Goal: Task Accomplishment & Management: Complete application form

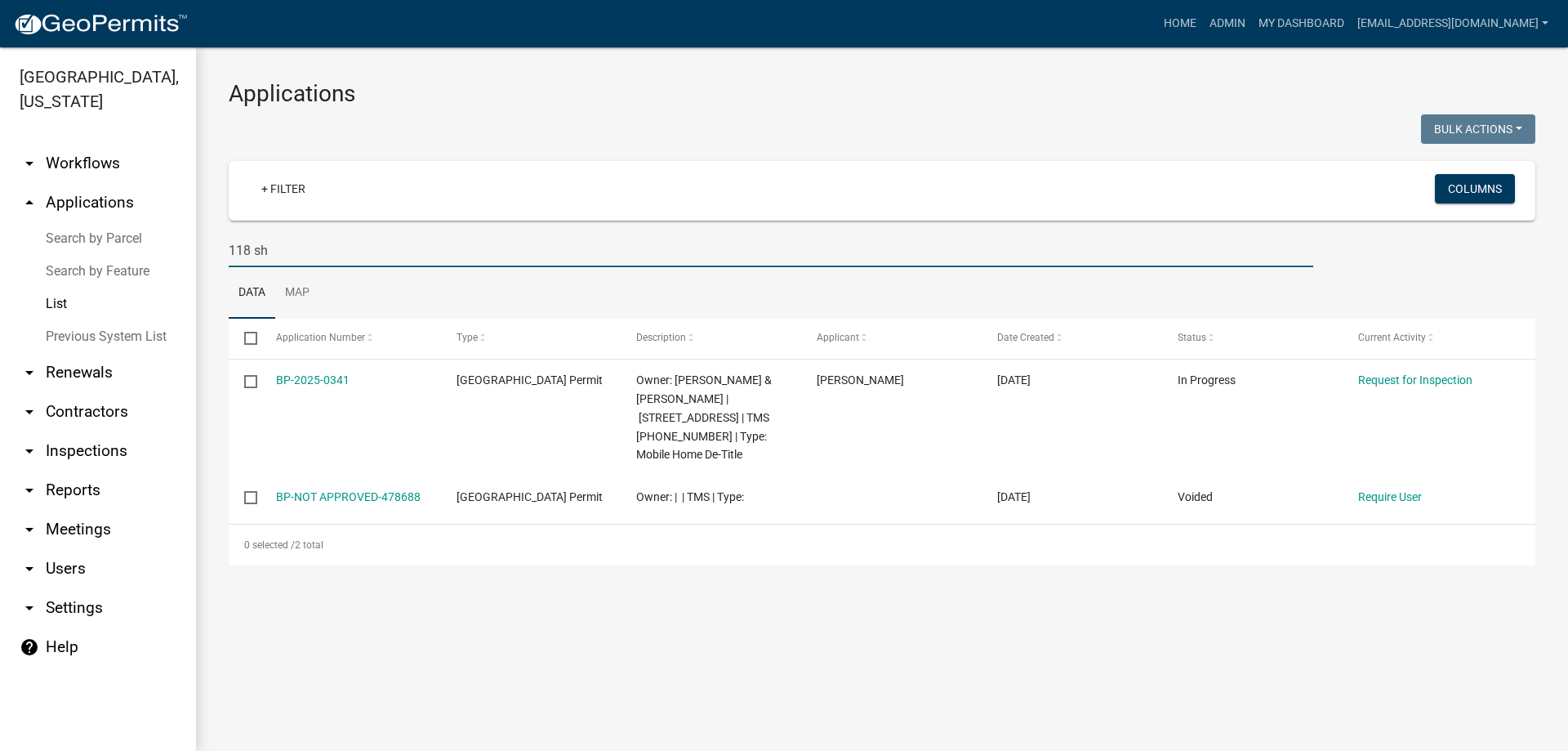
drag, startPoint x: 285, startPoint y: 252, endPoint x: 45, endPoint y: 245, distance: 240.1
click at [45, 246] on div "Abbeville County, South Carolina arrow_drop_down Workflows List arrow_drop_up A…" at bounding box center [784, 398] width 1568 height 703
type input "164"
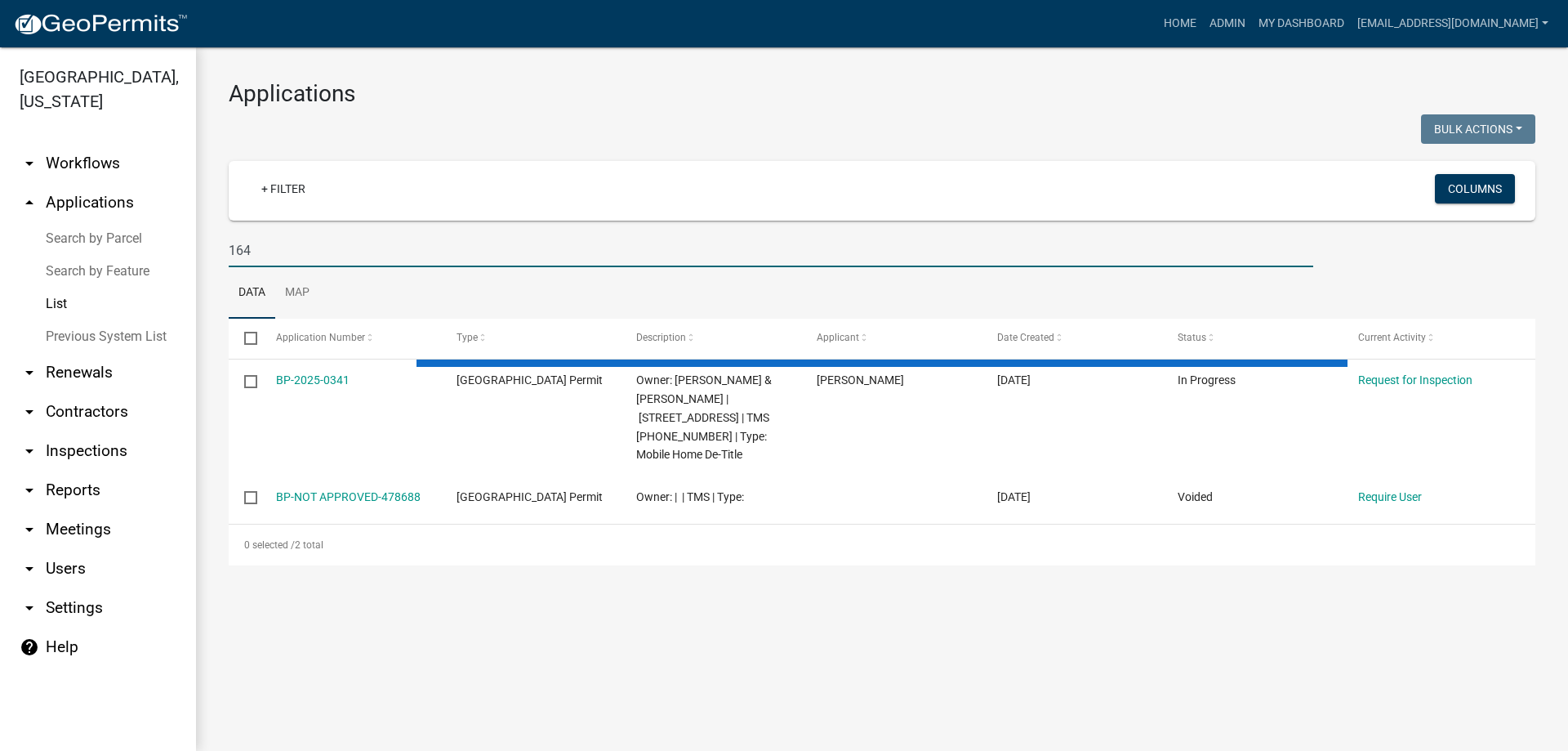
select select "3: 100"
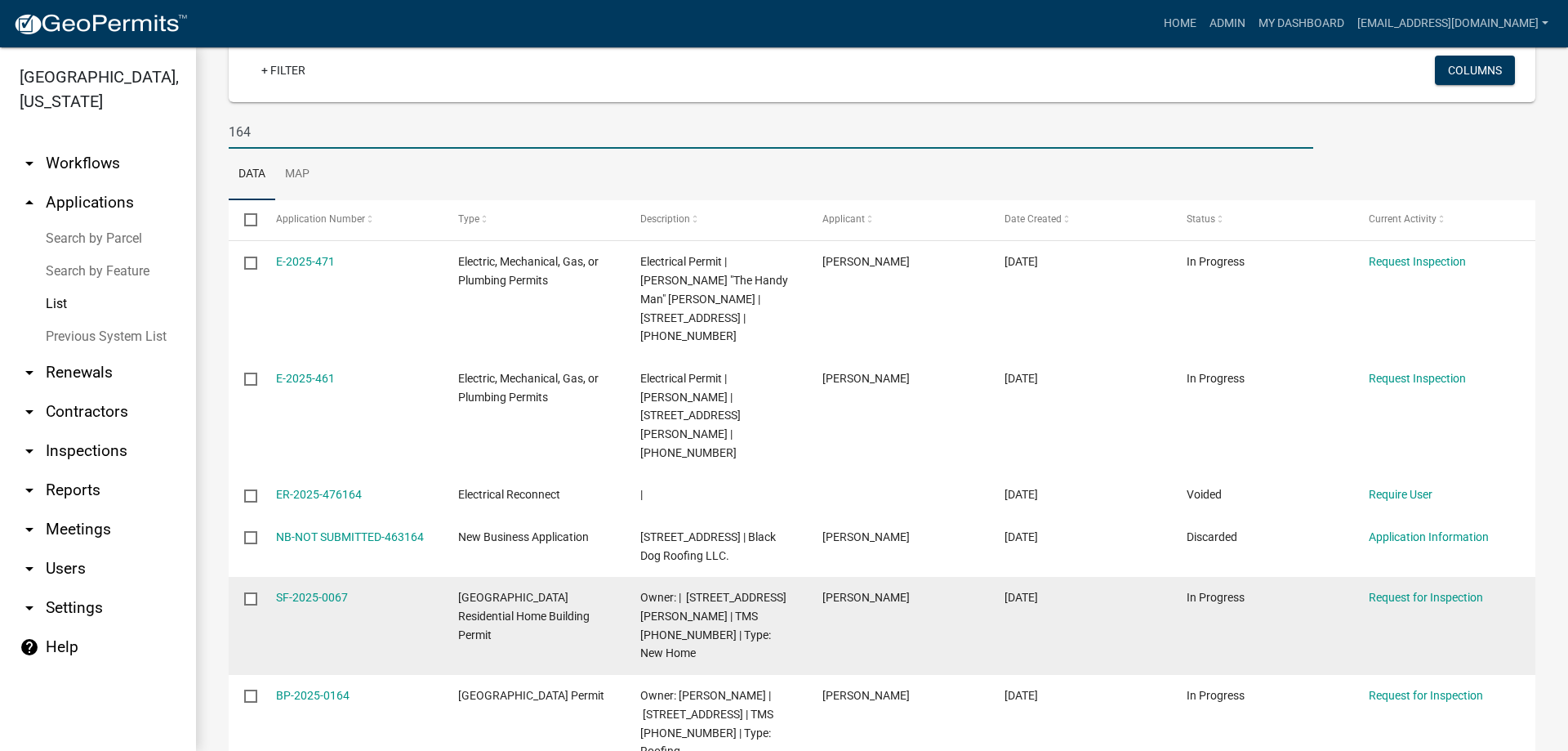
scroll to position [164, 0]
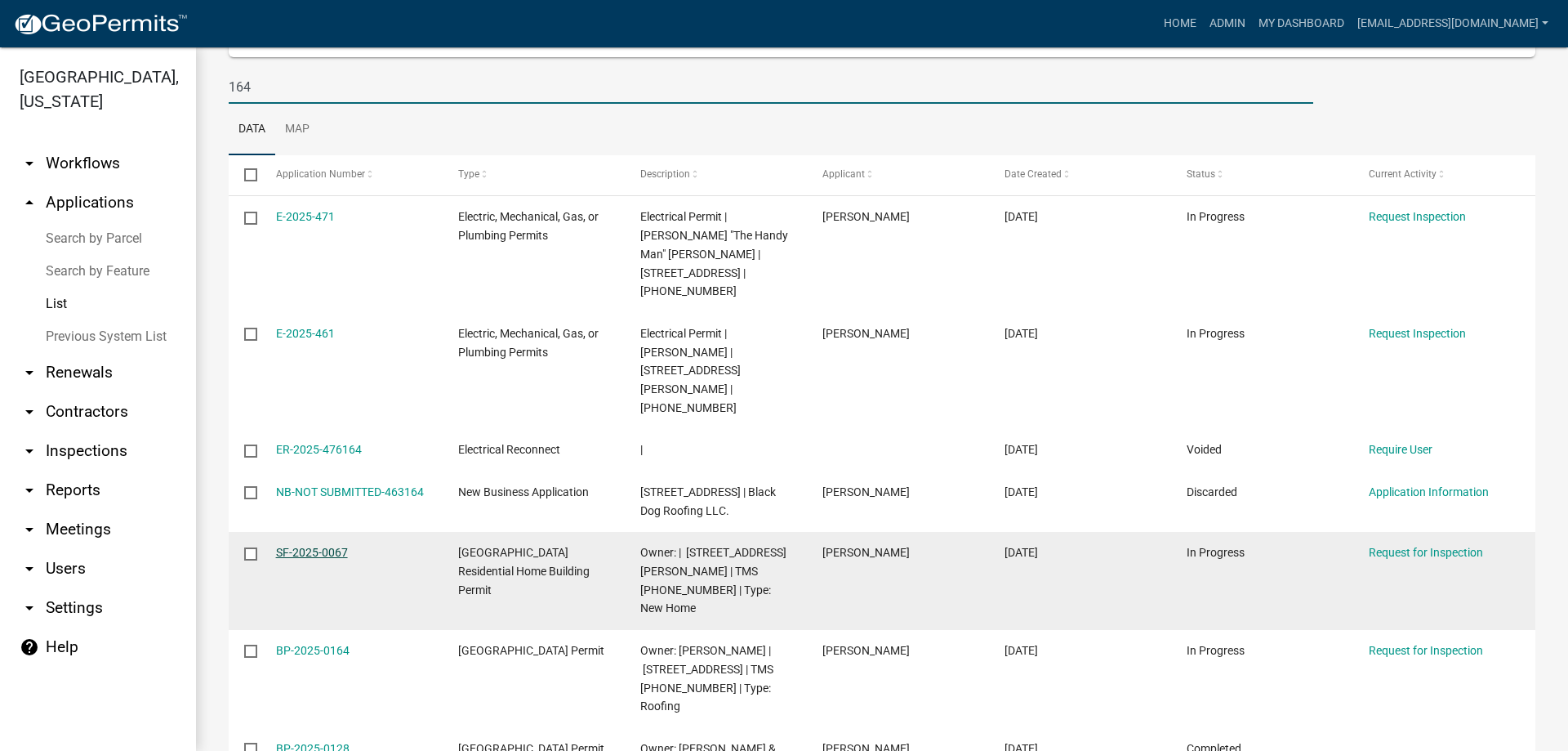
type input "164"
click at [299, 546] on link "SF-2025-0067" at bounding box center [312, 552] width 72 height 13
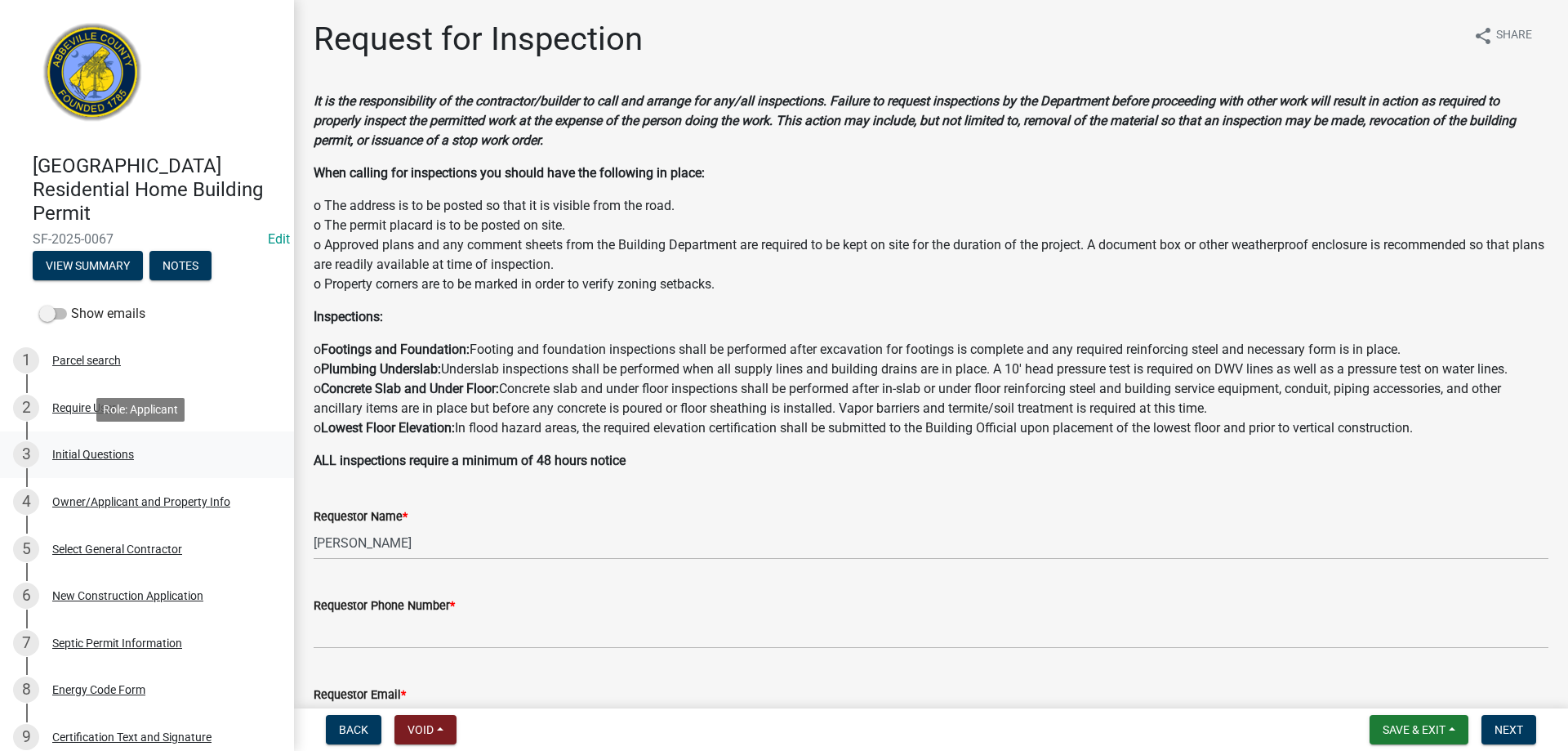
click at [96, 456] on div "Initial Questions" at bounding box center [93, 454] width 82 height 12
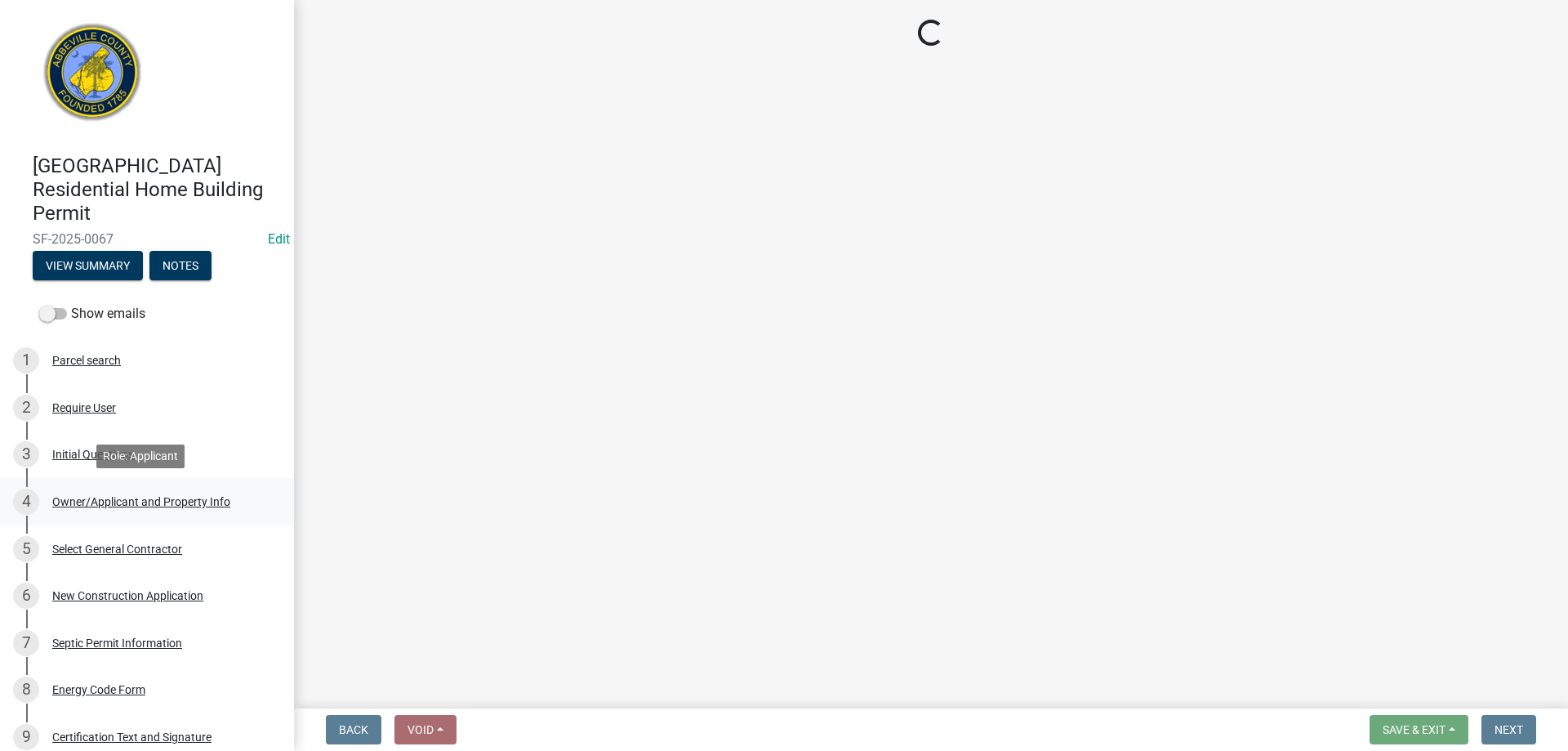
click at [113, 496] on div "Owner/Applicant and Property Info" at bounding box center [141, 501] width 178 height 12
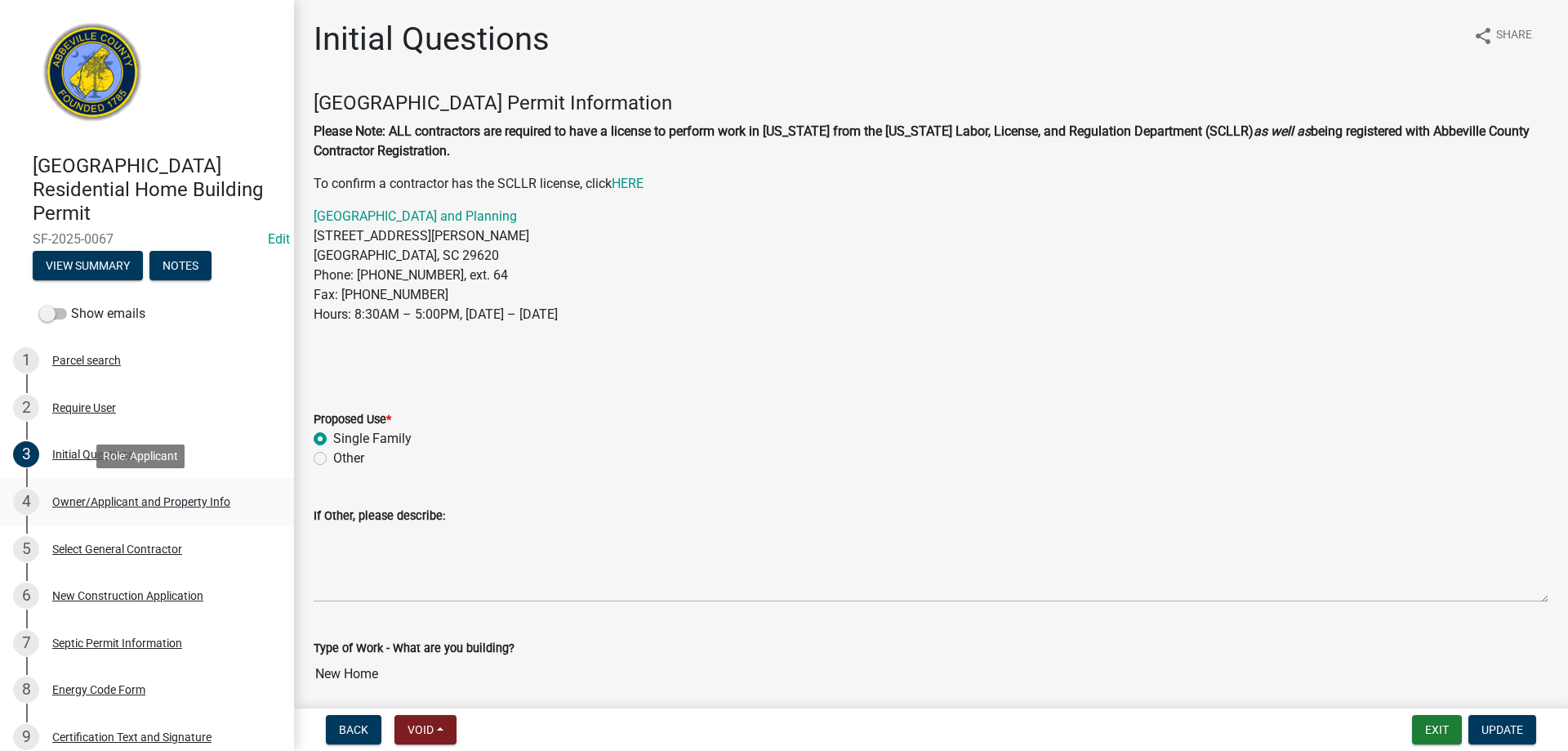
click at [106, 499] on div "Owner/Applicant and Property Info" at bounding box center [141, 501] width 178 height 12
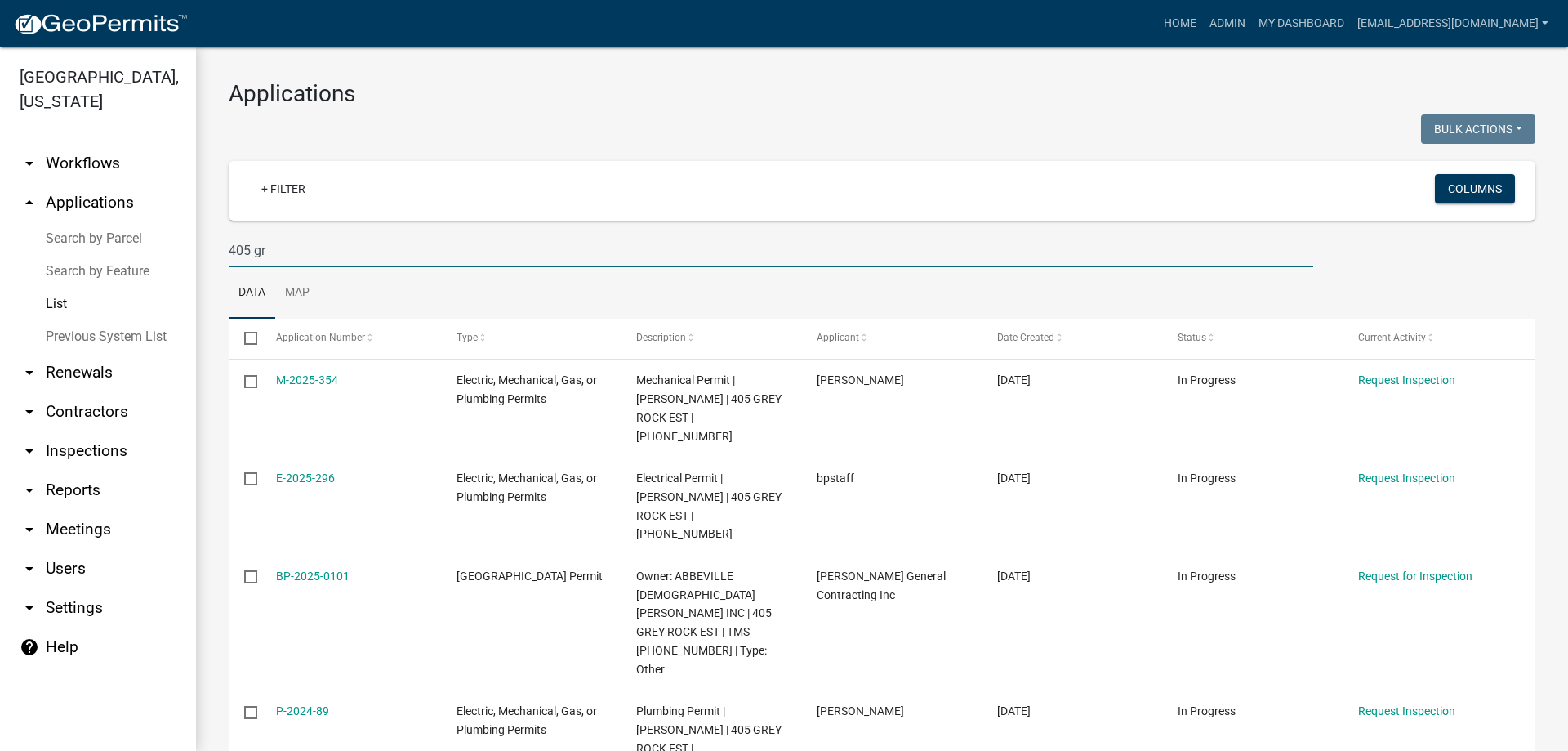
drag, startPoint x: 286, startPoint y: 246, endPoint x: -68, endPoint y: 232, distance: 354.3
click at [0, 232] on html "Internet Explorer does NOT work with GeoPermits. Get a new browser for more sec…" at bounding box center [784, 375] width 1568 height 751
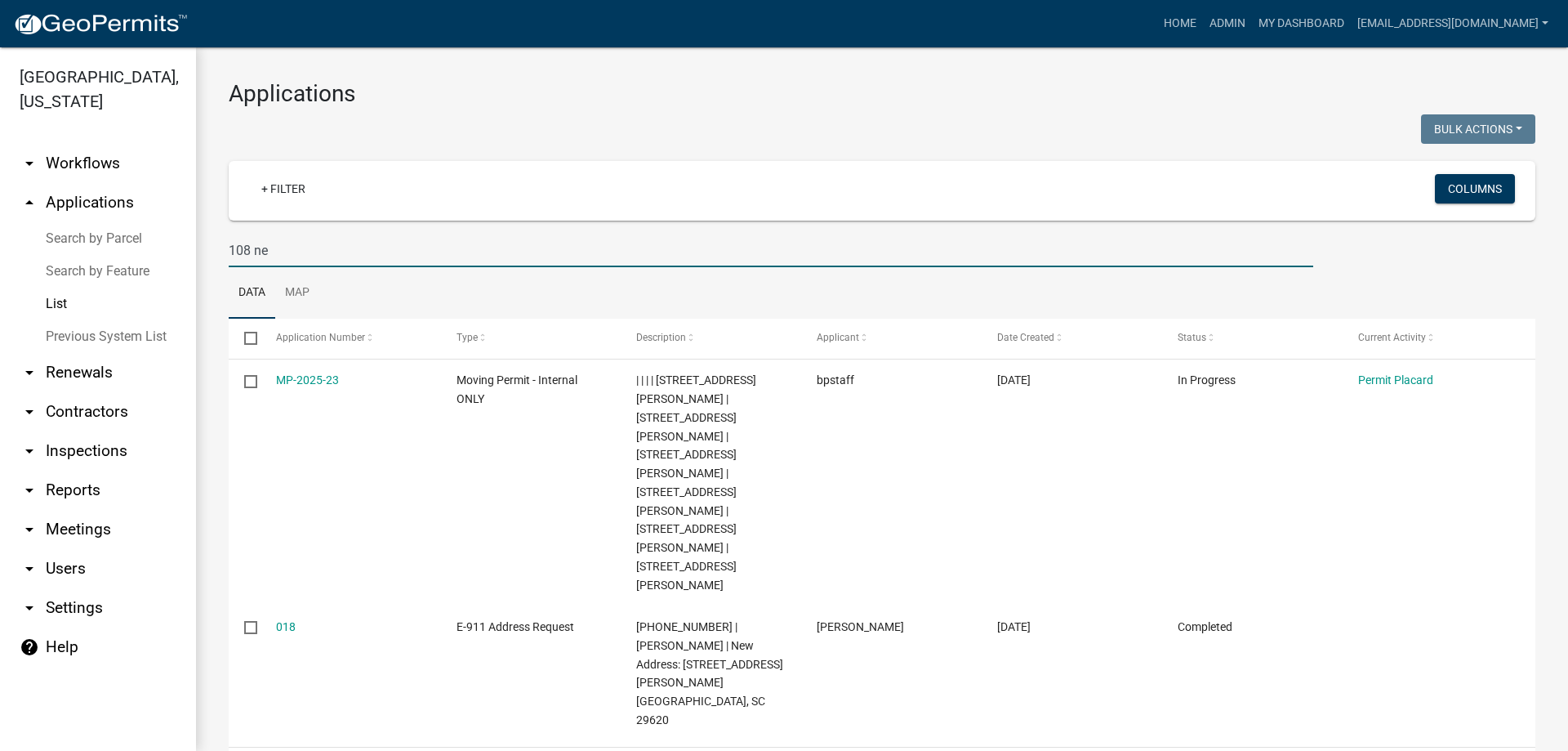
drag, startPoint x: 308, startPoint y: 257, endPoint x: 177, endPoint y: 248, distance: 131.3
click at [177, 247] on div "[GEOGRAPHIC_DATA], [US_STATE] arrow_drop_down Workflows List arrow_drop_up Appl…" at bounding box center [784, 398] width 1568 height 703
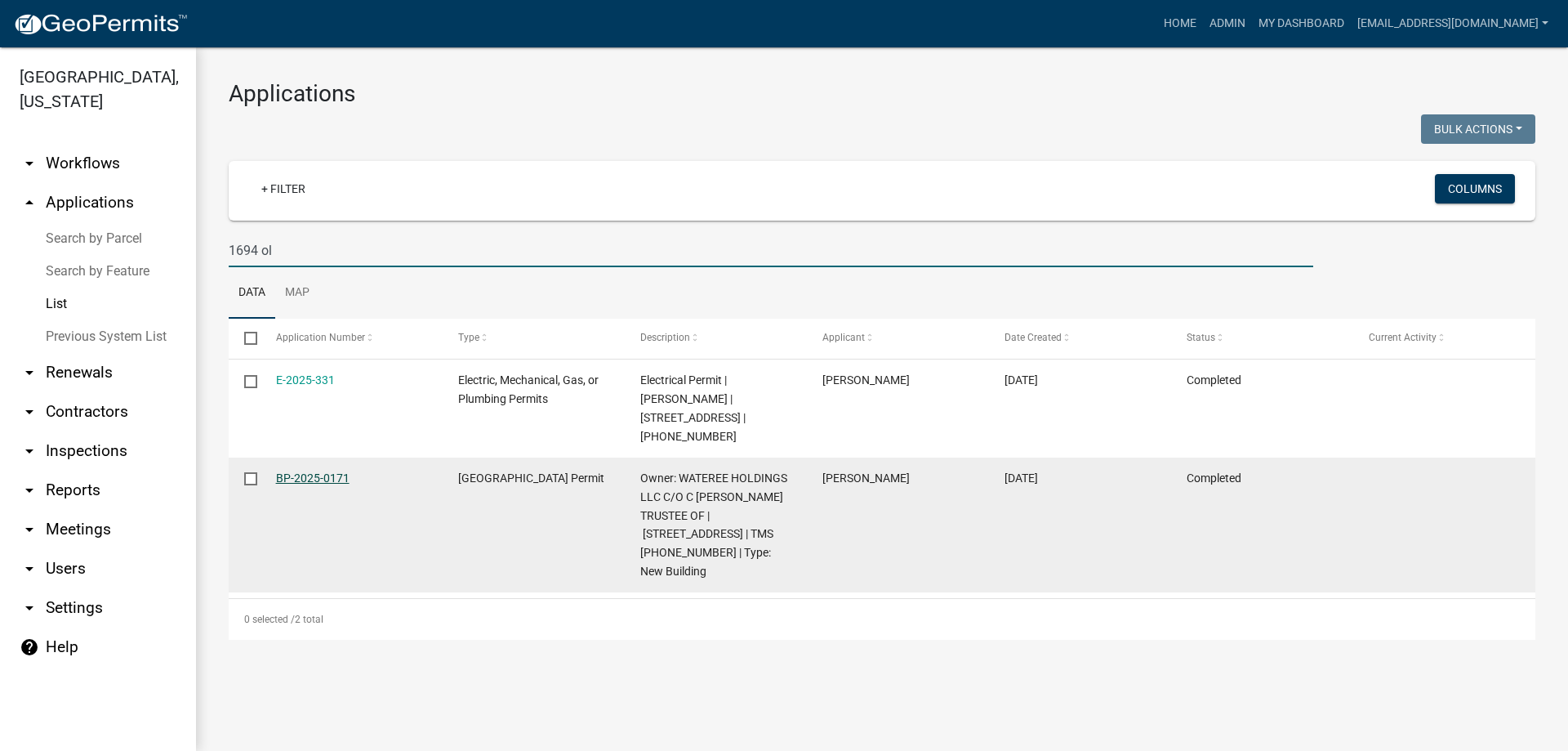
type input "1694 ol"
click at [325, 471] on link "BP-2025-0171" at bounding box center [313, 477] width 74 height 13
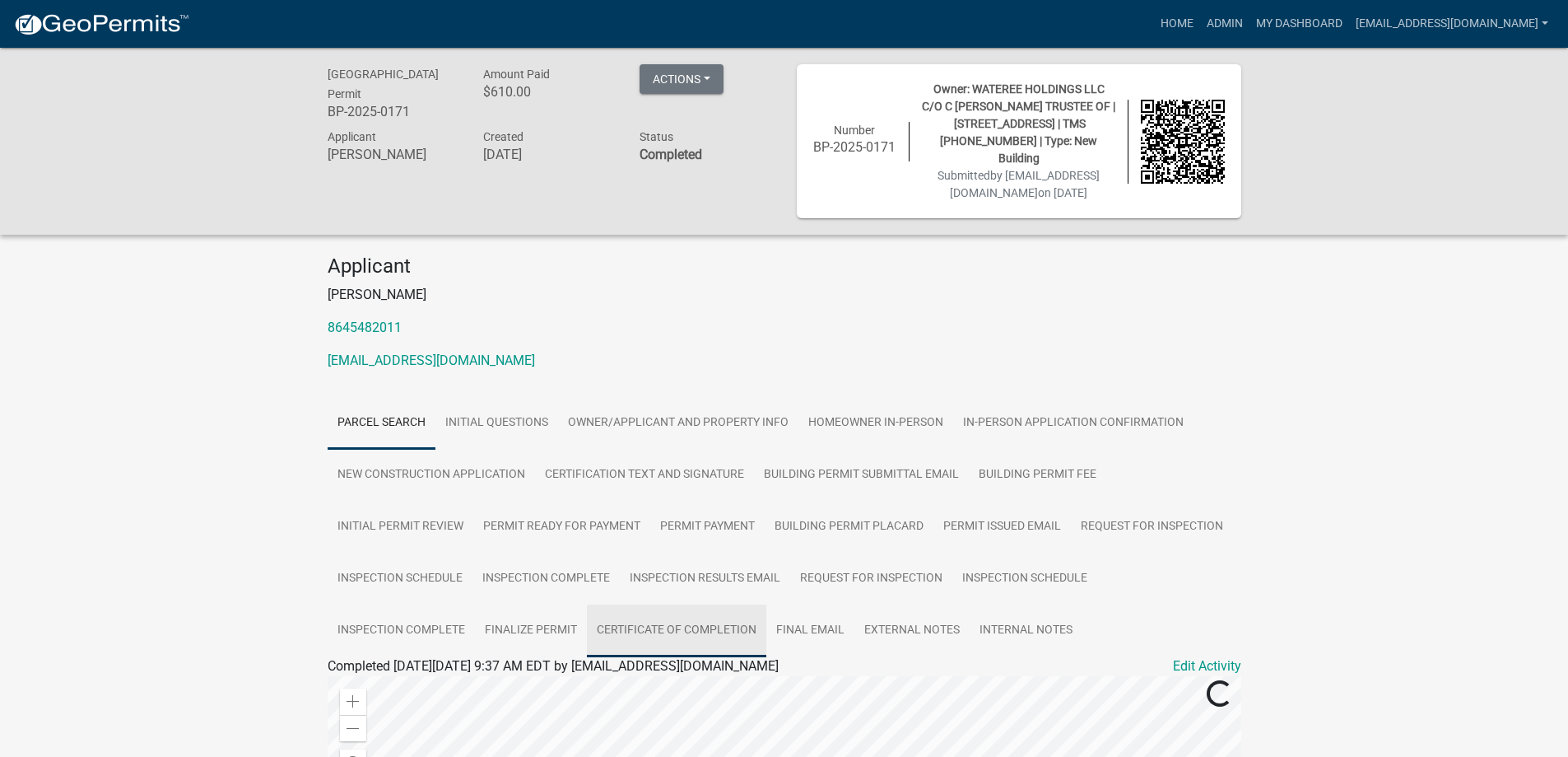
click at [685, 634] on link "Certificate of Completion" at bounding box center [676, 631] width 179 height 53
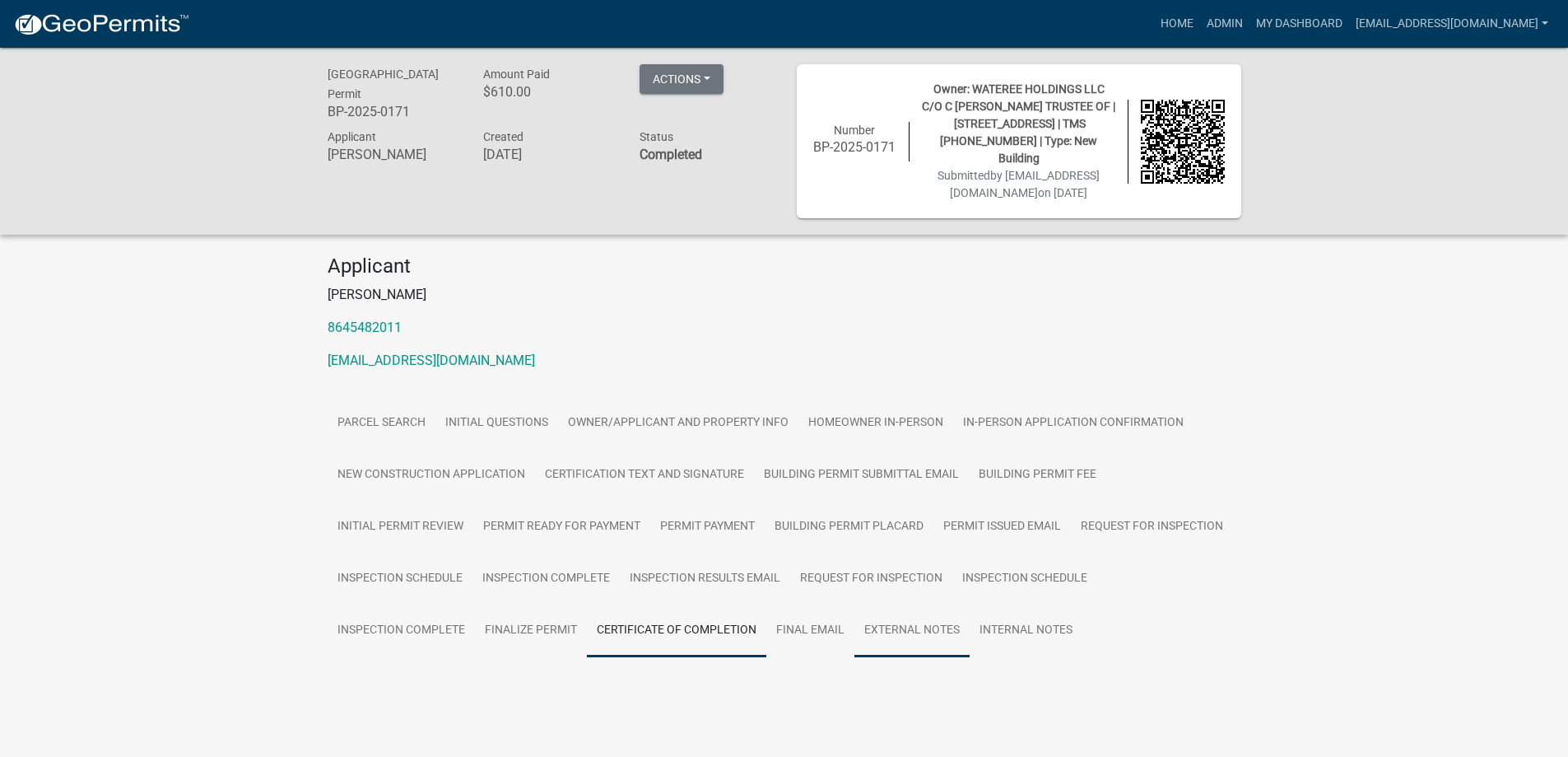
scroll to position [47, 0]
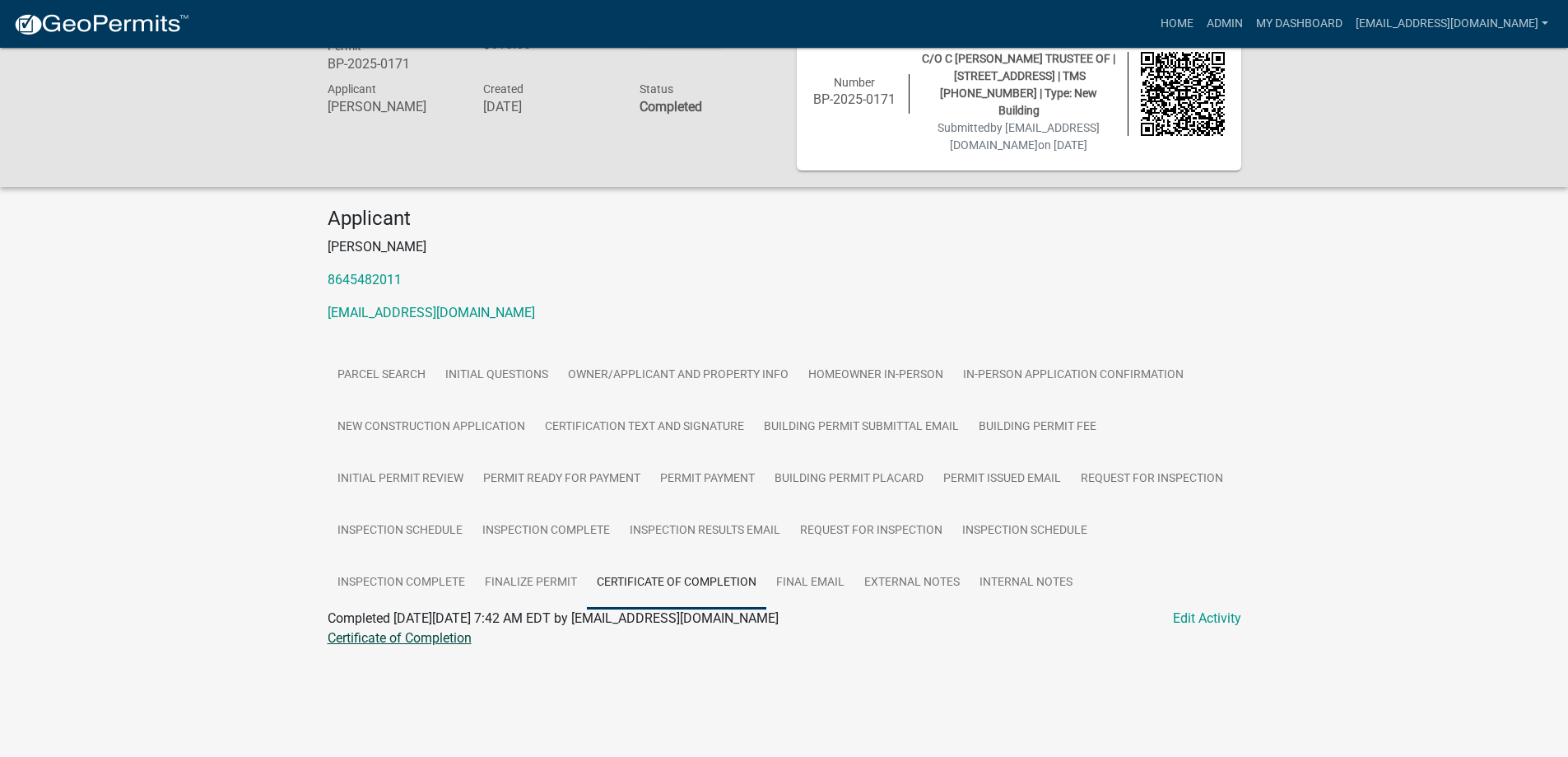
click at [373, 640] on link "Certificate of Completion" at bounding box center [399, 637] width 144 height 15
click at [1200, 19] on link "Admin" at bounding box center [1224, 23] width 49 height 31
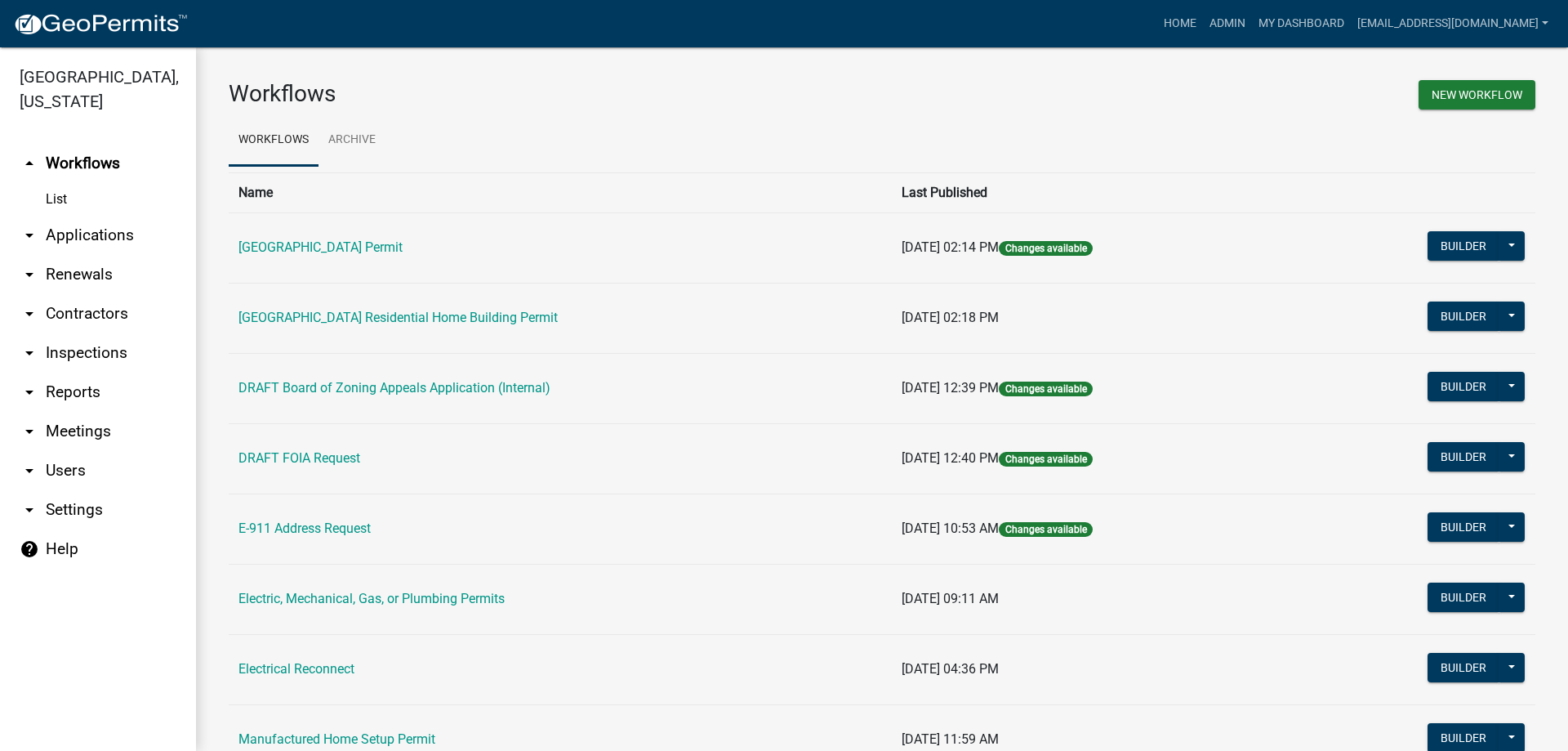
click at [66, 229] on link "arrow_drop_down Applications" at bounding box center [98, 236] width 196 height 39
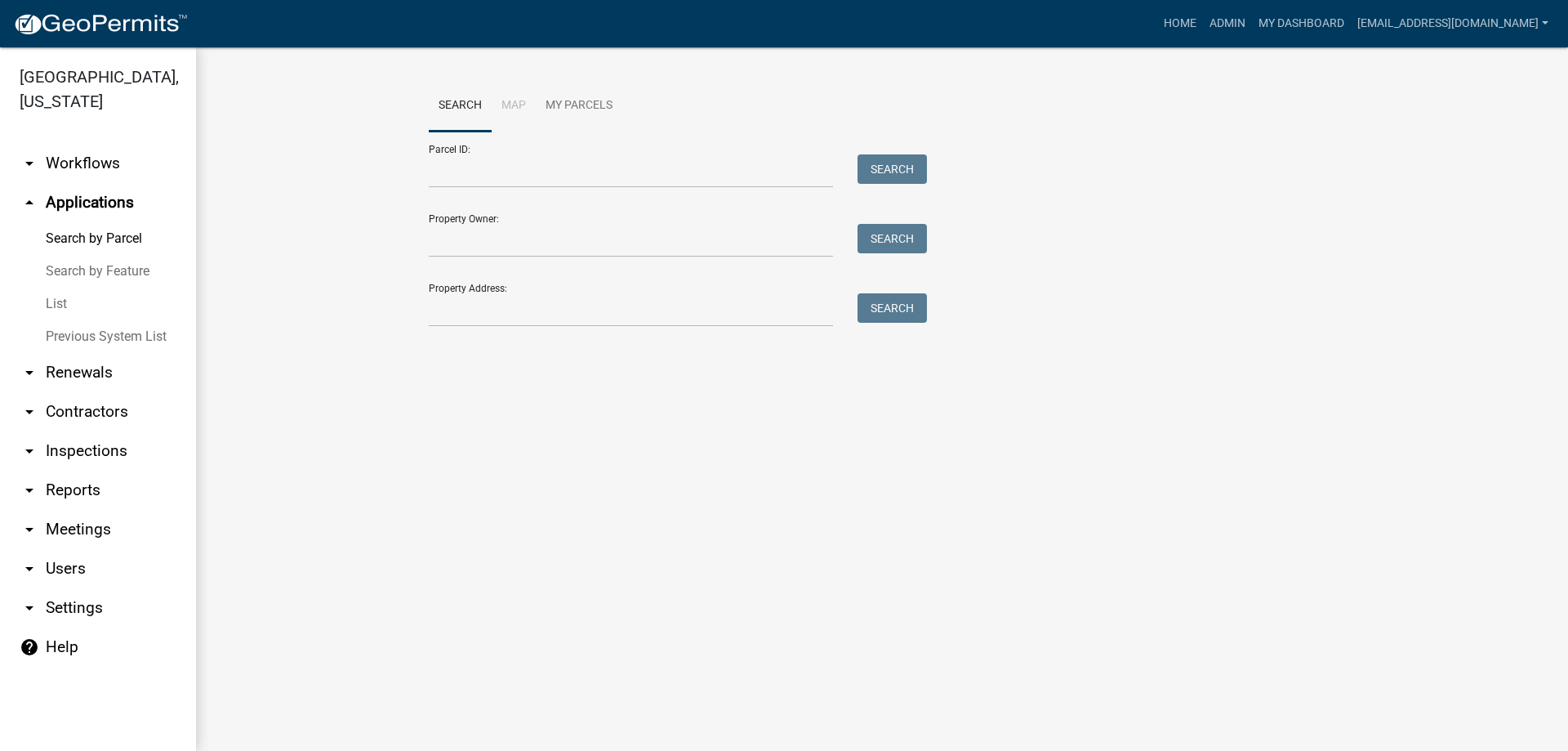
click at [66, 299] on link "List" at bounding box center [98, 304] width 196 height 33
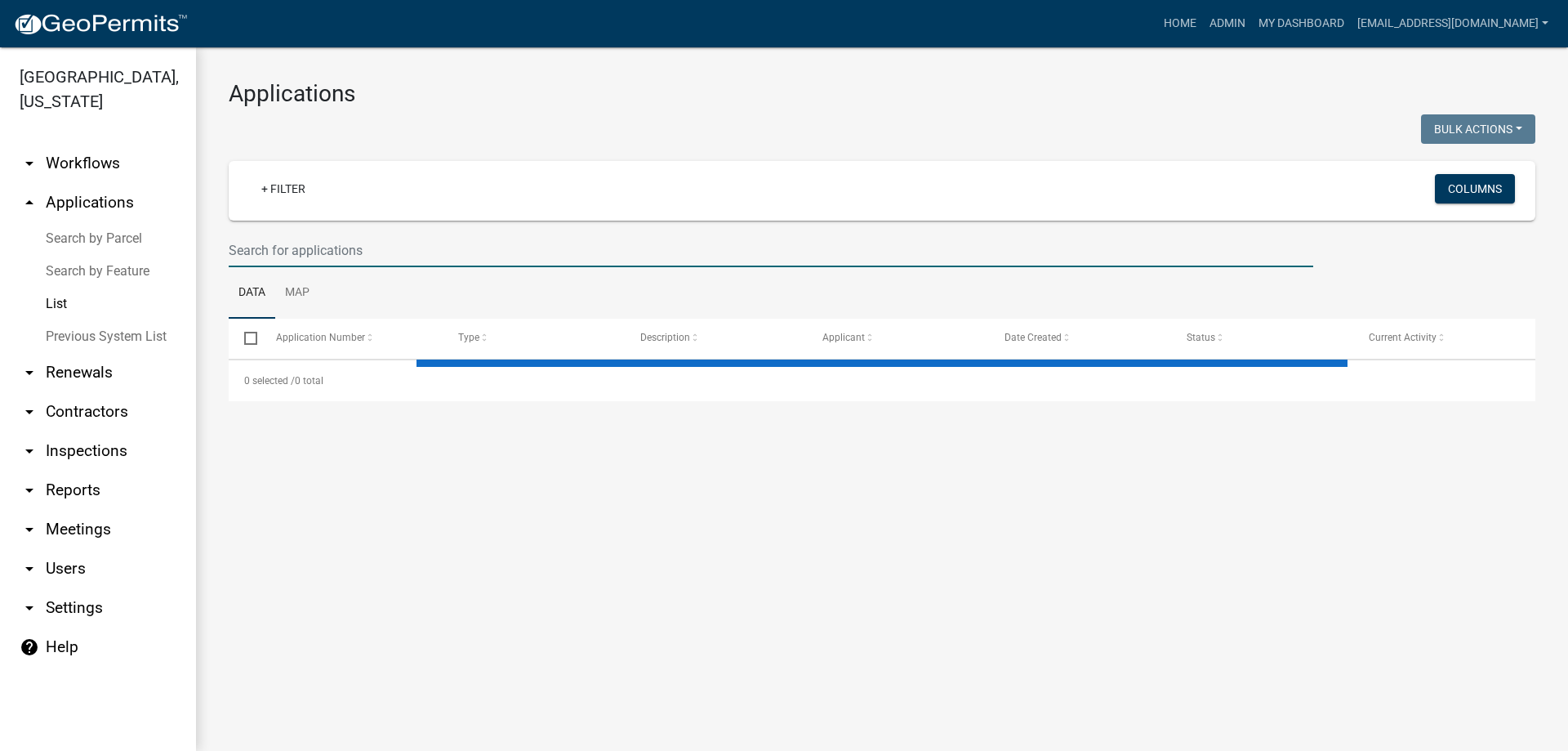
click at [248, 248] on input "text" at bounding box center [770, 251] width 1085 height 34
select select "3: 100"
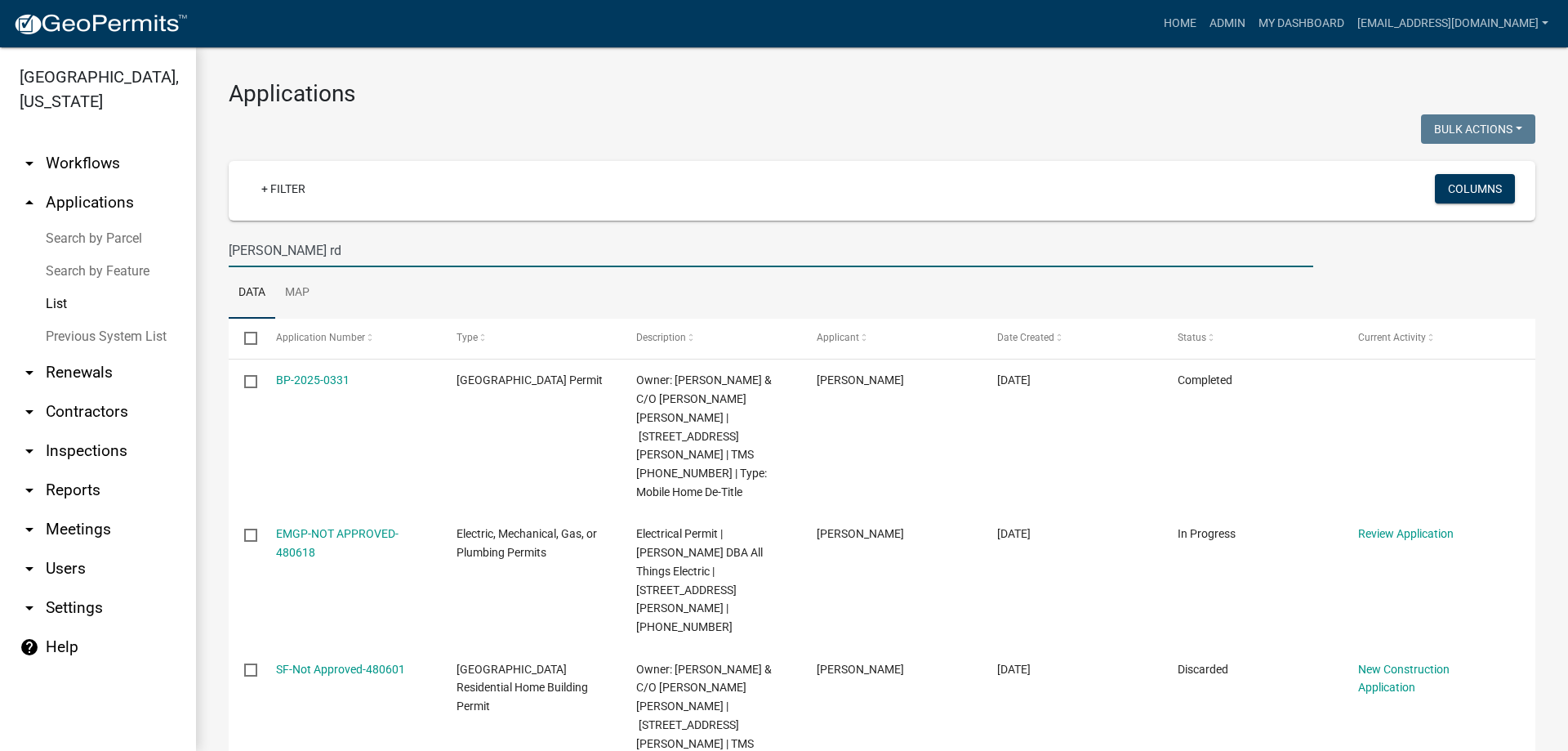
click at [283, 251] on input "[PERSON_NAME] rd" at bounding box center [770, 251] width 1085 height 34
drag, startPoint x: 283, startPoint y: 251, endPoint x: 135, endPoint y: 238, distance: 148.6
click at [135, 238] on div "[GEOGRAPHIC_DATA], [US_STATE] arrow_drop_down Workflows List arrow_drop_up Appl…" at bounding box center [784, 398] width 1568 height 703
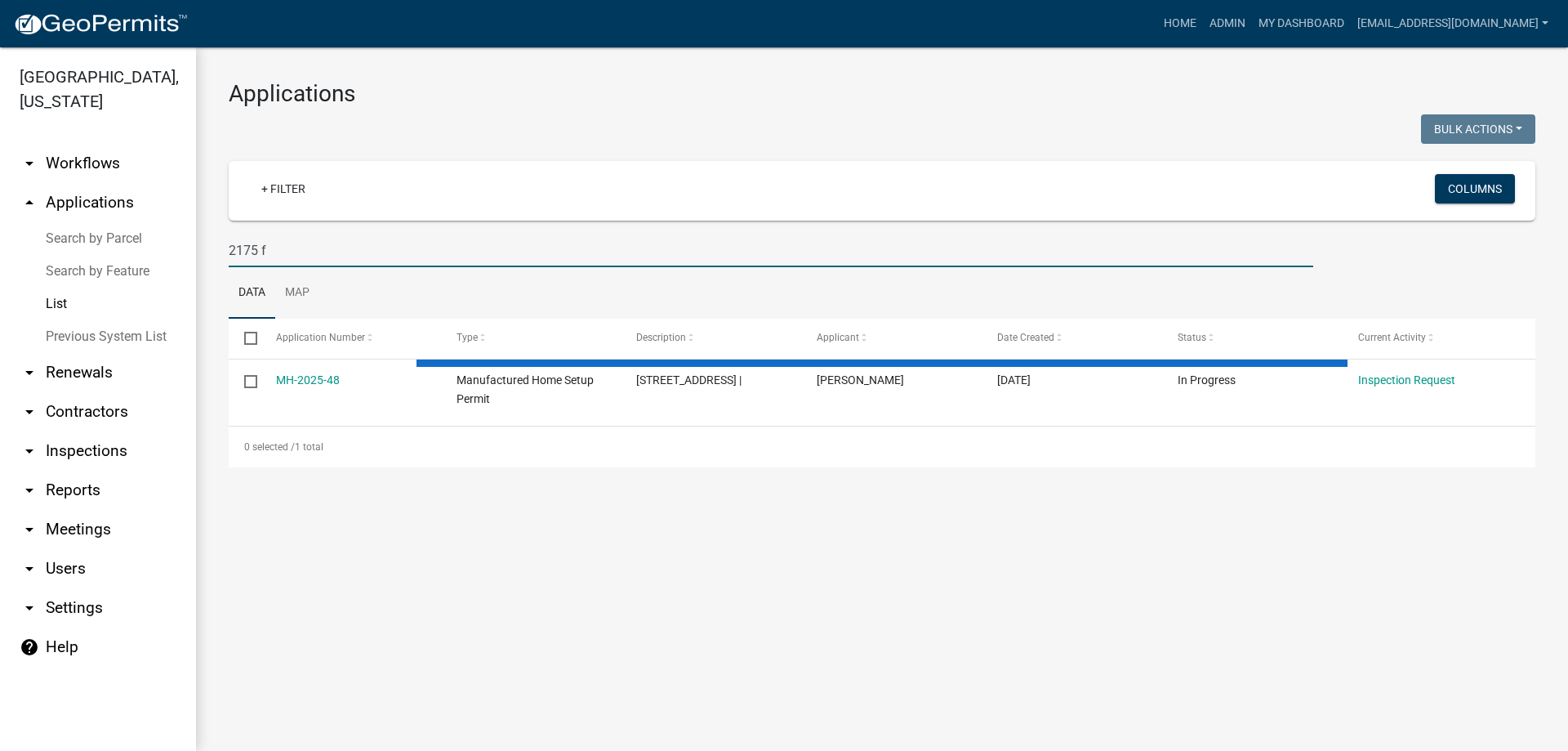
type input "2175 f"
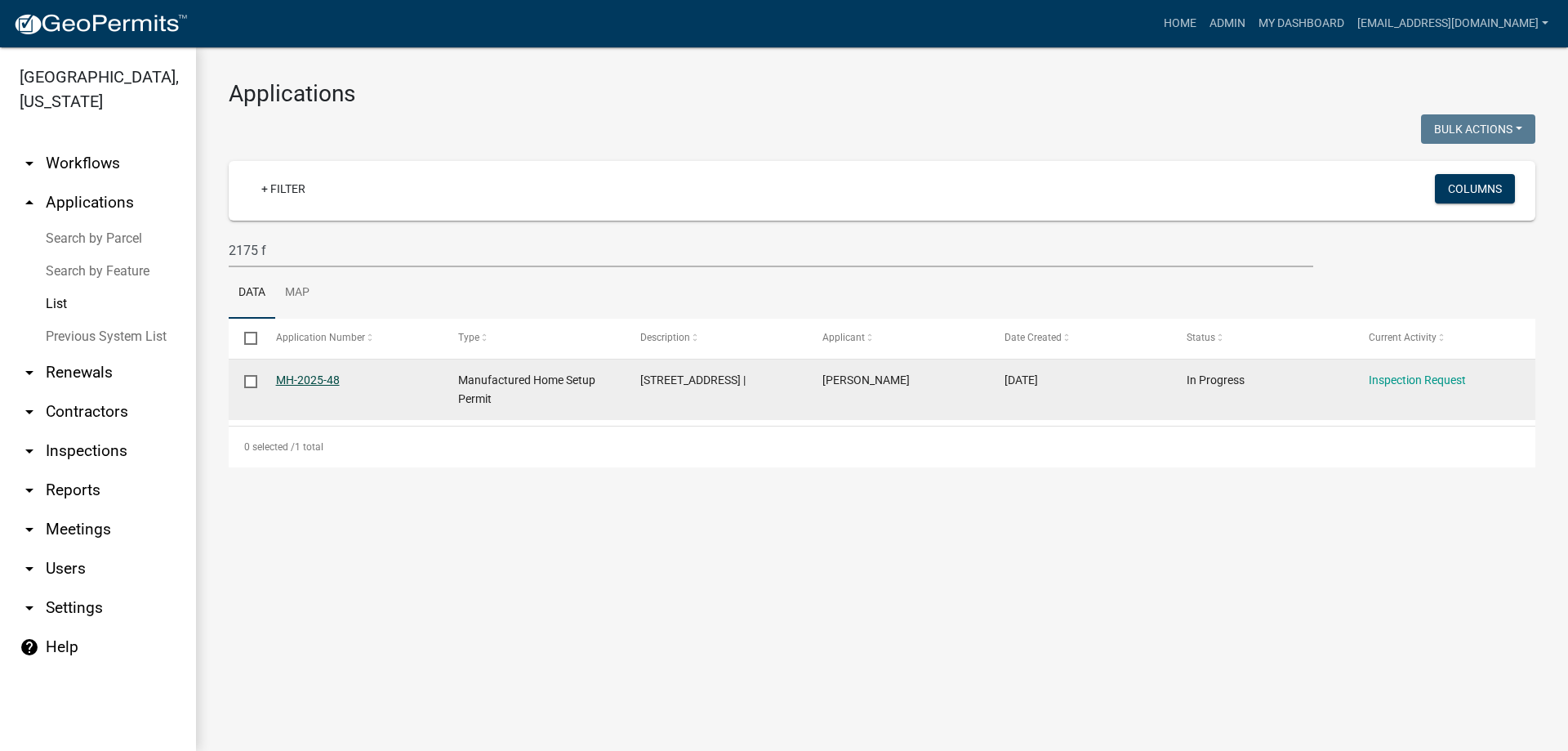
click at [306, 384] on link "MH-2025-48" at bounding box center [308, 379] width 64 height 13
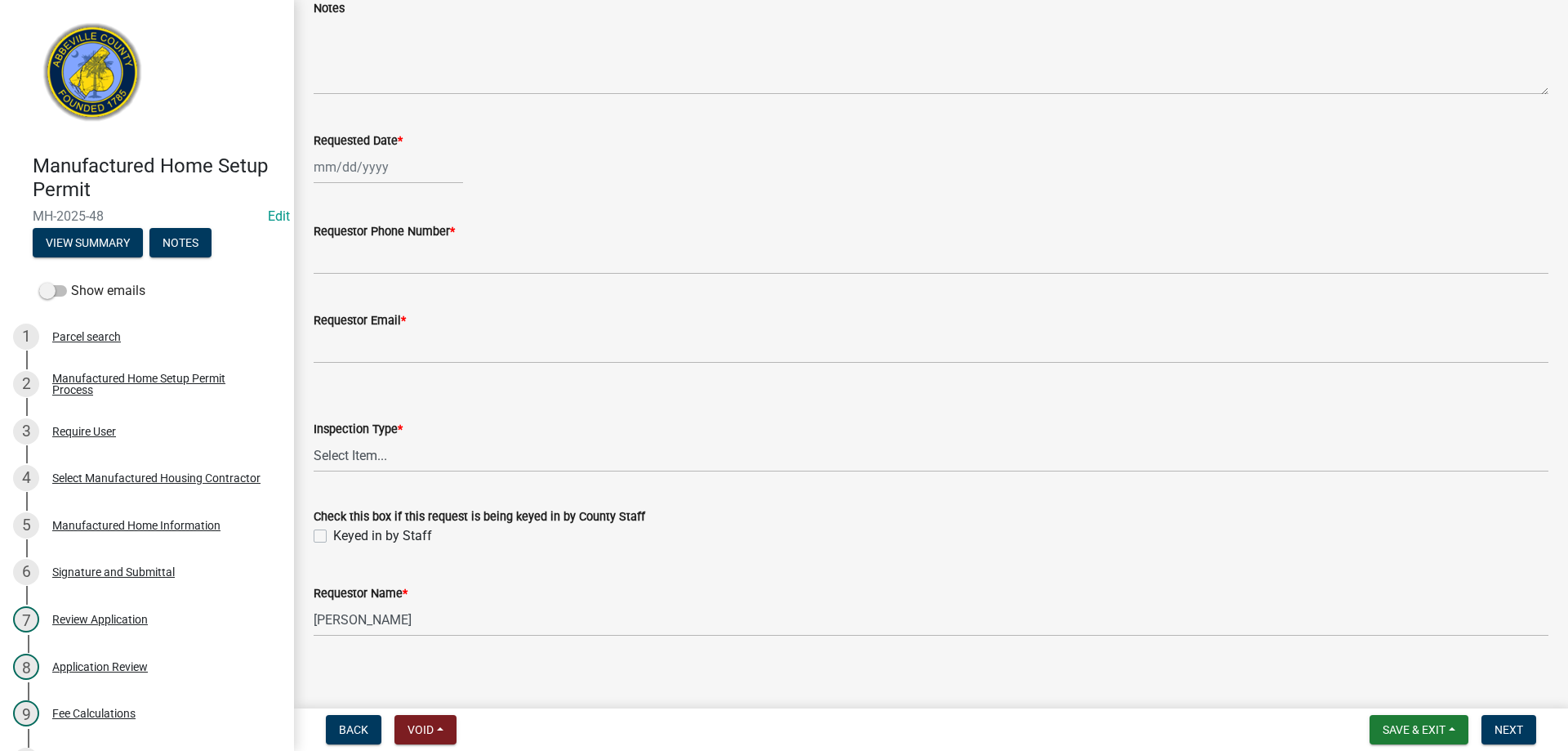
scroll to position [127, 0]
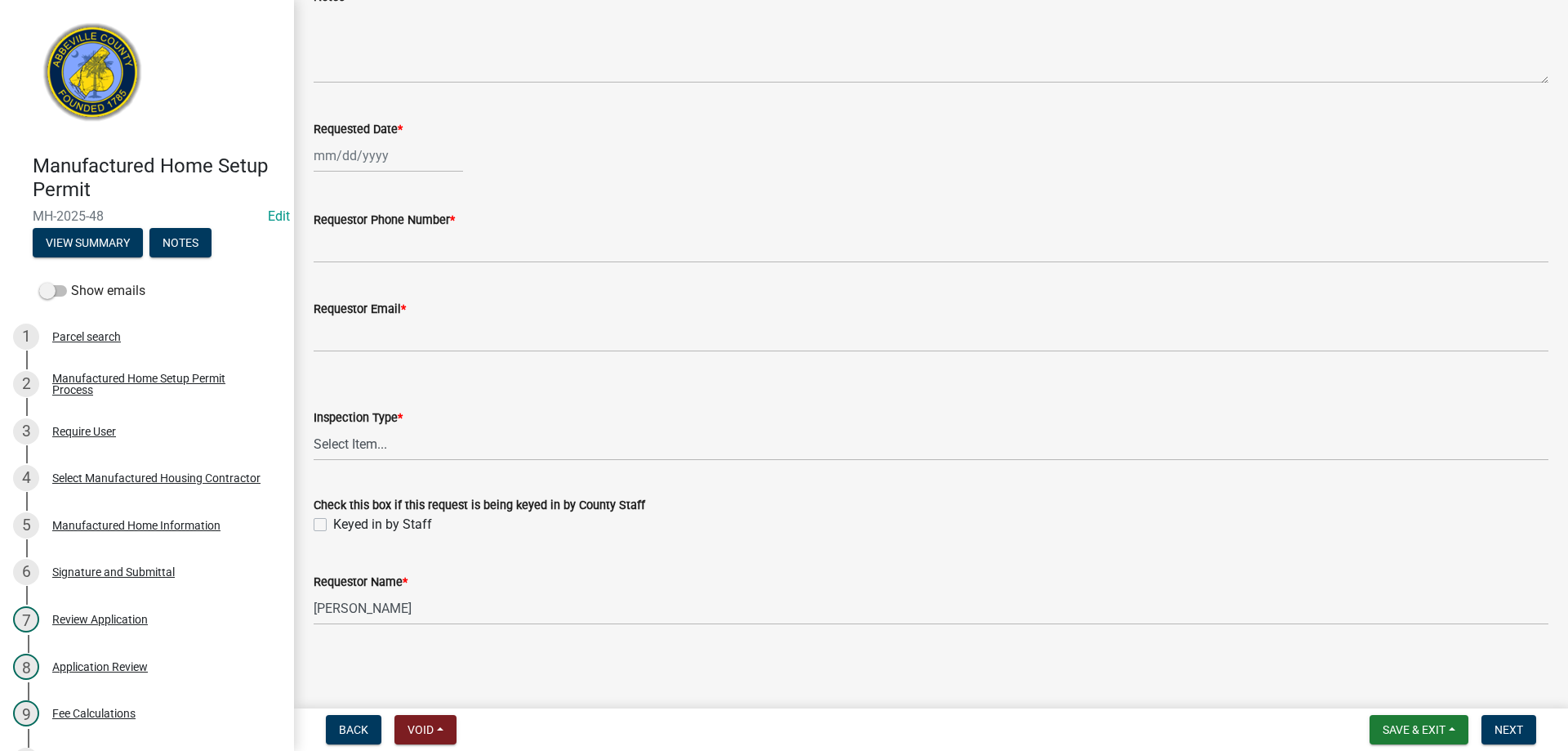
click at [322, 517] on div "Keyed in by Staff" at bounding box center [931, 524] width 1235 height 20
click at [333, 523] on label "Keyed in by Staff" at bounding box center [382, 524] width 99 height 20
click at [333, 523] on input "Keyed in by Staff" at bounding box center [338, 520] width 11 height 11
click at [333, 523] on label "Keyed in by Staff" at bounding box center [382, 524] width 99 height 20
click at [333, 523] on input "Keyed in by Staff" at bounding box center [338, 520] width 11 height 11
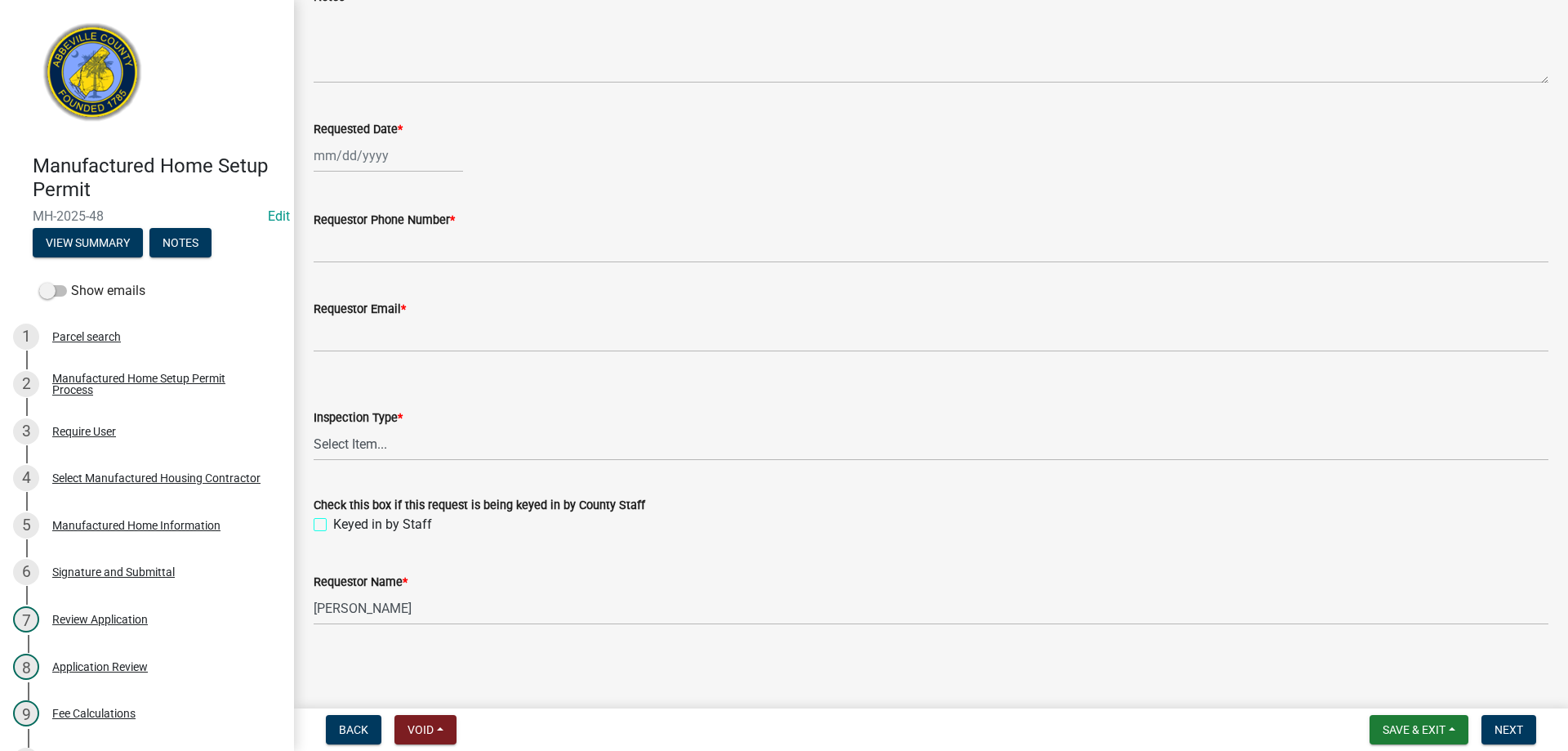
checkbox input "false"
click at [1443, 724] on span "Save & Exit" at bounding box center [1413, 730] width 63 height 13
click at [1425, 691] on button "Save & Exit" at bounding box center [1403, 687] width 131 height 39
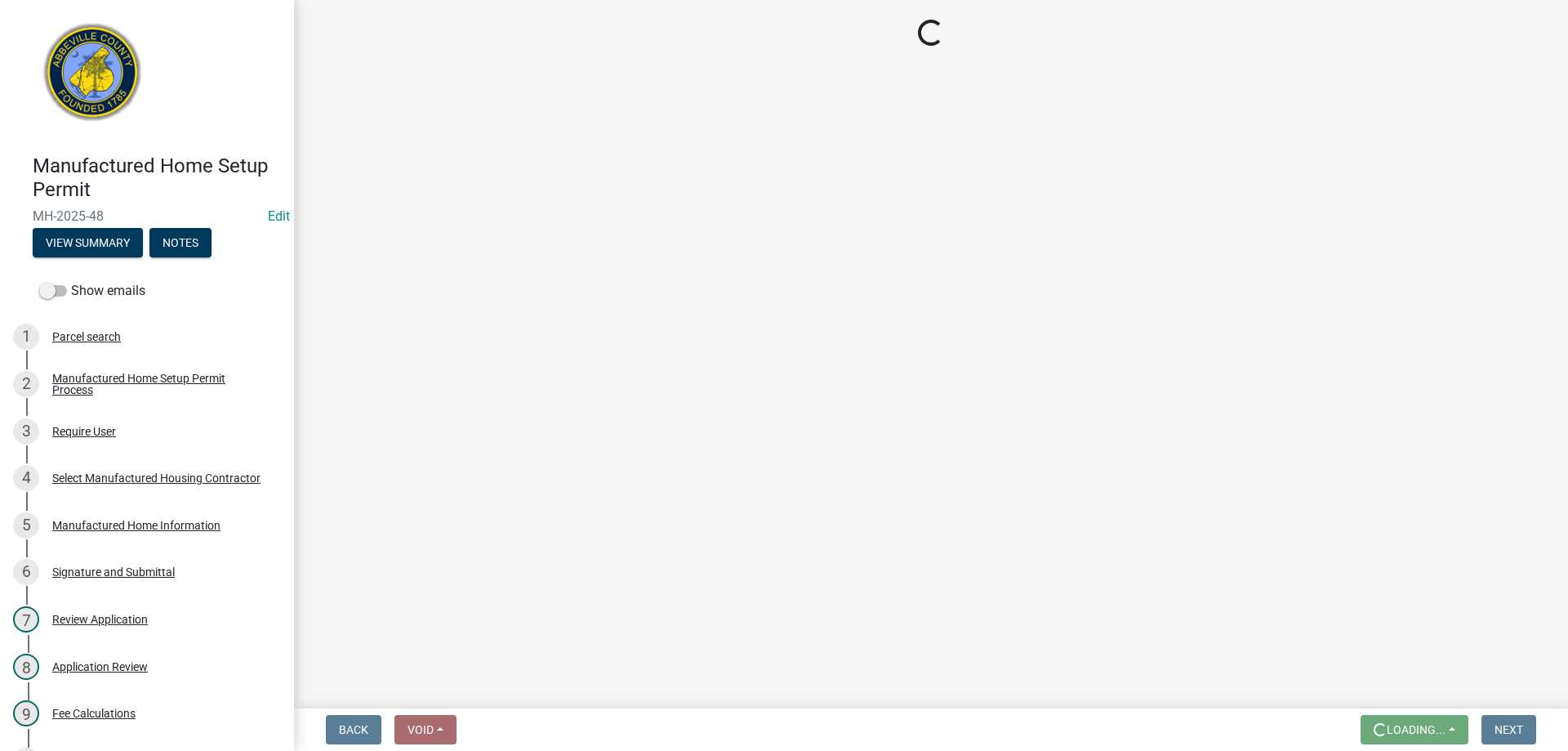
scroll to position [0, 0]
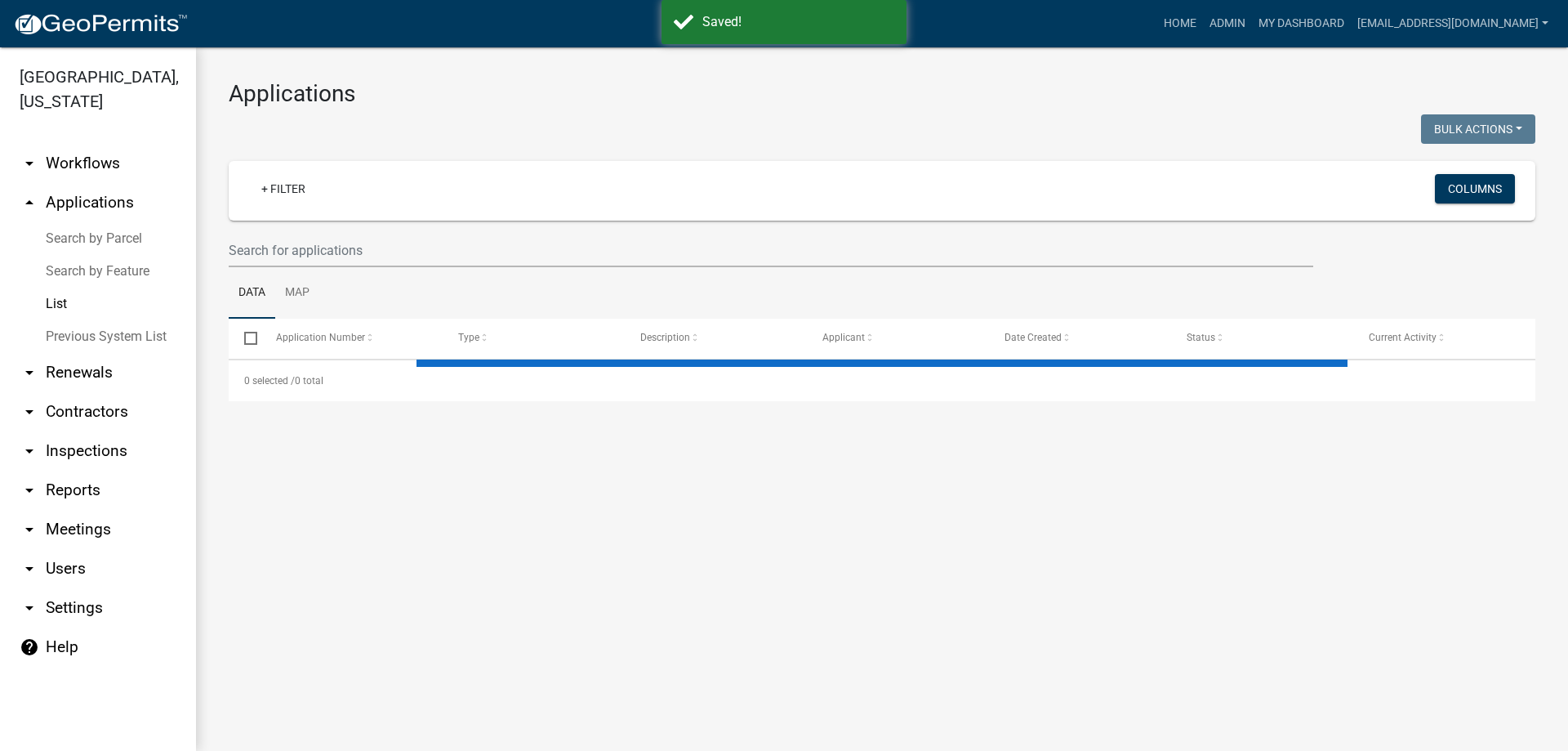
select select "3: 100"
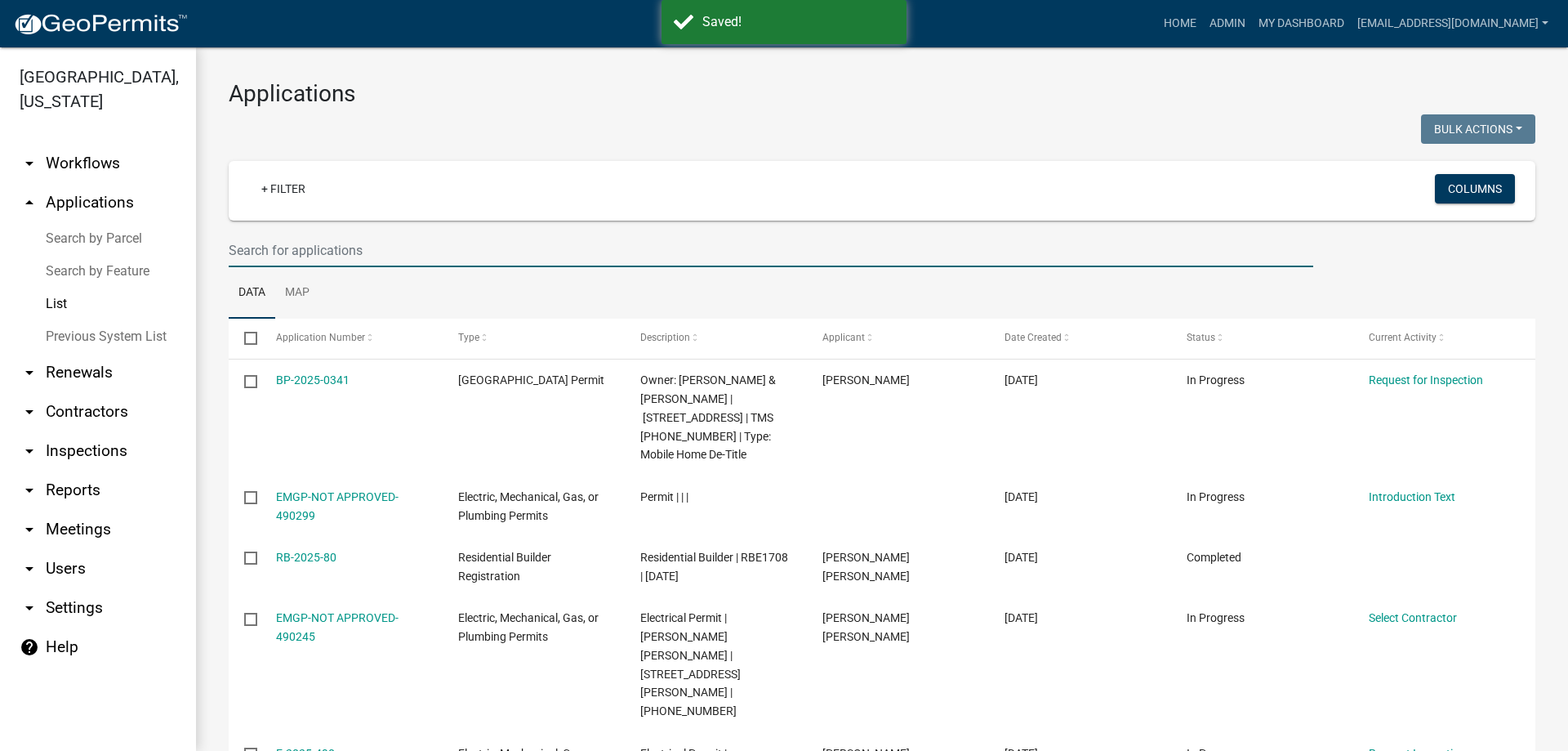
click at [550, 261] on input "text" at bounding box center [770, 251] width 1085 height 34
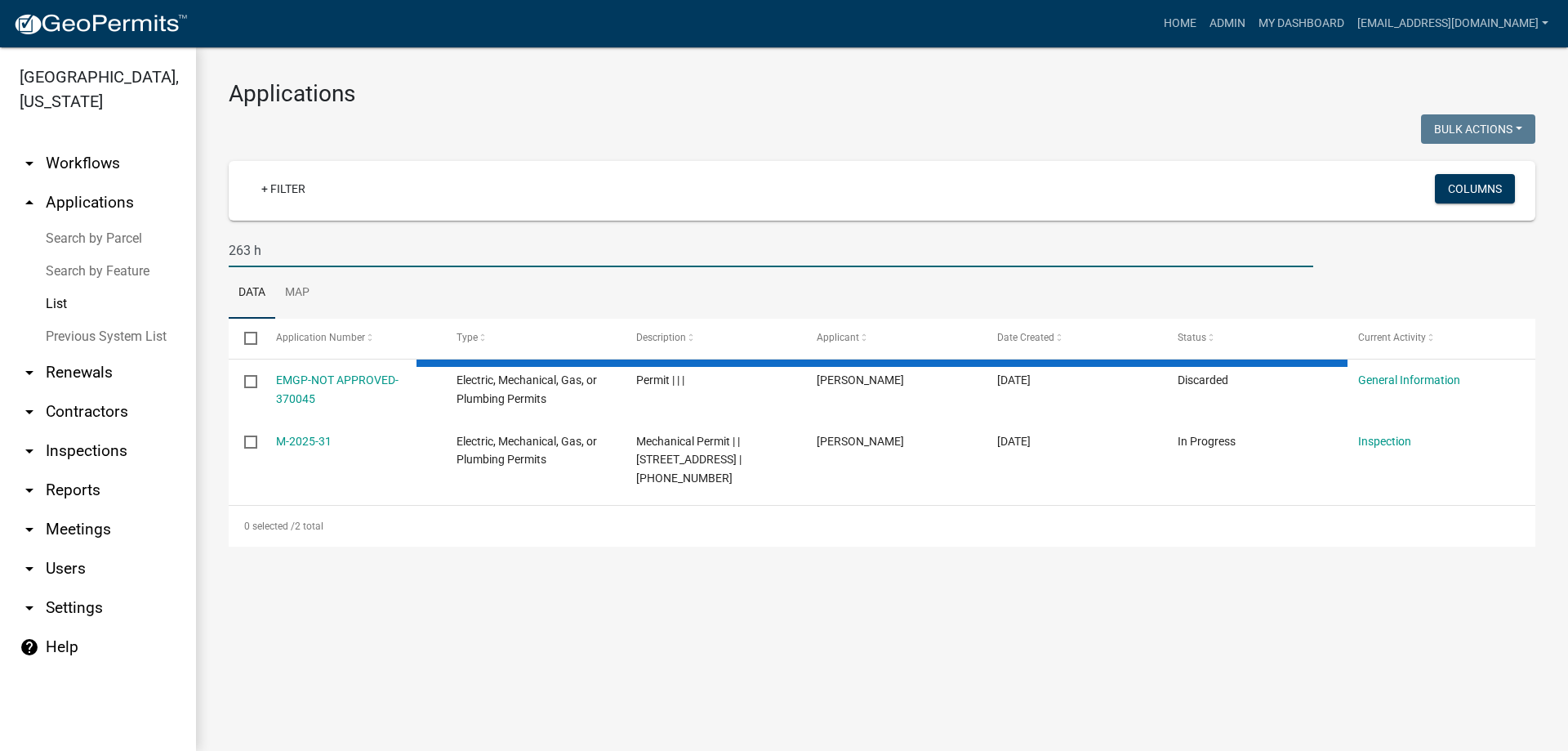
type input "263 hw"
select select "3: 100"
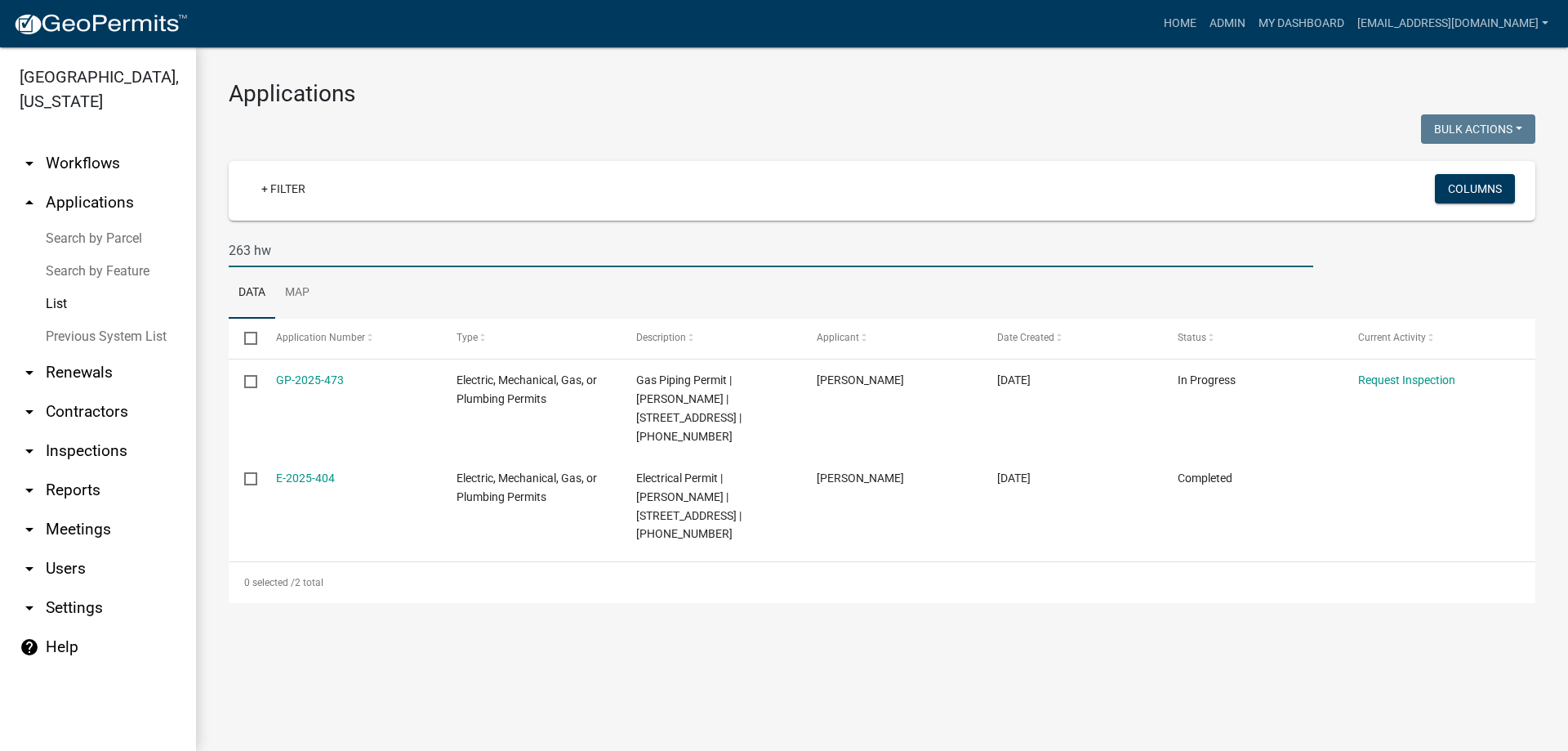
type input "263 hw"
click at [113, 336] on link "Previous System List" at bounding box center [98, 336] width 196 height 33
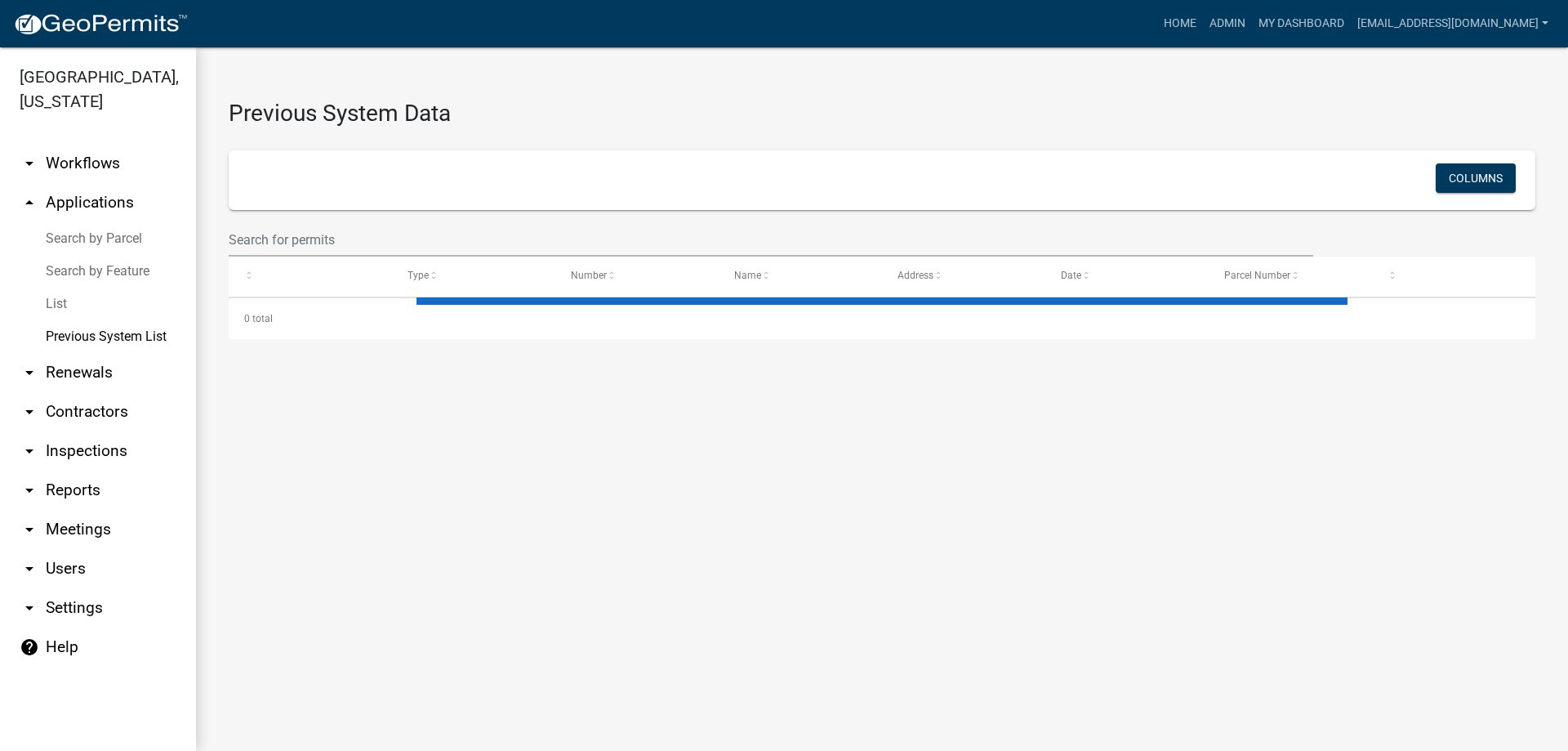
select select "1: 25"
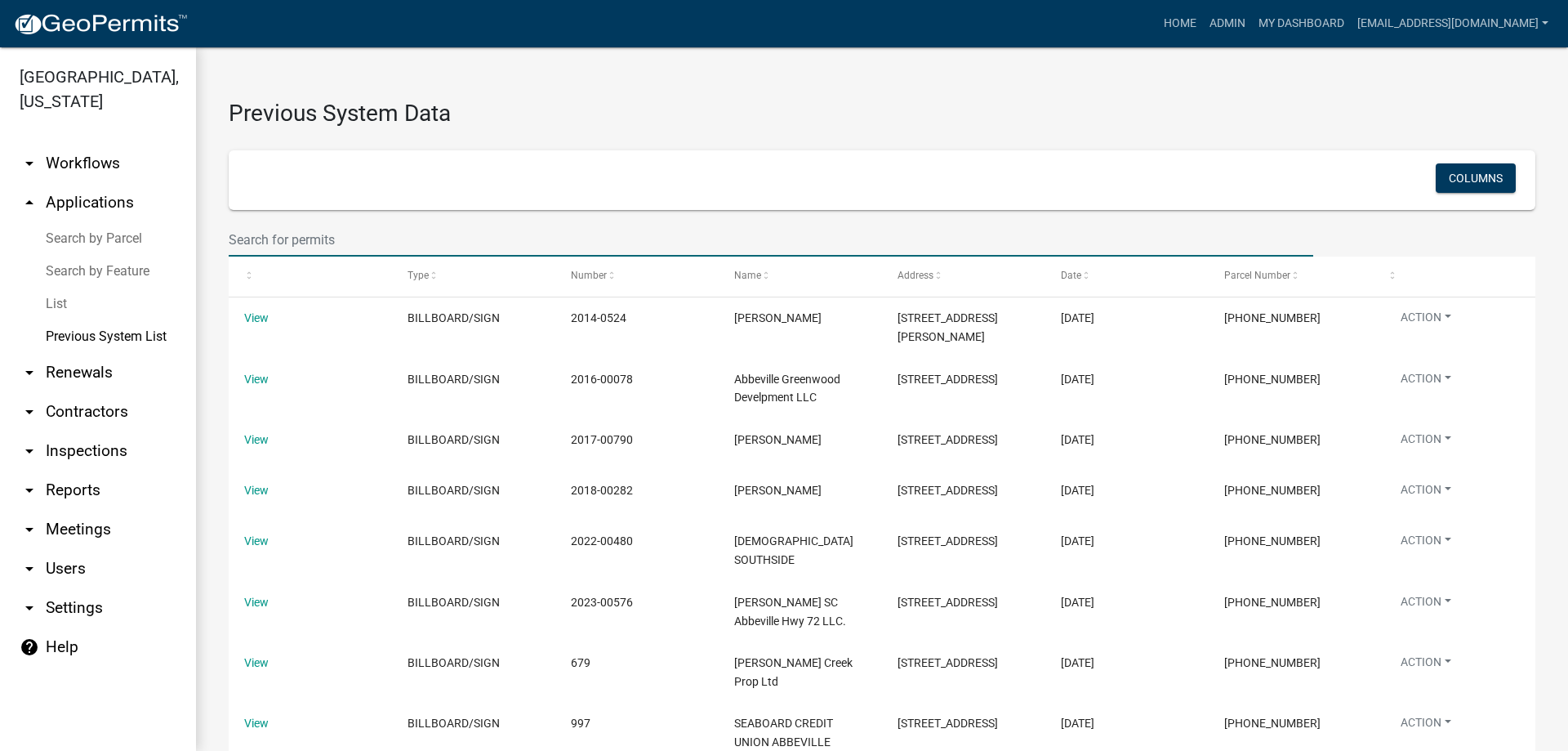
click at [298, 245] on input "text" at bounding box center [770, 240] width 1085 height 34
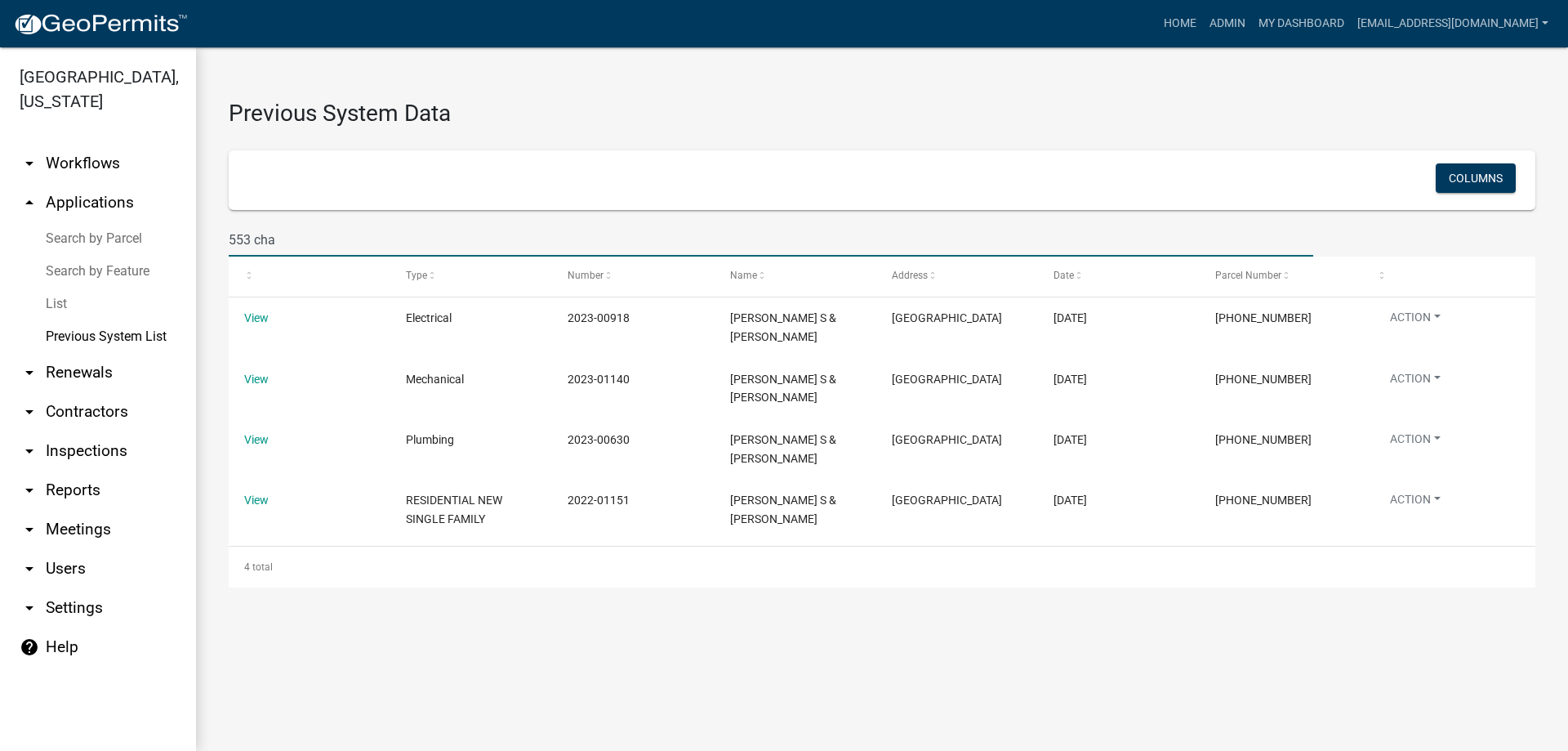
drag, startPoint x: 314, startPoint y: 233, endPoint x: 175, endPoint y: 248, distance: 139.8
click at [176, 248] on div "[GEOGRAPHIC_DATA], [US_STATE] arrow_drop_down Workflows List arrow_drop_up Appl…" at bounding box center [784, 398] width 1568 height 703
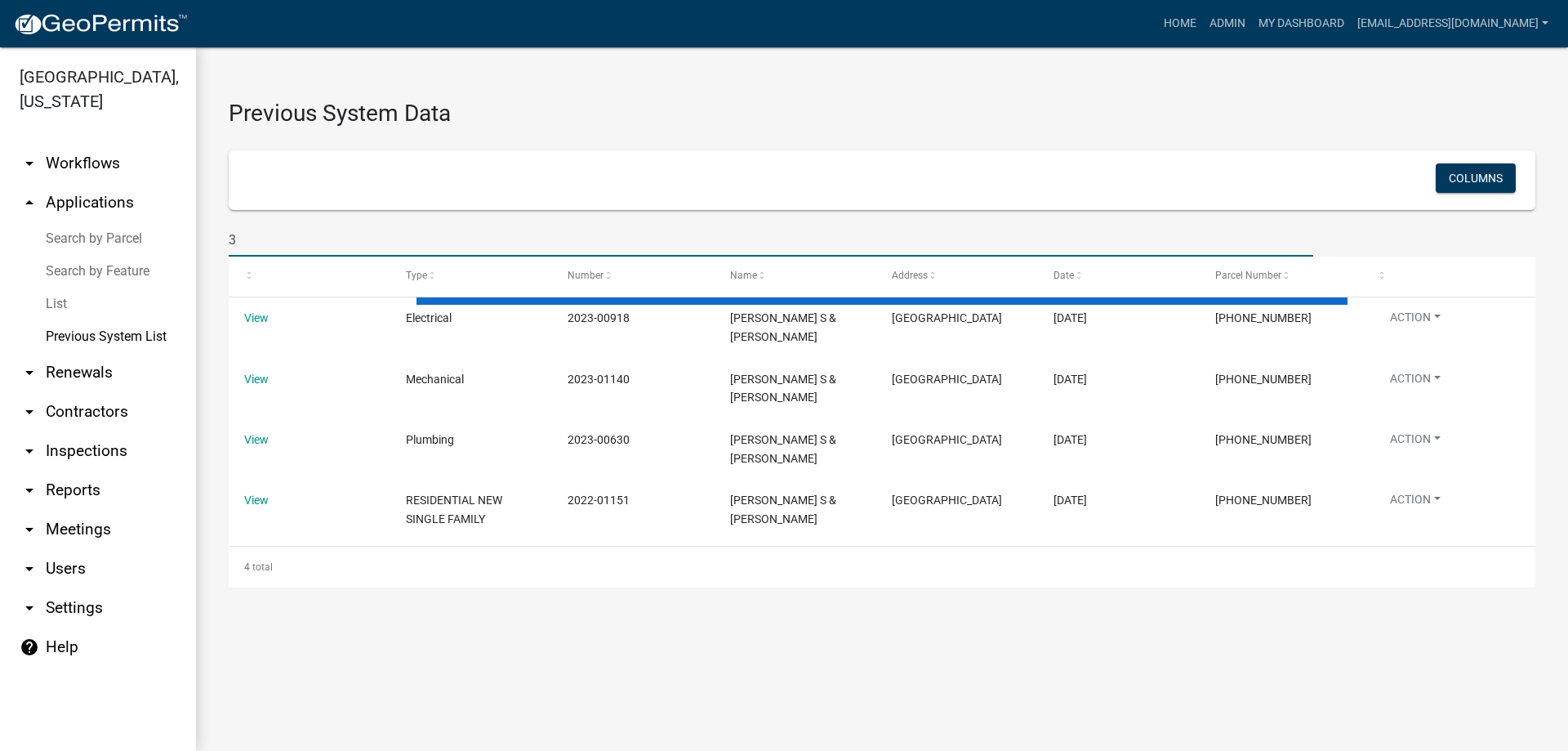
type input "31"
select select "1: 25"
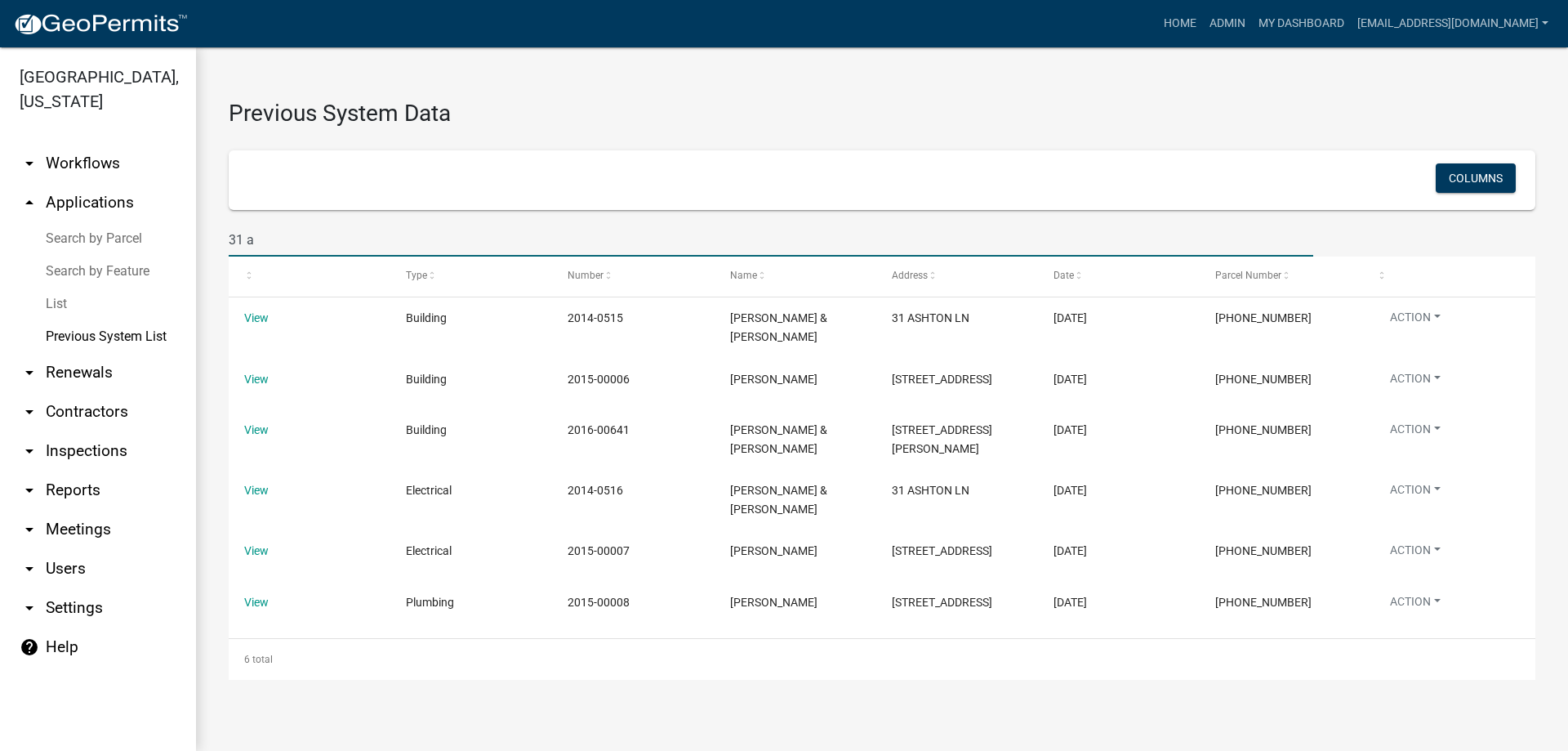
drag, startPoint x: 304, startPoint y: 250, endPoint x: -53, endPoint y: 239, distance: 357.2
click at [0, 239] on html "Internet Explorer does NOT work with GeoPermits. Get a new browser for more sec…" at bounding box center [784, 375] width 1568 height 751
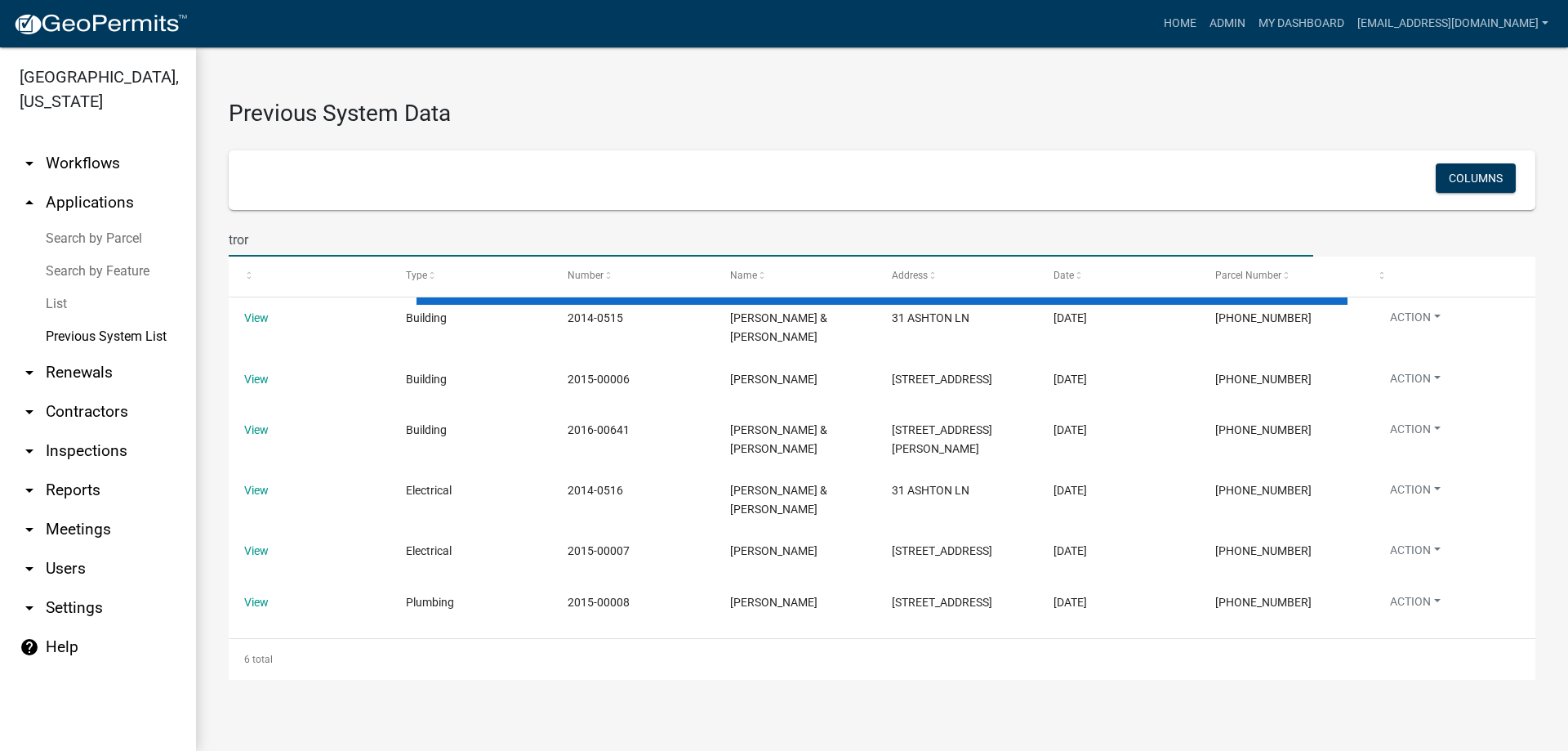
type input "tro"
select select "1: 25"
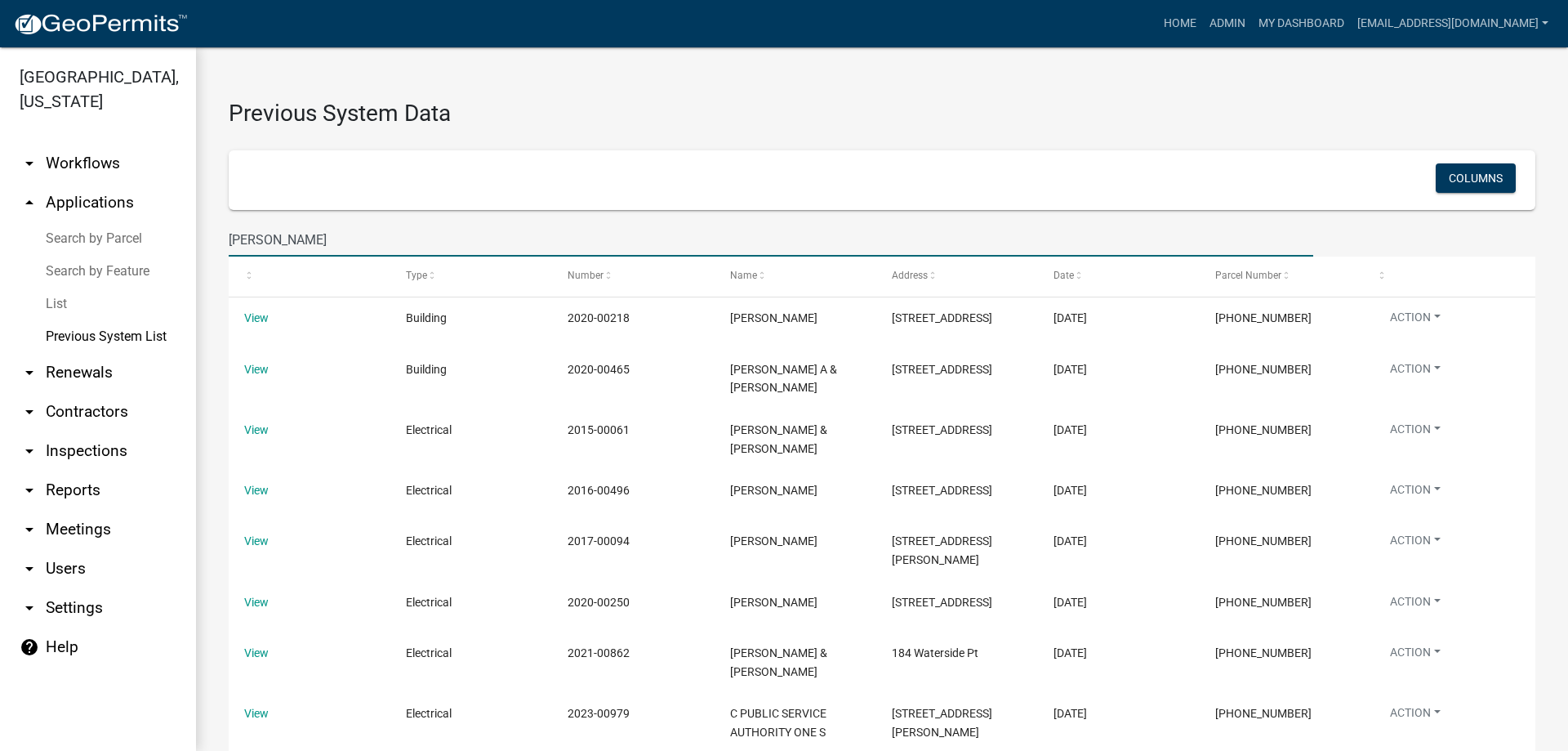
type input "[PERSON_NAME]"
click at [51, 297] on link "List" at bounding box center [98, 304] width 196 height 33
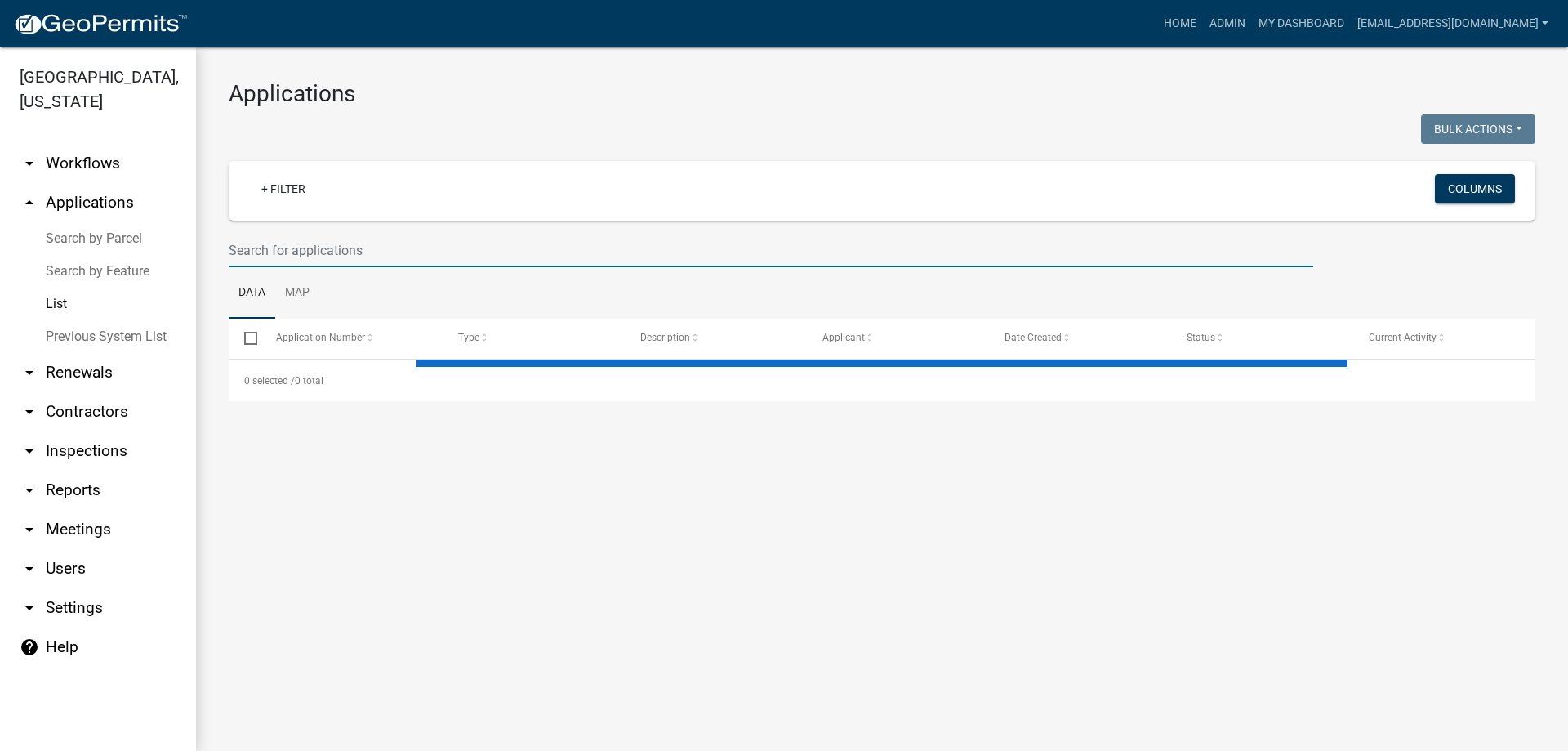
click at [305, 240] on input "text" at bounding box center [770, 251] width 1085 height 34
select select "3: 100"
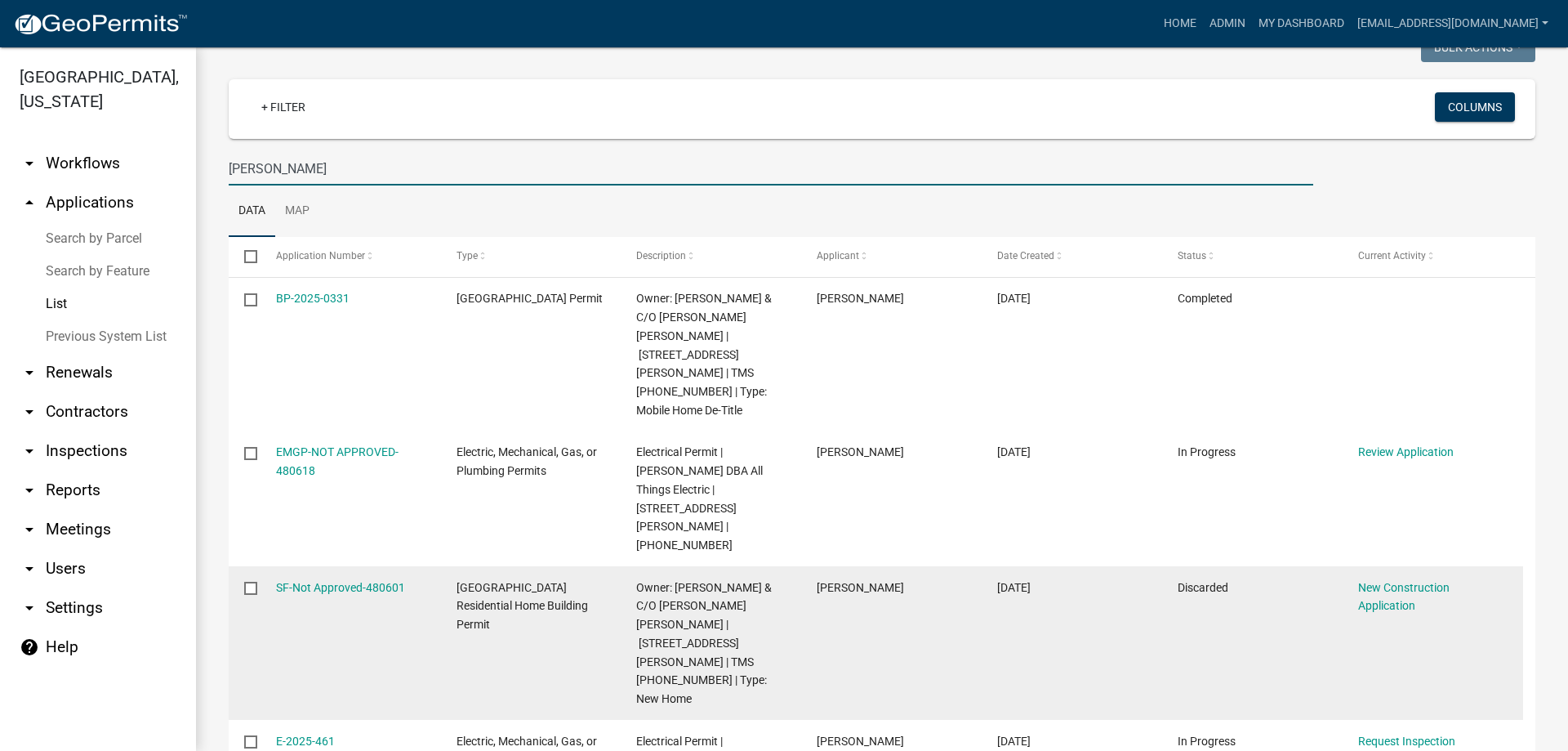
scroll to position [164, 0]
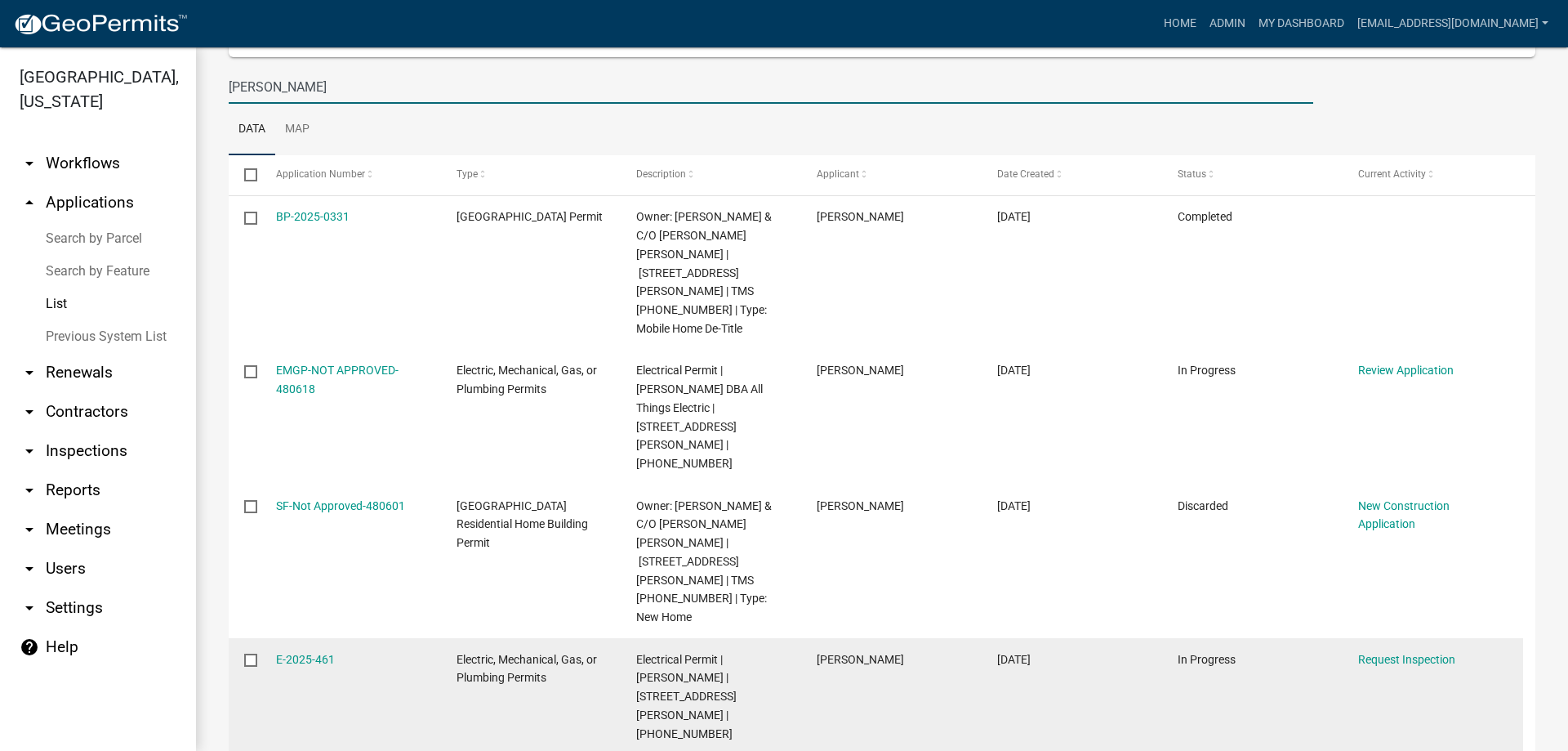
type input "[PERSON_NAME]"
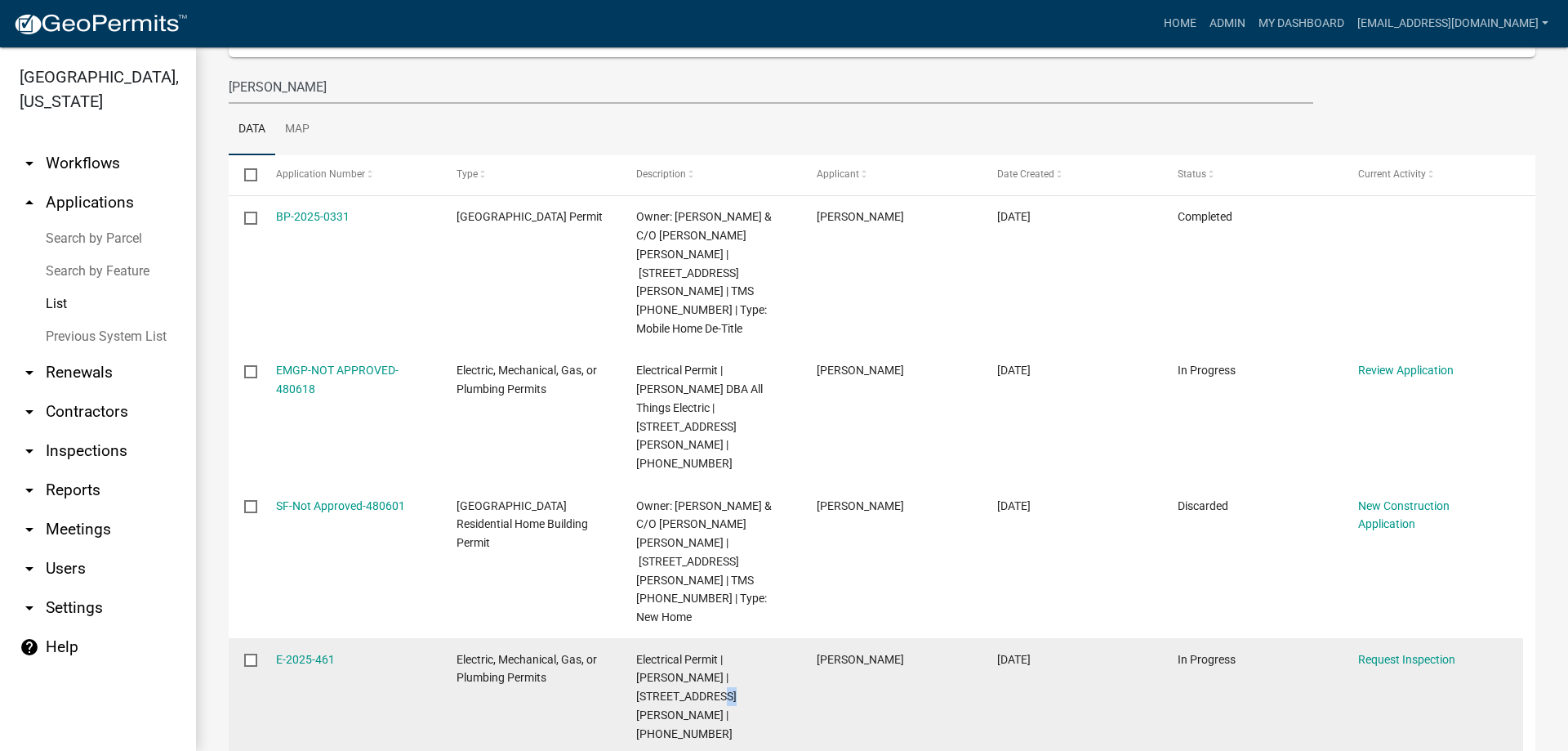
drag, startPoint x: 753, startPoint y: 563, endPoint x: 766, endPoint y: 565, distance: 13.2
click at [736, 652] on span "Electrical Permit | [PERSON_NAME] | [STREET_ADDRESS][PERSON_NAME] | [PHONE_NUMB…" at bounding box center [686, 696] width 100 height 87
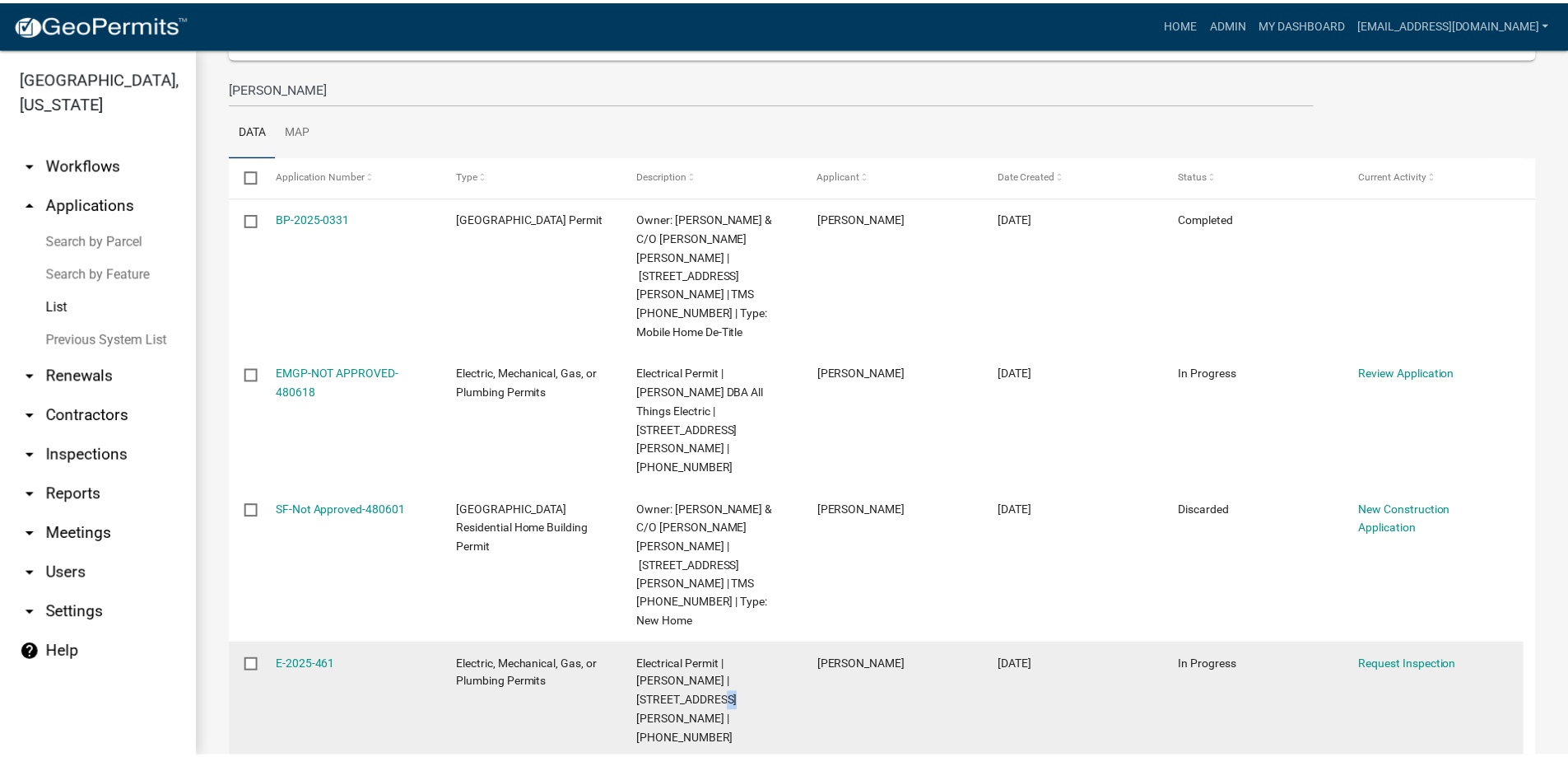
scroll to position [247, 0]
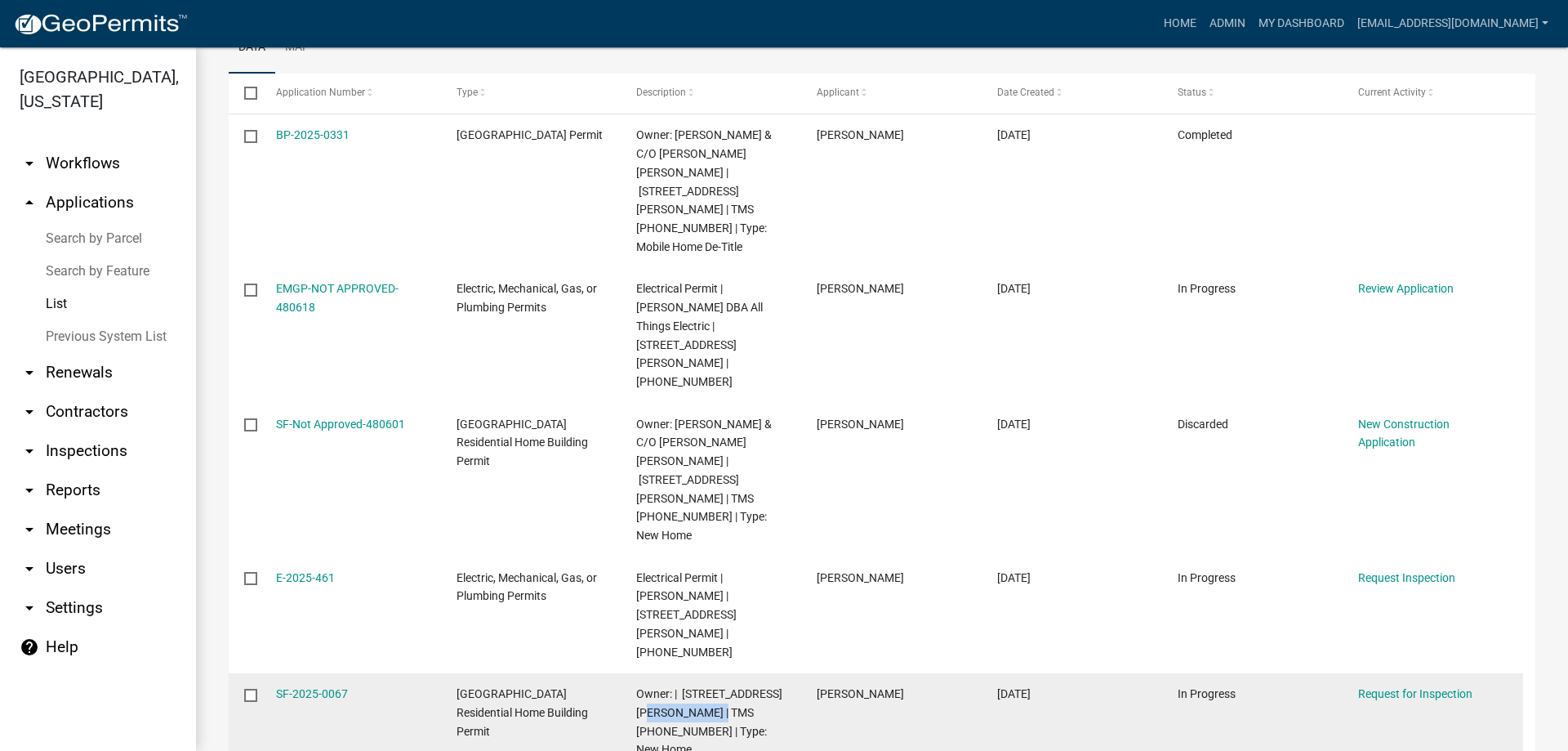
drag, startPoint x: 639, startPoint y: 562, endPoint x: 712, endPoint y: 562, distance: 73.0
click at [712, 687] on span "Owner: | [STREET_ADDRESS][PERSON_NAME] | TMS [PHONE_NUMBER] | Type: New Home" at bounding box center [709, 721] width 147 height 68
copy span "[PHONE_NUMBER]"
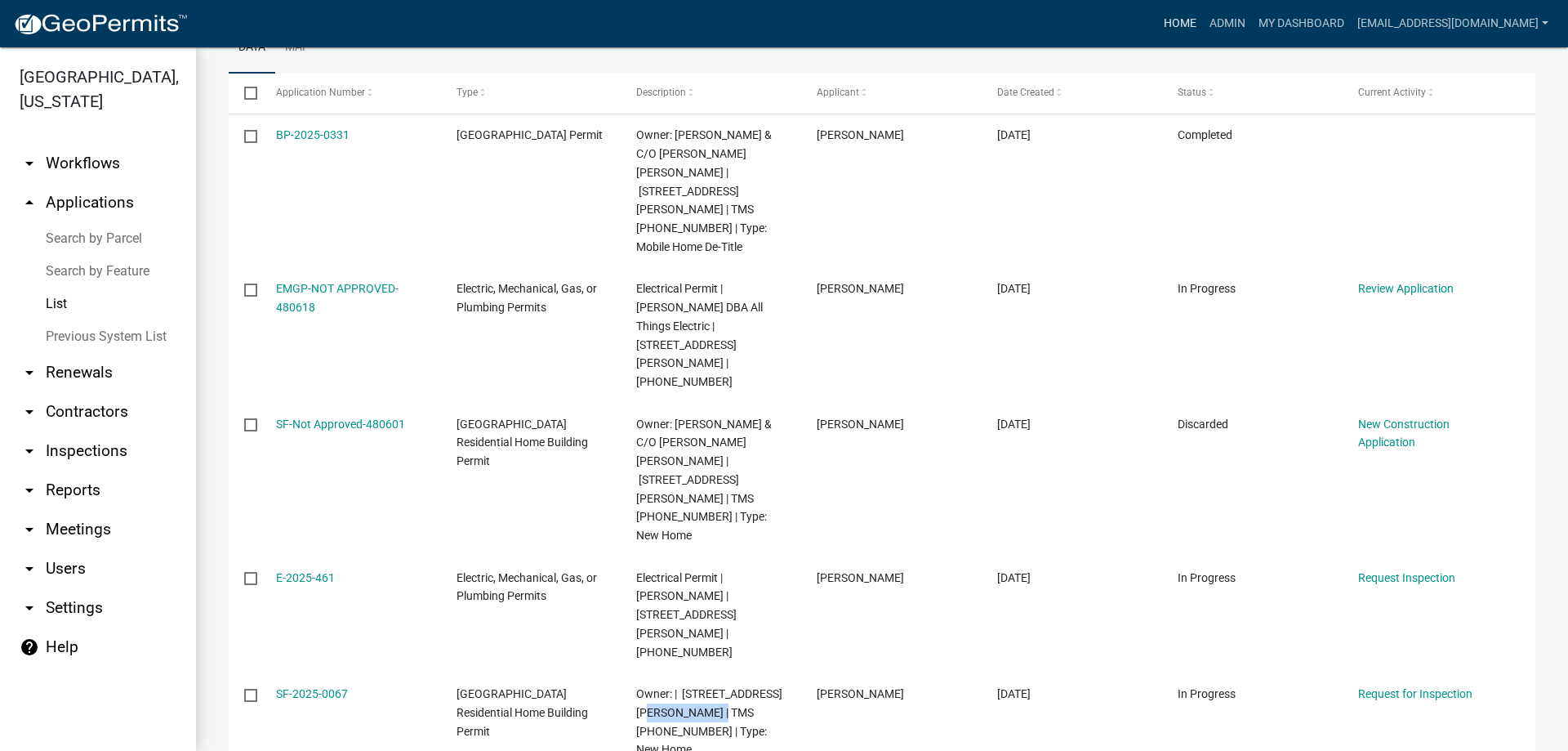
click at [1158, 20] on link "Home" at bounding box center [1180, 23] width 45 height 31
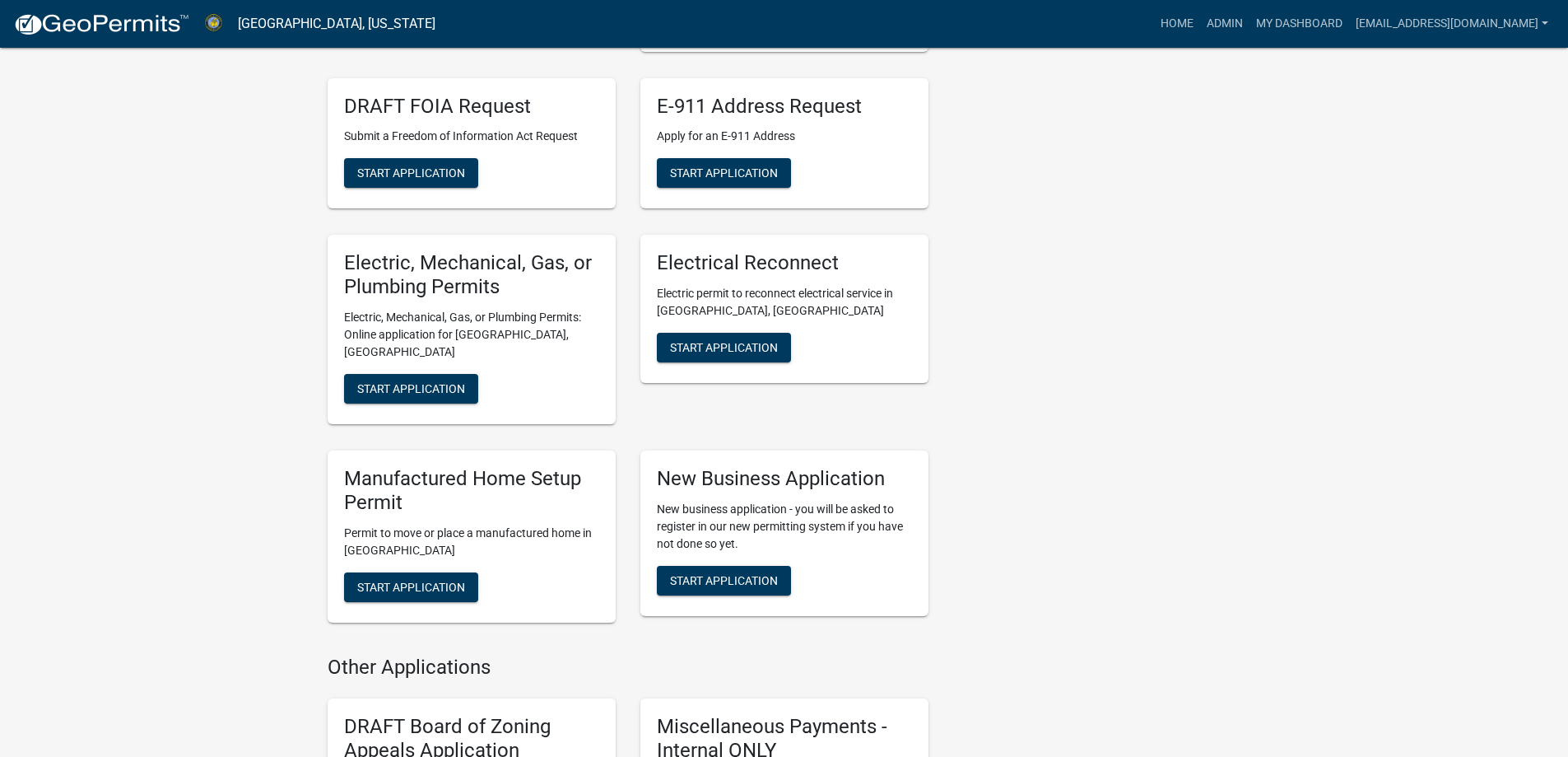
scroll to position [658, 0]
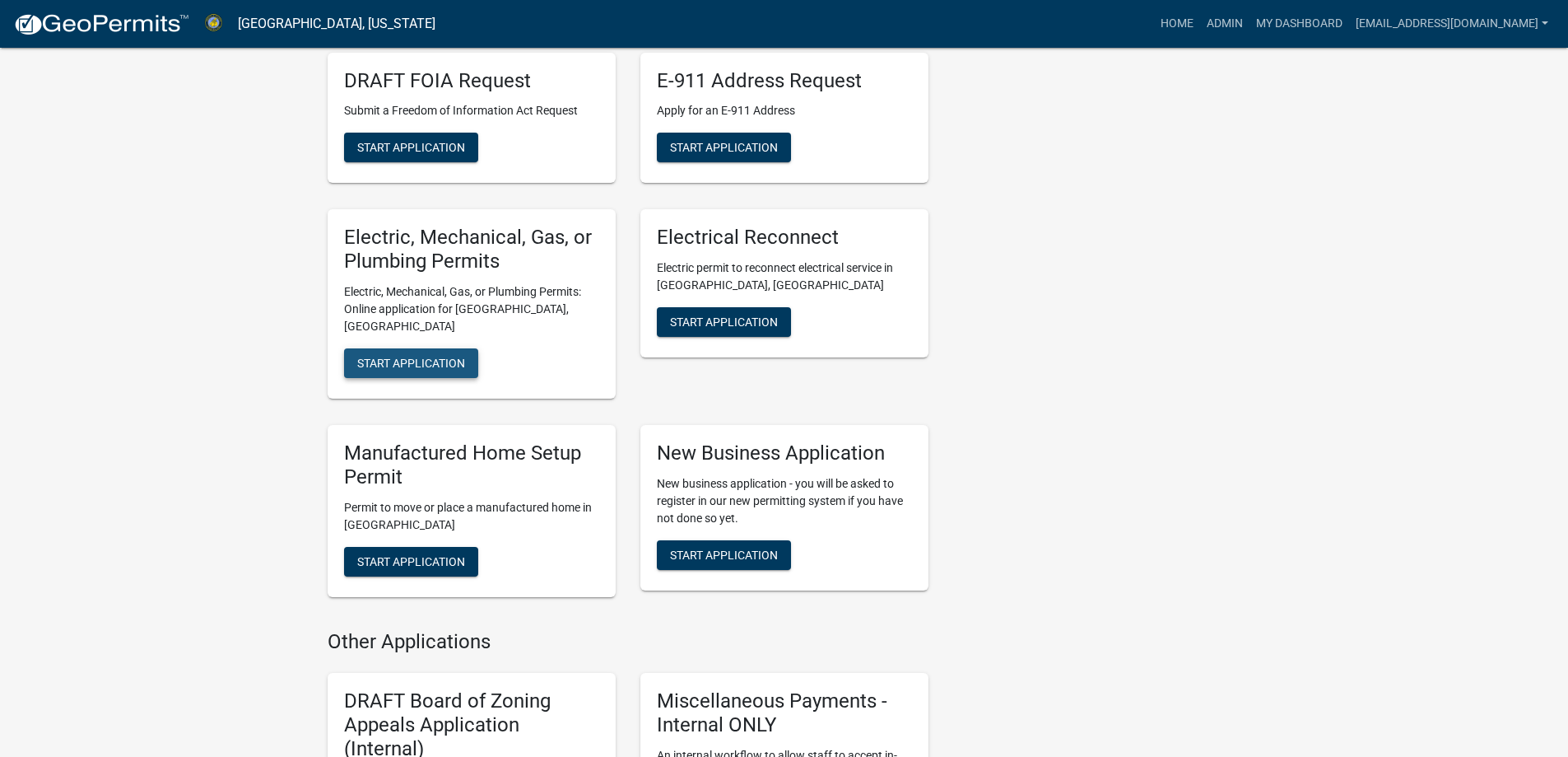
click at [411, 368] on span "Start Application" at bounding box center [411, 363] width 107 height 13
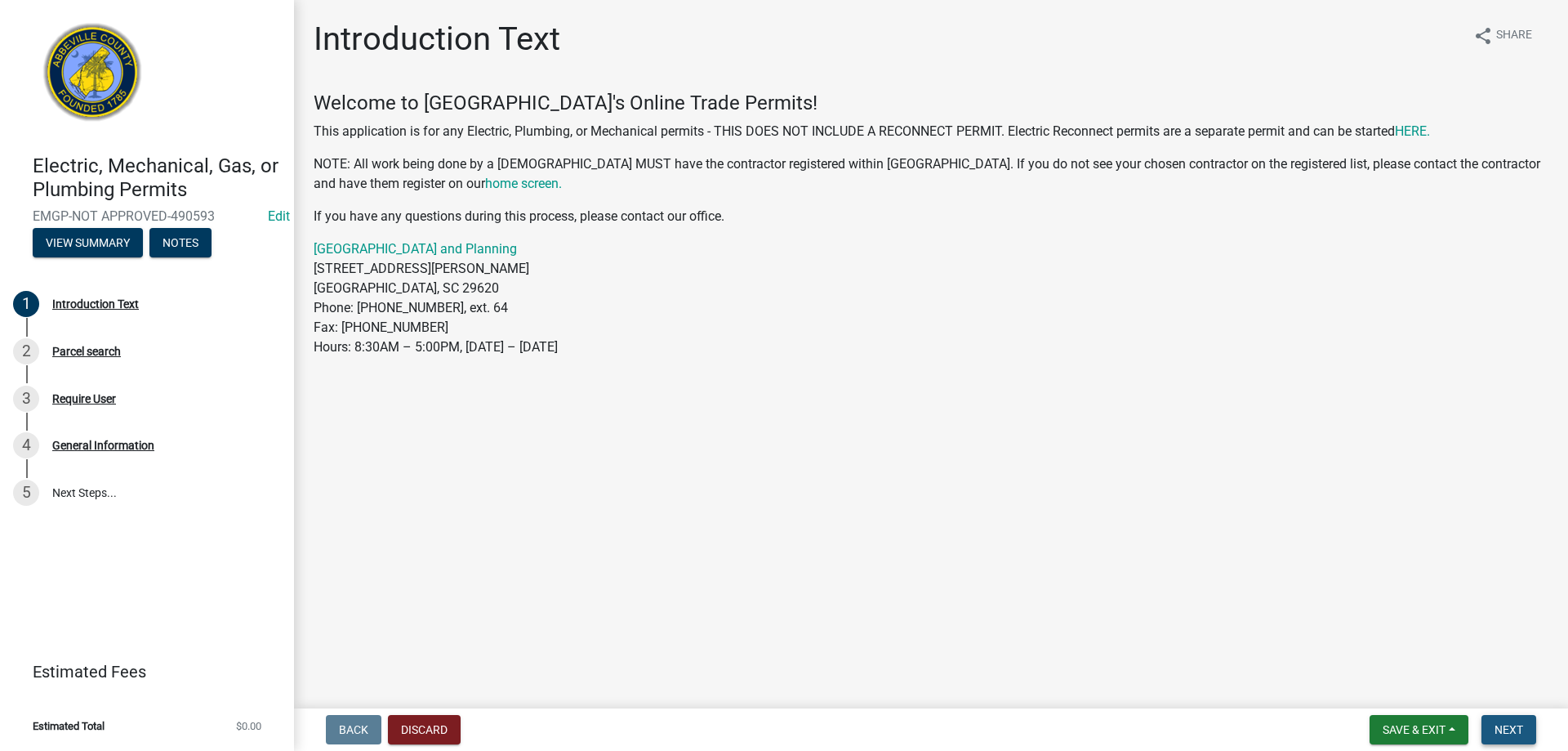
drag, startPoint x: 1511, startPoint y: 728, endPoint x: 1493, endPoint y: 717, distance: 21.1
click at [1511, 728] on span "Next" at bounding box center [1508, 730] width 28 height 13
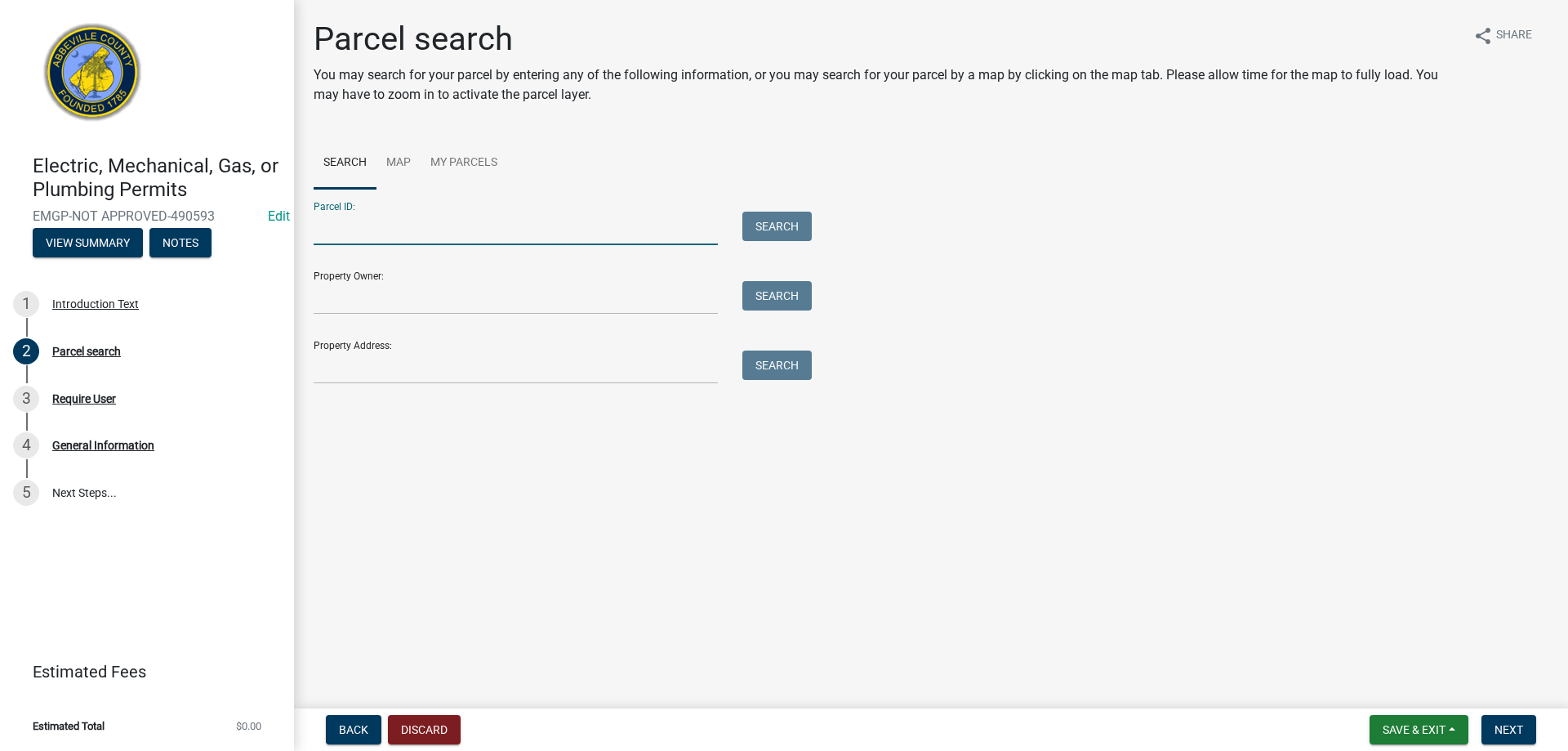
paste input "[PHONE_NUMBER]"
type input "[PHONE_NUMBER]"
click at [752, 226] on button "Search" at bounding box center [777, 226] width 69 height 29
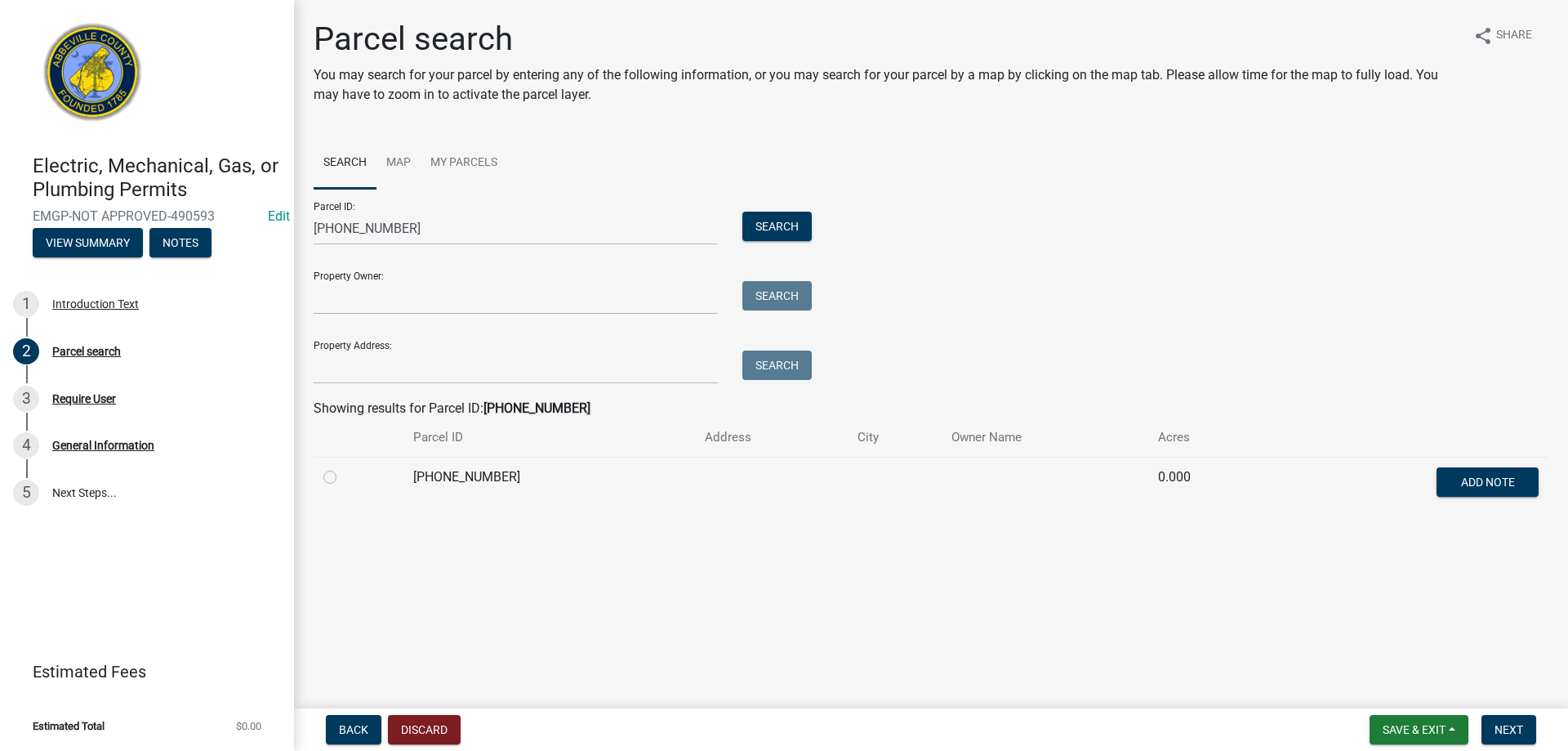
click at [321, 477] on td at bounding box center [358, 483] width 90 height 54
click at [343, 467] on label at bounding box center [343, 467] width 0 height 0
click at [343, 475] on input "radio" at bounding box center [348, 473] width 11 height 11
radio input "true"
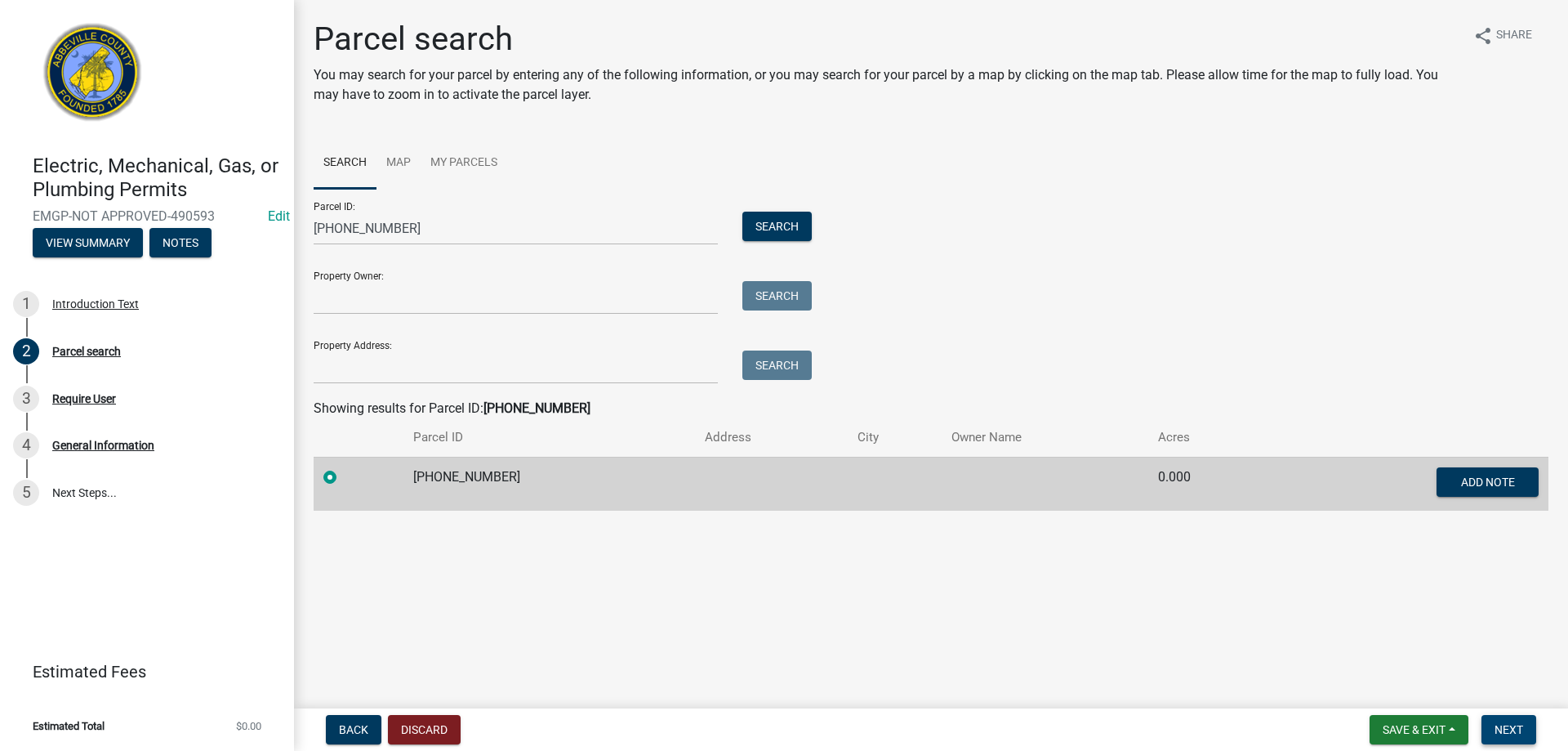
click at [1507, 722] on button "Next" at bounding box center [1508, 729] width 55 height 29
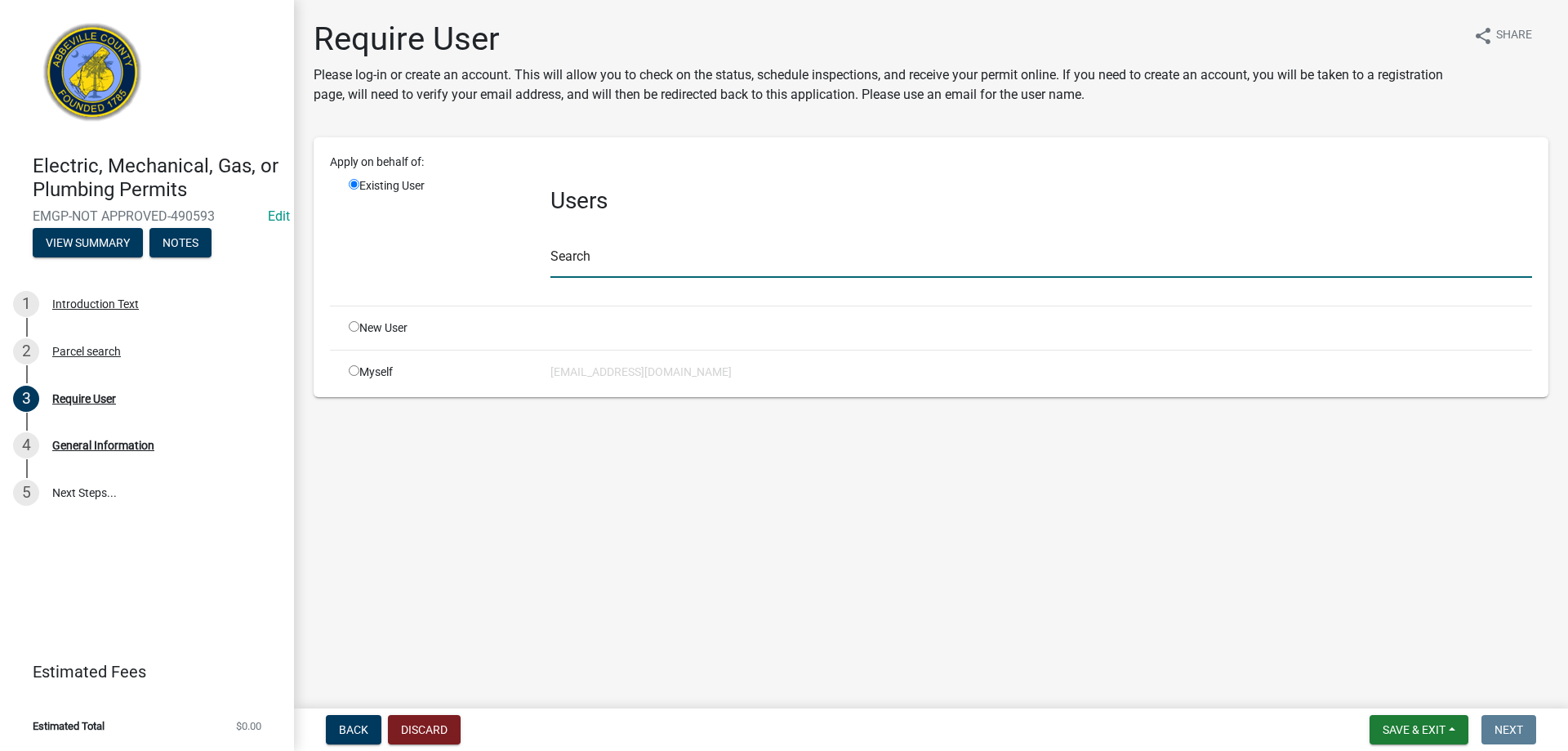
click at [620, 251] on input "text" at bounding box center [1041, 261] width 982 height 34
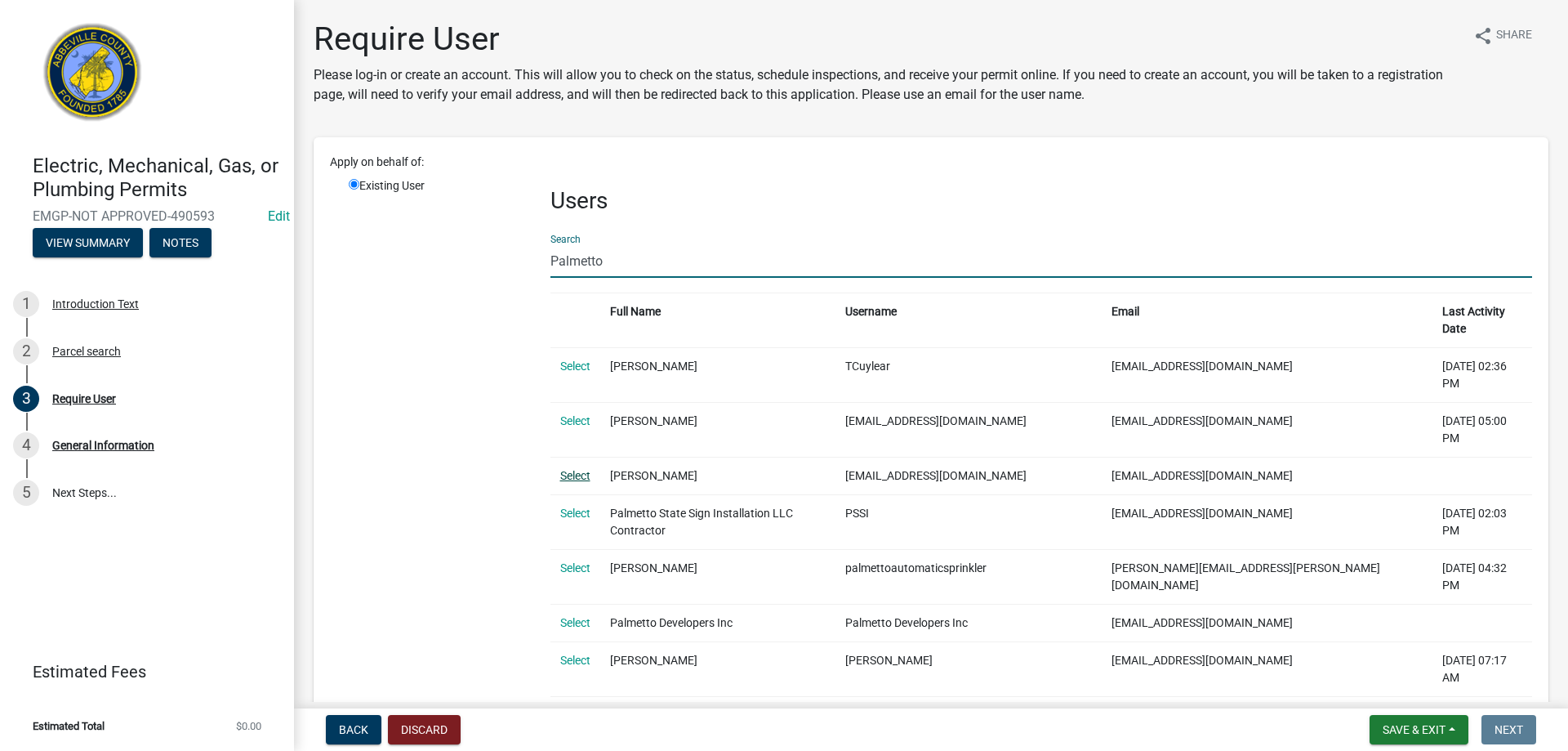
type input "Palmetto"
click at [583, 469] on link "Select" at bounding box center [576, 475] width 30 height 13
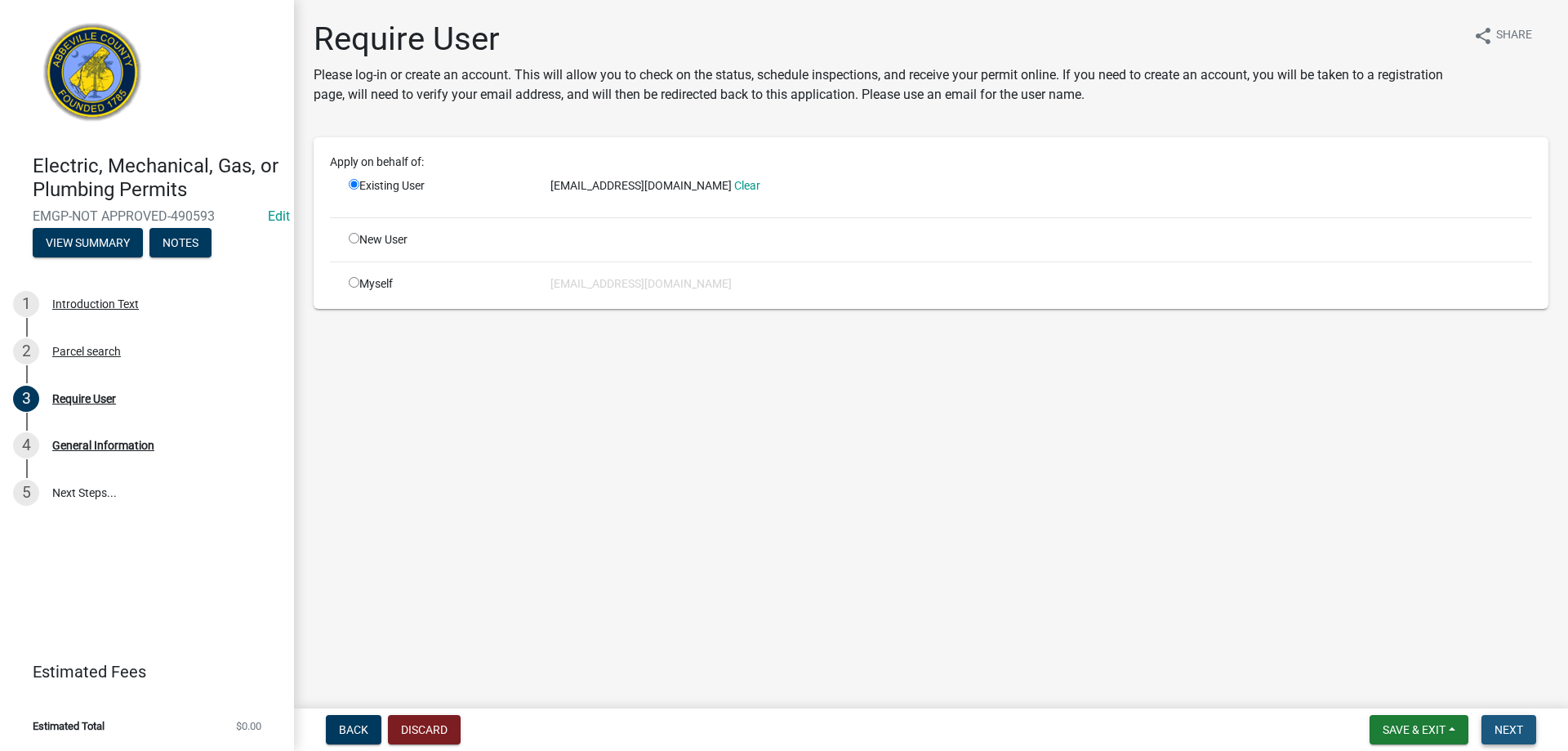
click at [1527, 730] on button "Next" at bounding box center [1508, 729] width 55 height 29
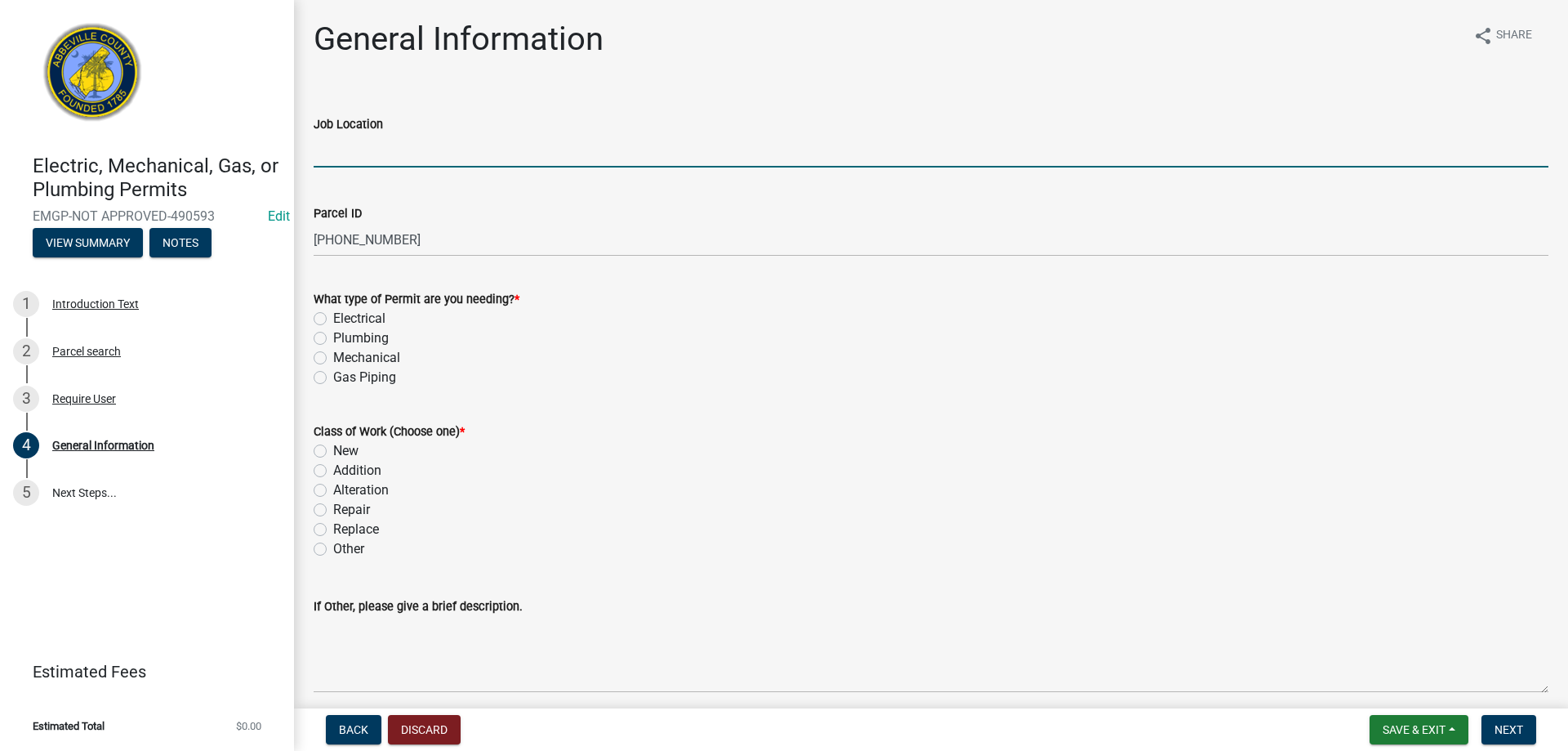
click at [318, 156] on input "Job Location" at bounding box center [931, 151] width 1235 height 34
type input "164 [PERSON_NAME] RD"
click at [307, 338] on div "What type of Permit are you needing? * Electrical Plumbing Mechanical Gas Piping" at bounding box center [930, 328] width 1259 height 117
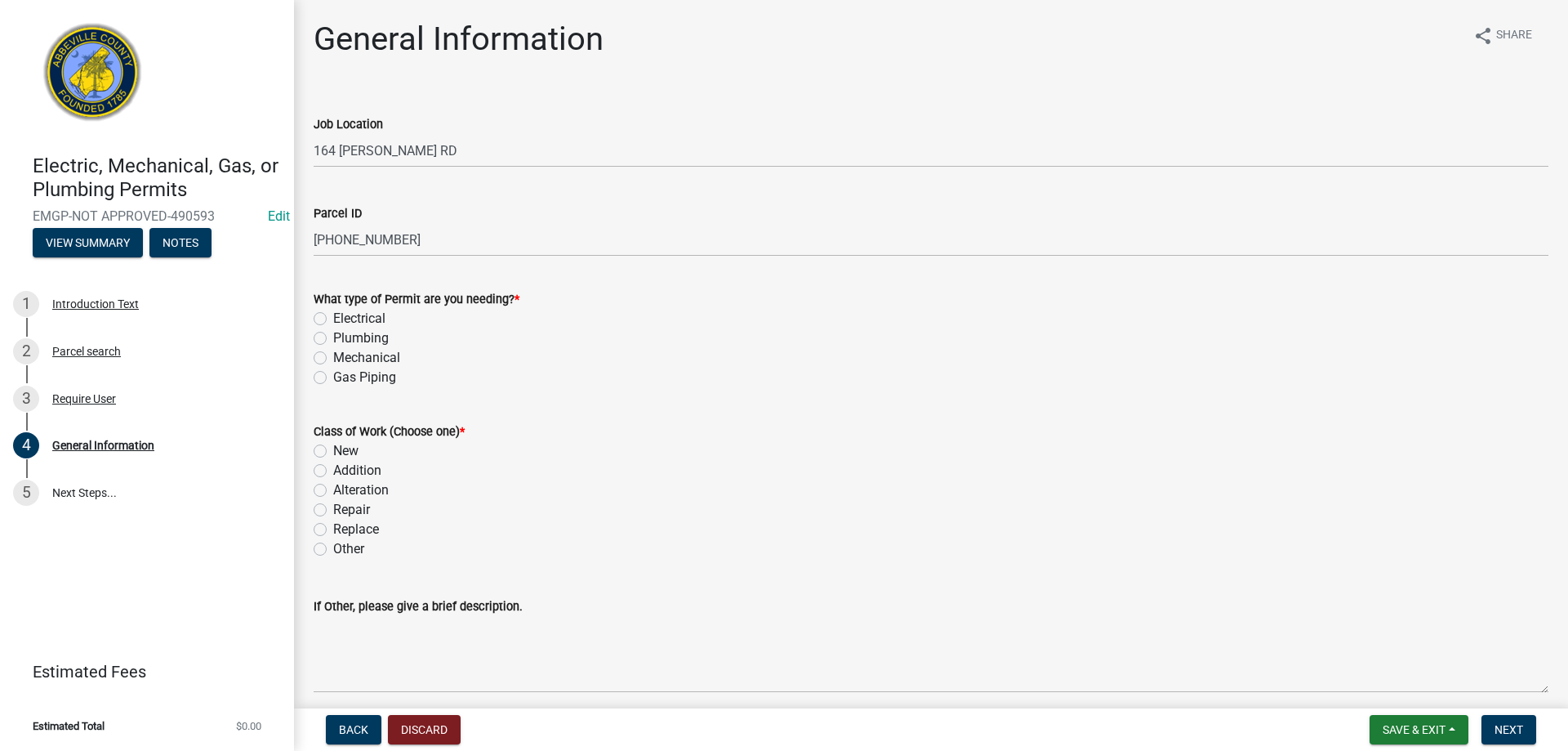
click at [333, 343] on label "Plumbing" at bounding box center [361, 339] width 56 height 20
click at [333, 339] on input "Plumbing" at bounding box center [338, 334] width 11 height 11
radio input "true"
drag, startPoint x: 322, startPoint y: 457, endPoint x: 341, endPoint y: 460, distance: 19.2
click at [324, 457] on div "New" at bounding box center [931, 451] width 1235 height 20
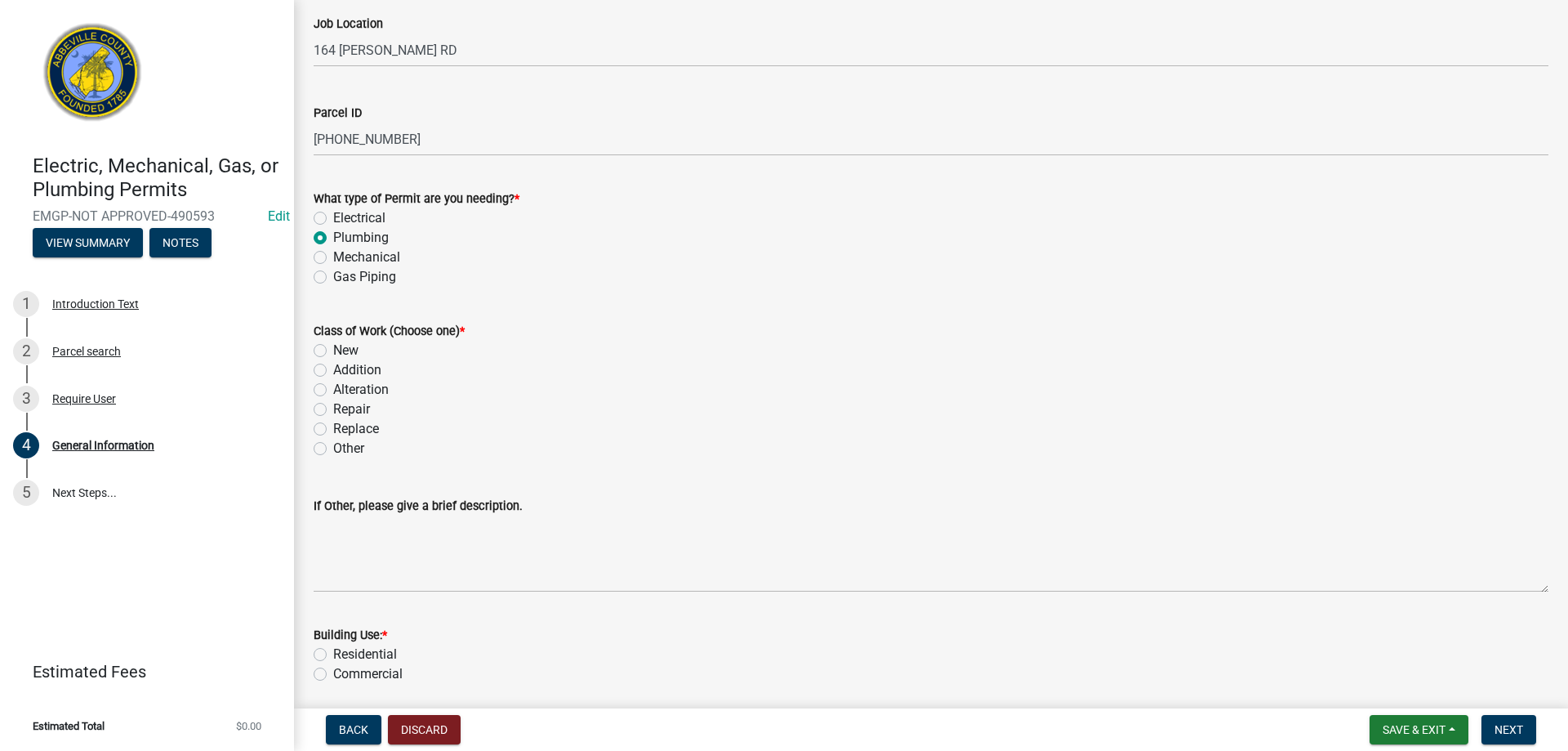
scroll to position [245, 0]
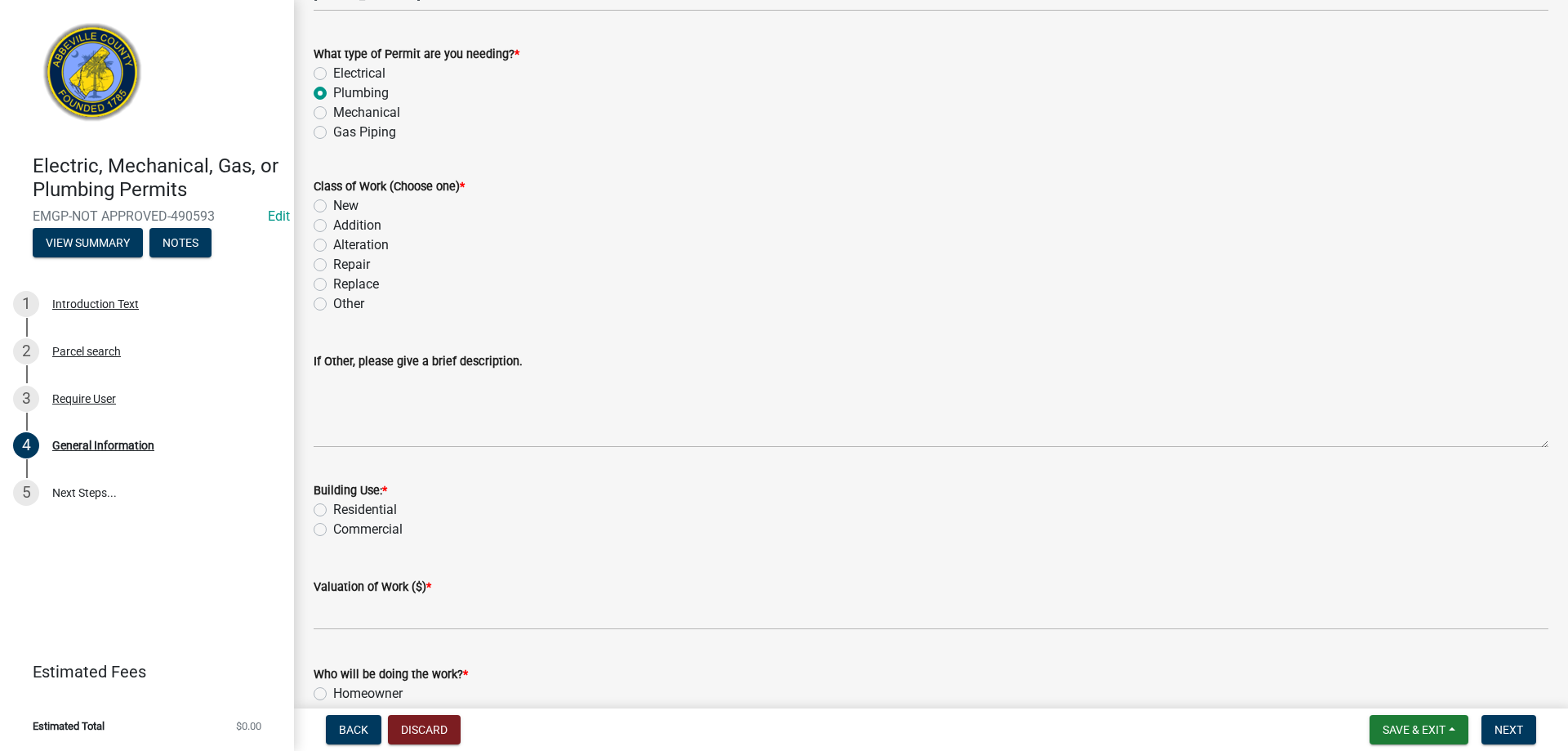
click at [333, 208] on label "New" at bounding box center [346, 206] width 25 height 20
click at [333, 207] on input "New" at bounding box center [338, 202] width 11 height 11
radio input "true"
click at [333, 504] on label "Residential" at bounding box center [365, 510] width 64 height 20
click at [333, 504] on input "Residential" at bounding box center [338, 506] width 11 height 11
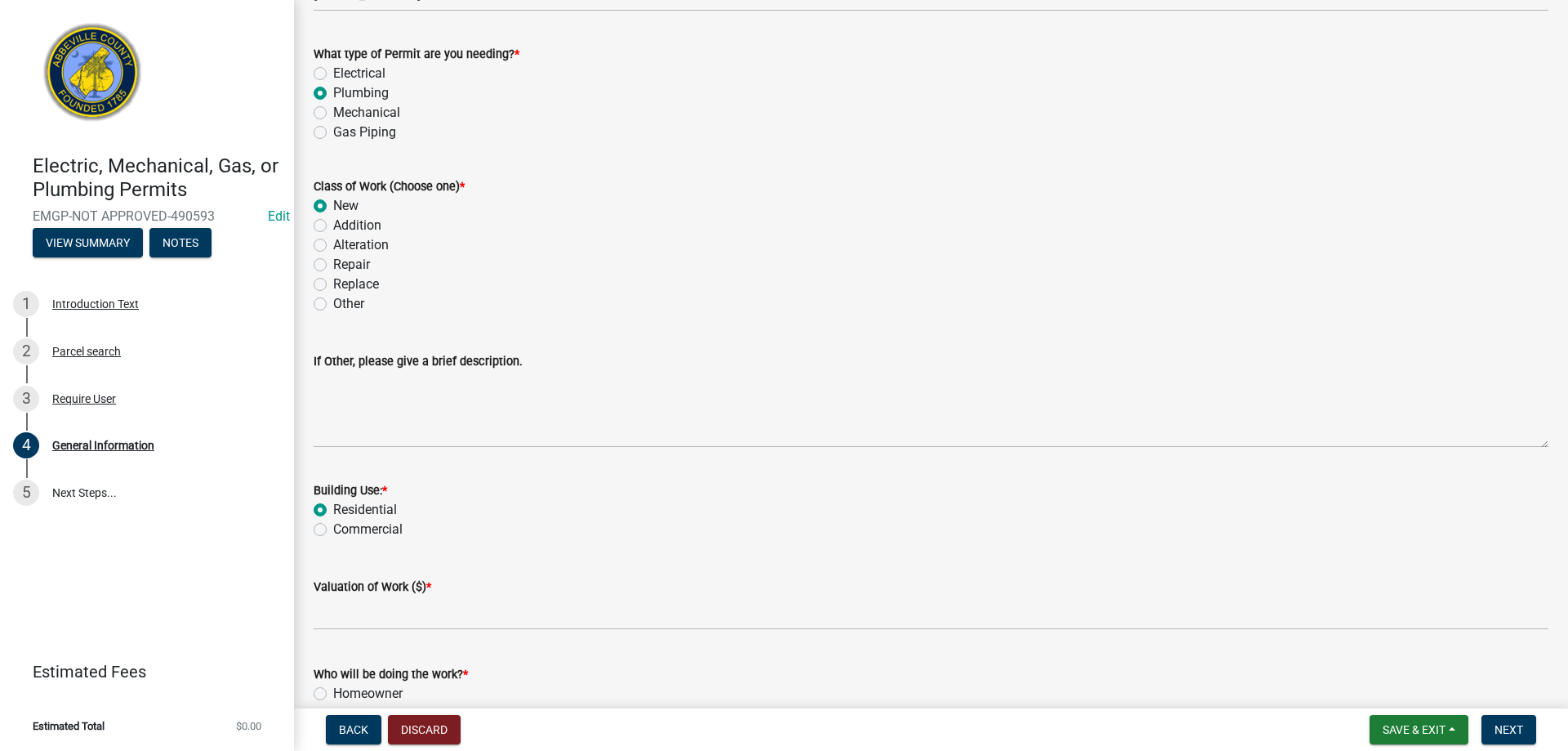
radio input "true"
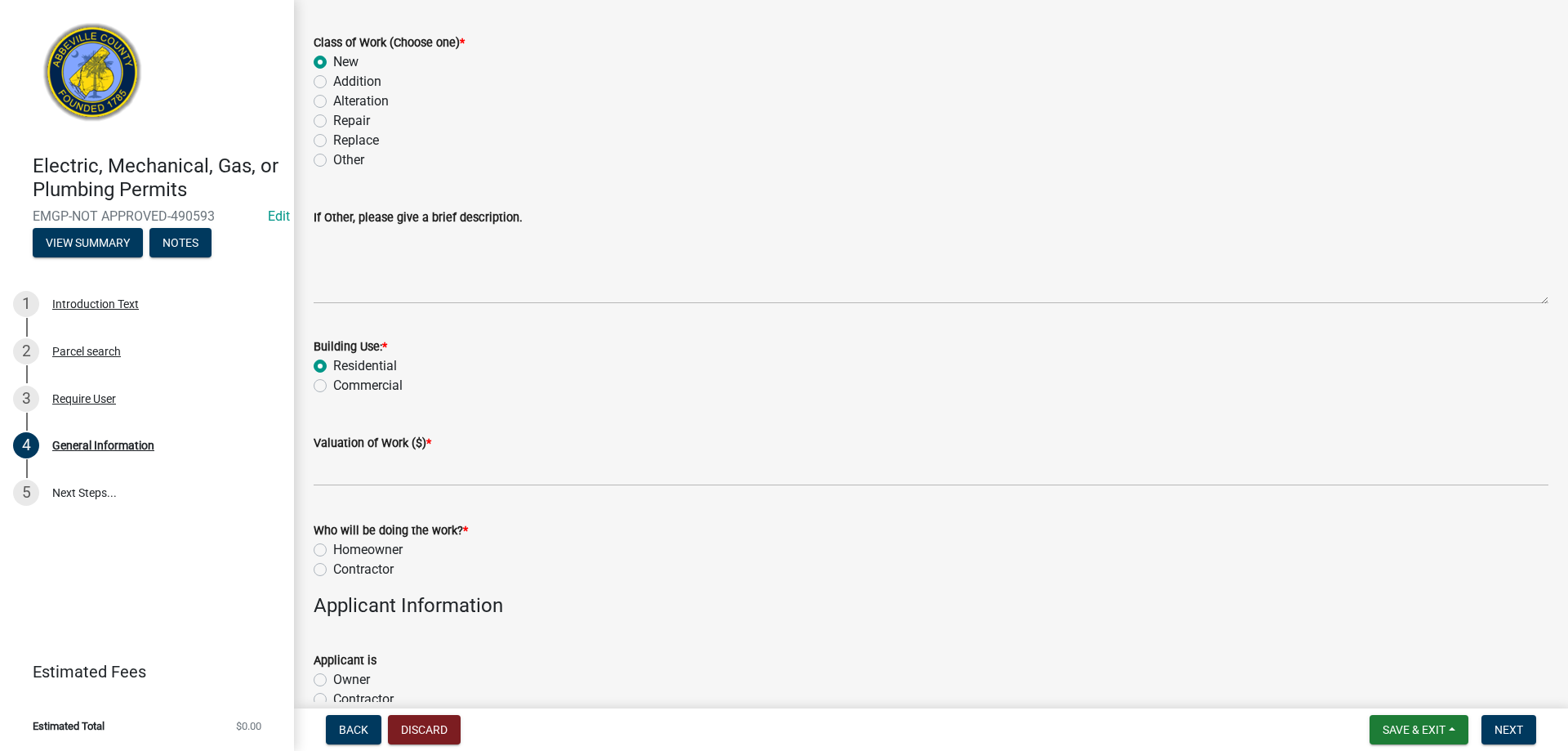
scroll to position [409, 0]
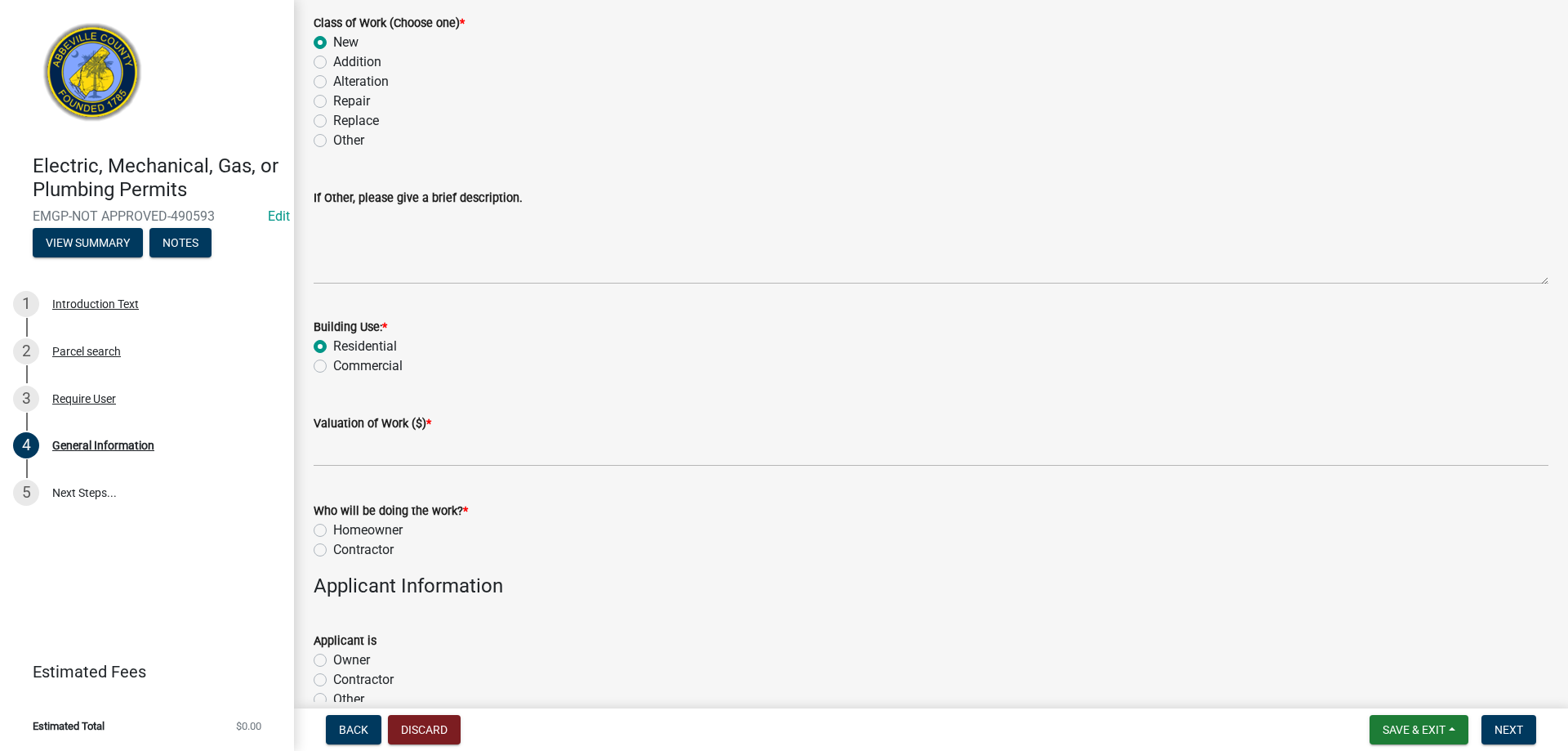
click at [333, 529] on label "Homeowner" at bounding box center [368, 531] width 69 height 20
click at [333, 529] on input "Homeowner" at bounding box center [338, 526] width 11 height 11
radio input "true"
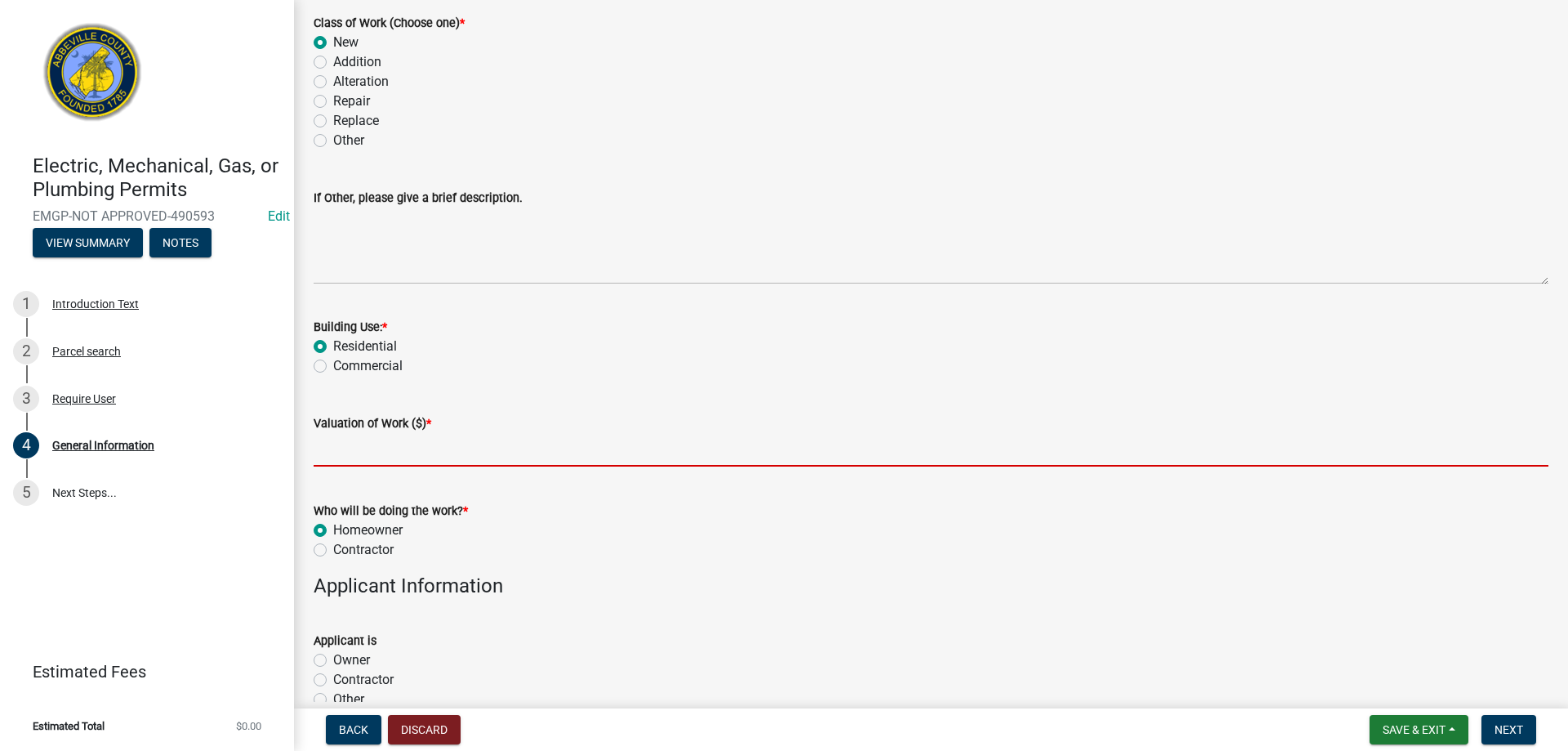
click at [349, 457] on input "text" at bounding box center [931, 450] width 1235 height 34
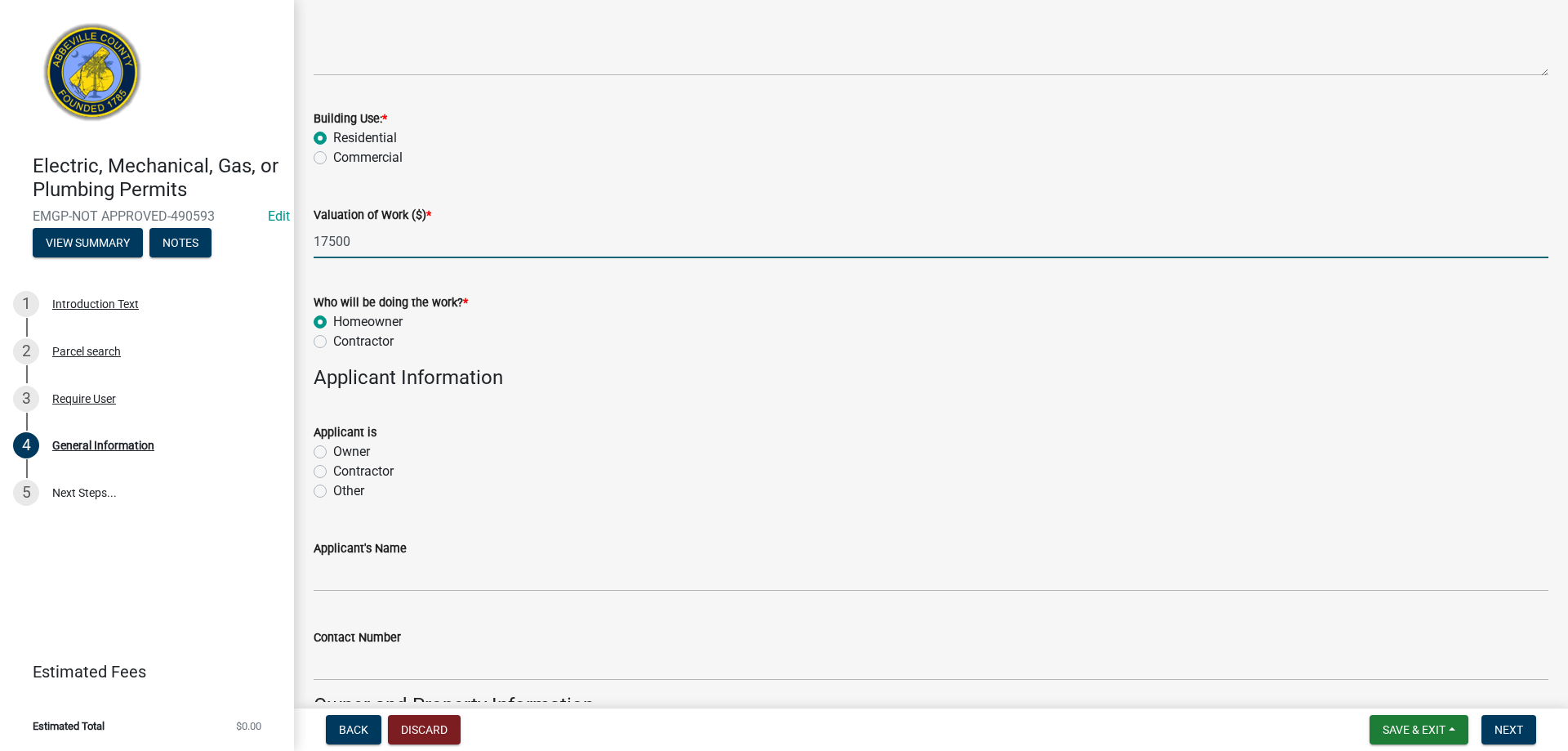
scroll to position [653, 0]
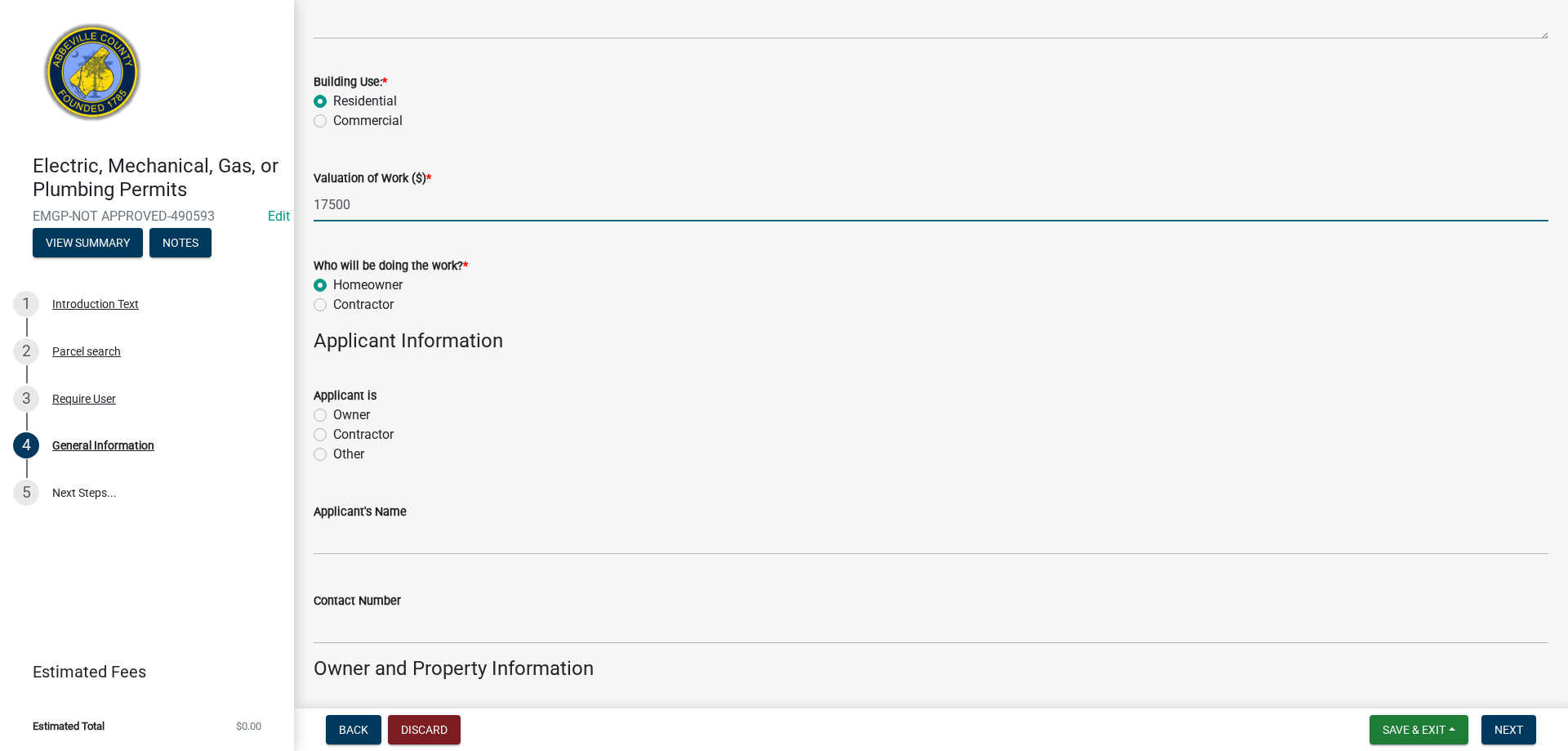
type input "17500"
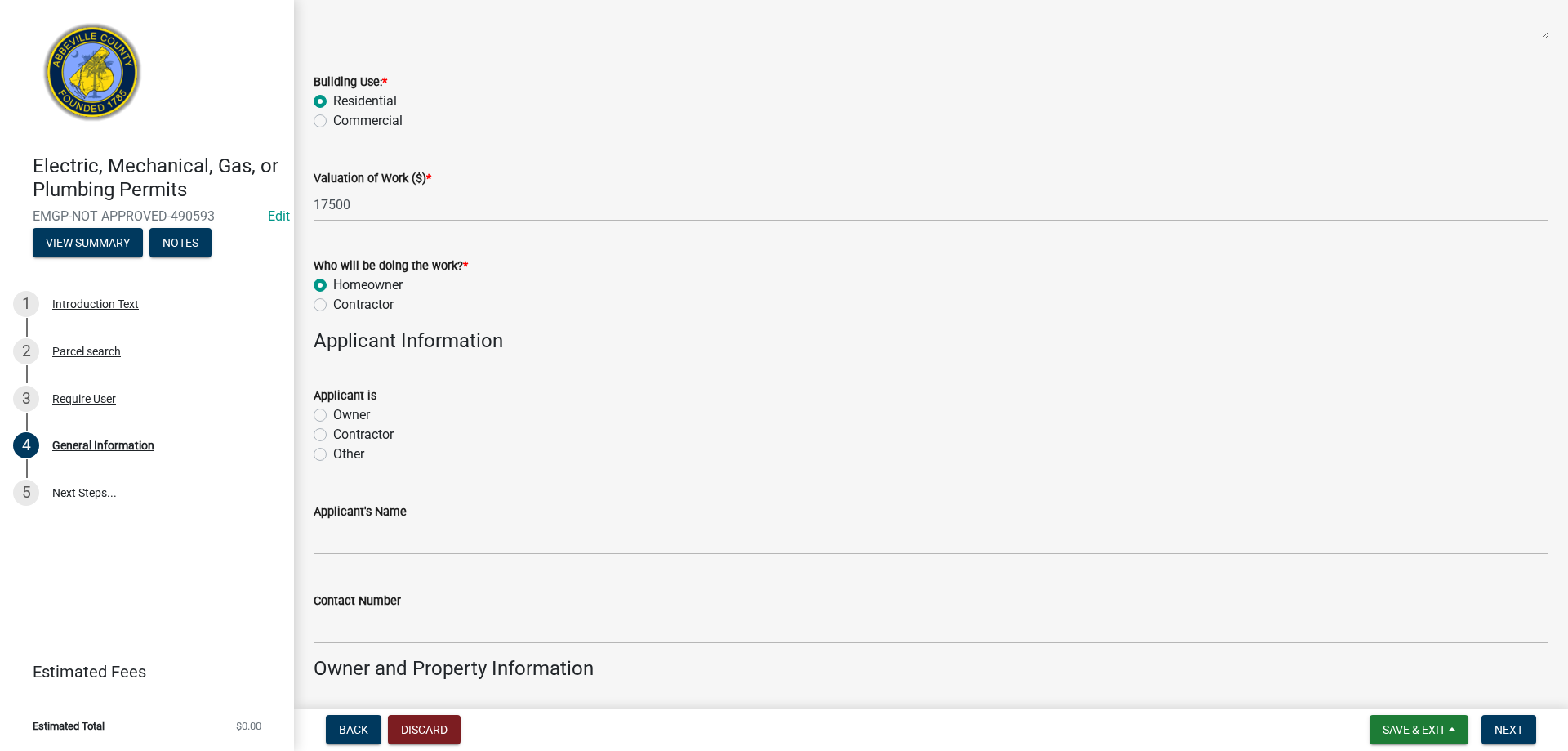
click at [333, 435] on label "Contractor" at bounding box center [363, 435] width 60 height 20
click at [333, 435] on input "Contractor" at bounding box center [338, 430] width 11 height 11
radio input "true"
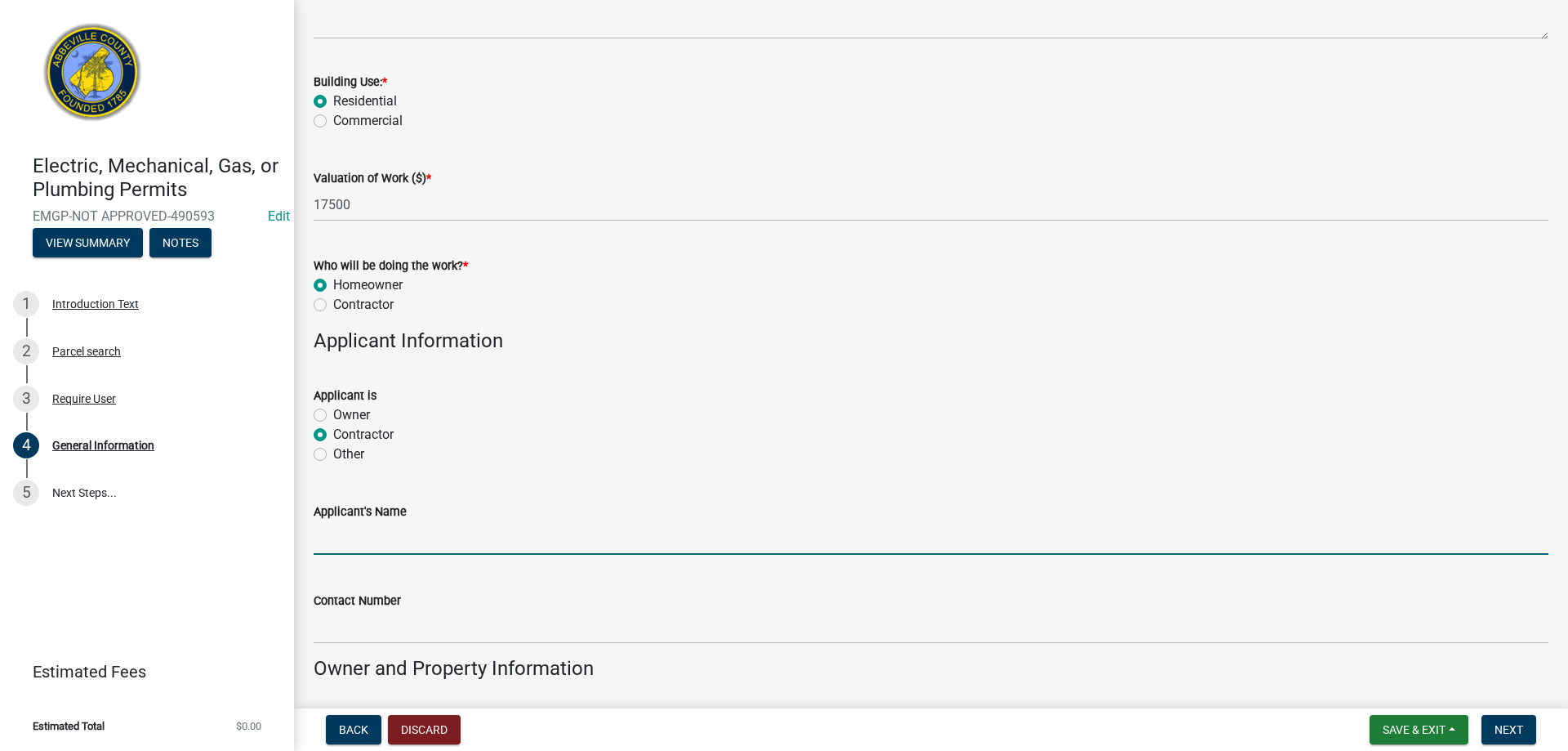
click at [407, 546] on input "Applicant's Name" at bounding box center [931, 538] width 1235 height 34
type input "[PERSON_NAME]"
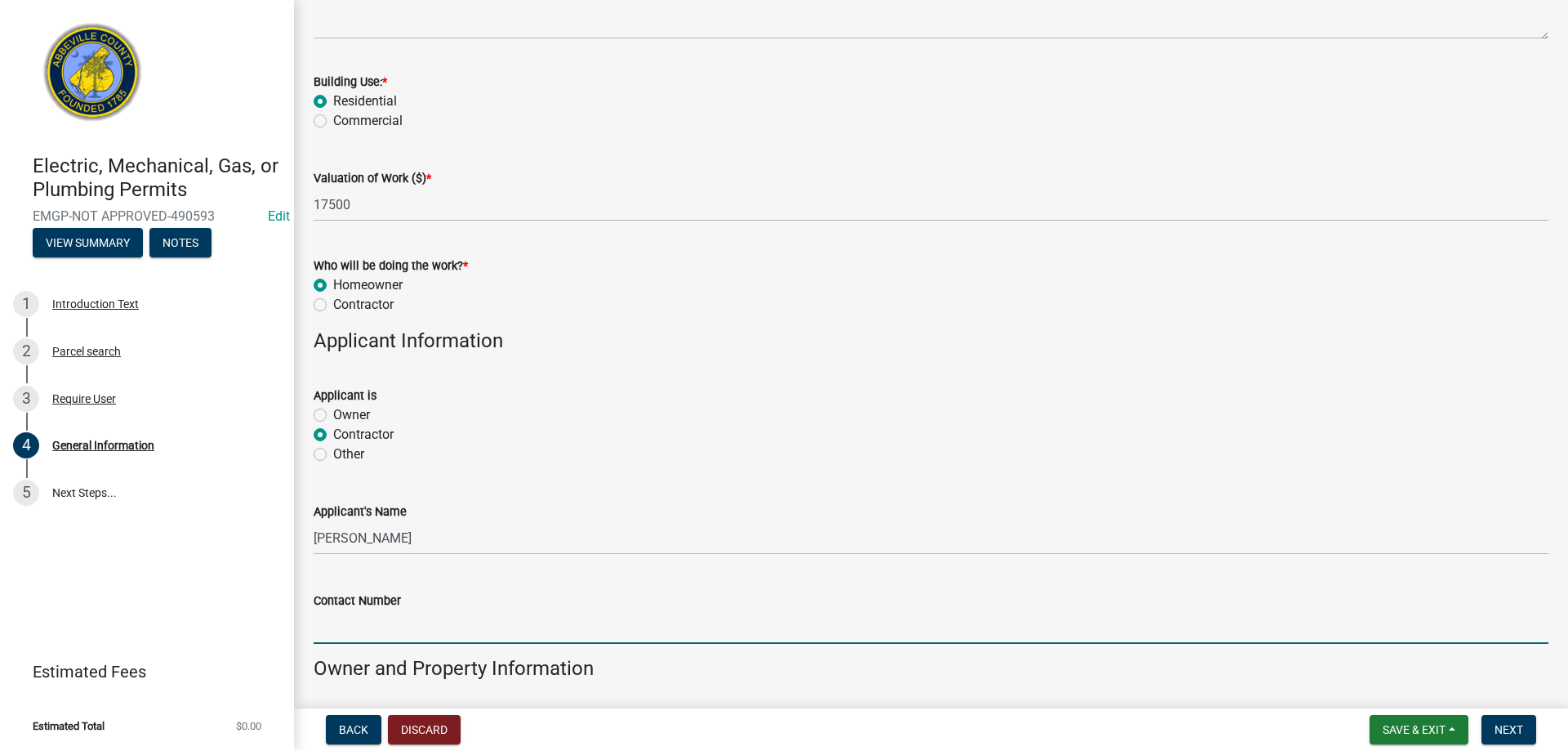
click at [434, 626] on input "Contact Number" at bounding box center [931, 627] width 1235 height 34
type input "[PHONE_NUMBER]"
click at [743, 579] on wm-data-entity-input-list "Job Location [STREET_ADDRESS][PERSON_NAME] ID [PHONE_NUMBER] What type of Permi…" at bounding box center [931, 215] width 1235 height 1554
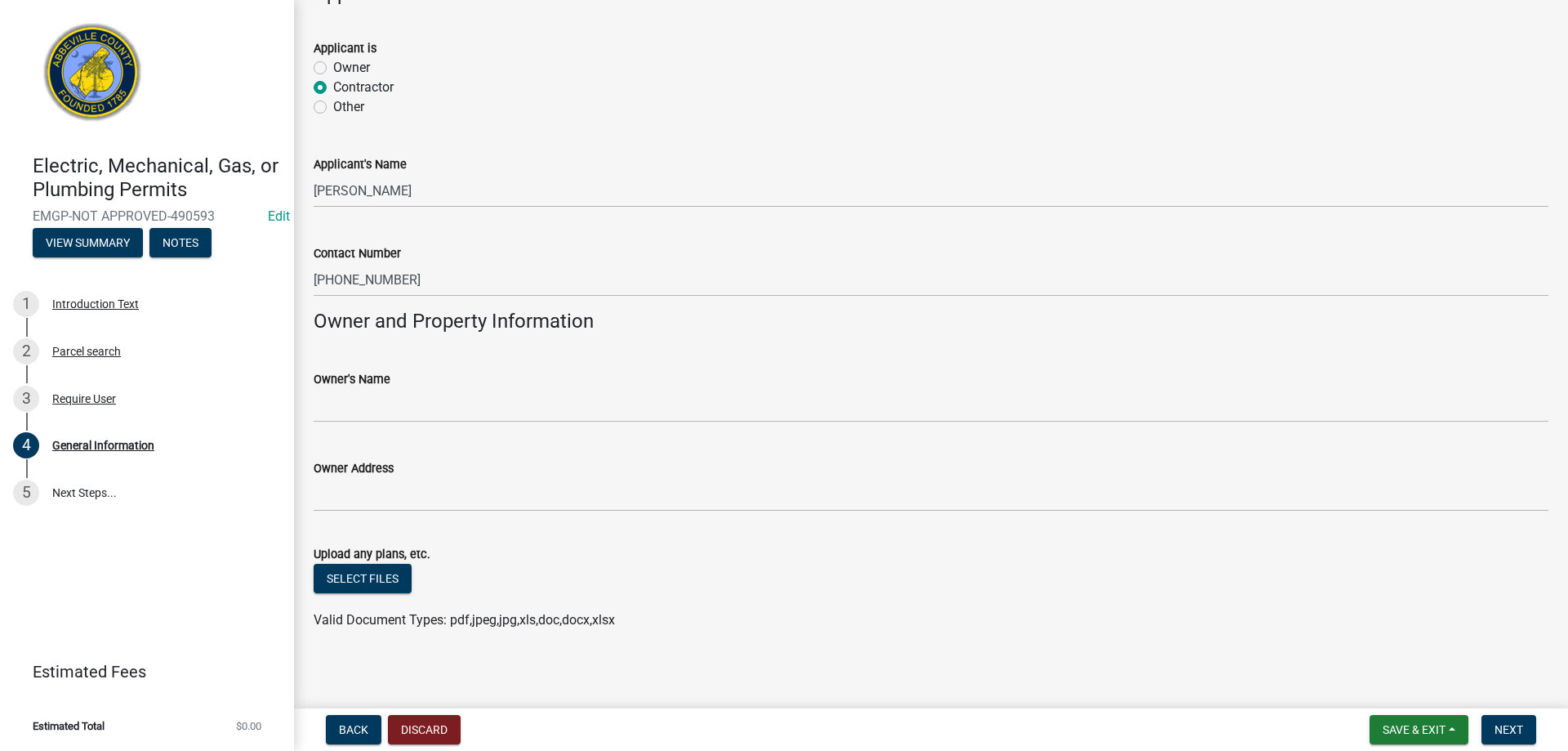
scroll to position [1007, 0]
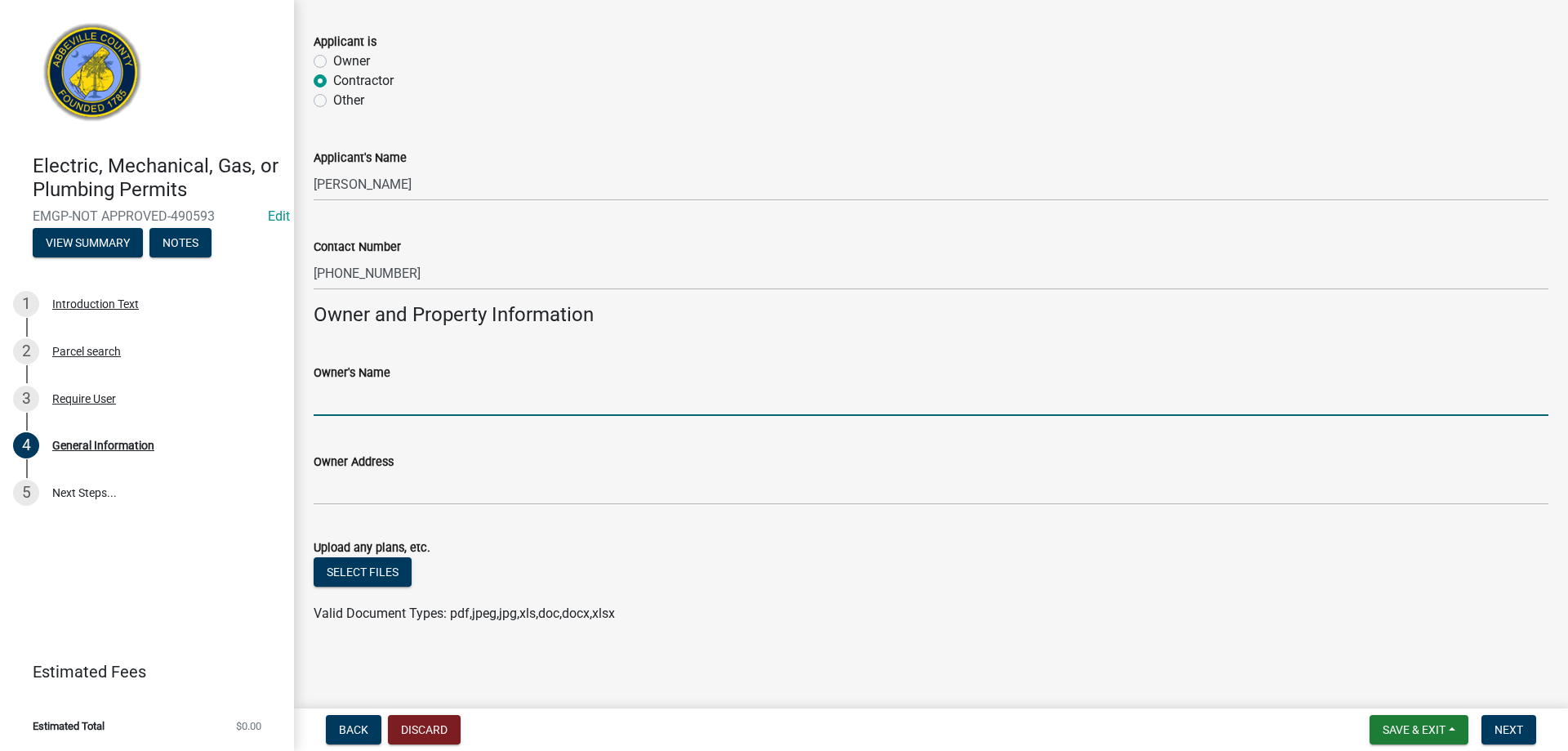
click at [421, 403] on input "Owner's Name" at bounding box center [931, 399] width 1235 height 34
type input "[PERSON_NAME]"
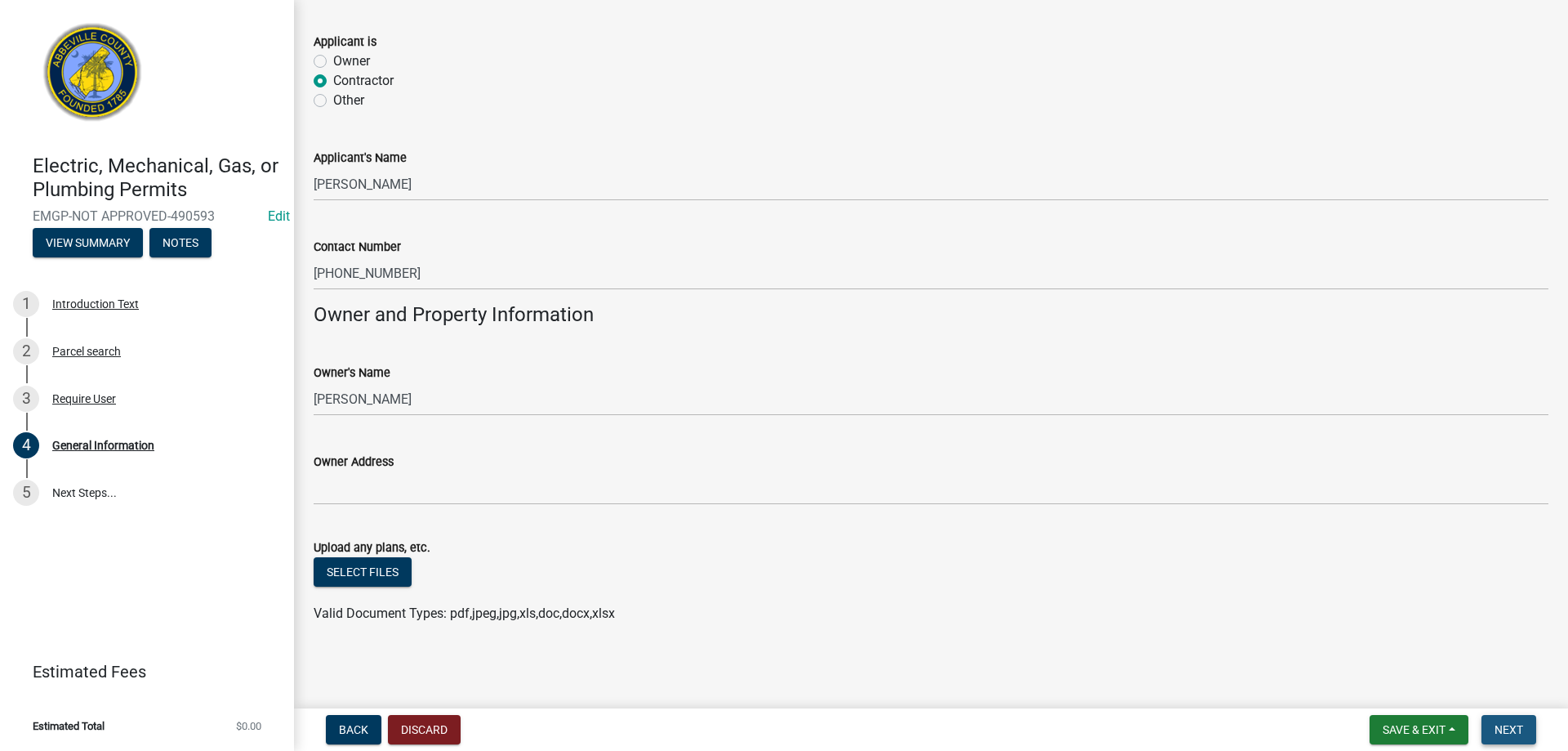
click at [1504, 724] on span "Next" at bounding box center [1508, 730] width 28 height 13
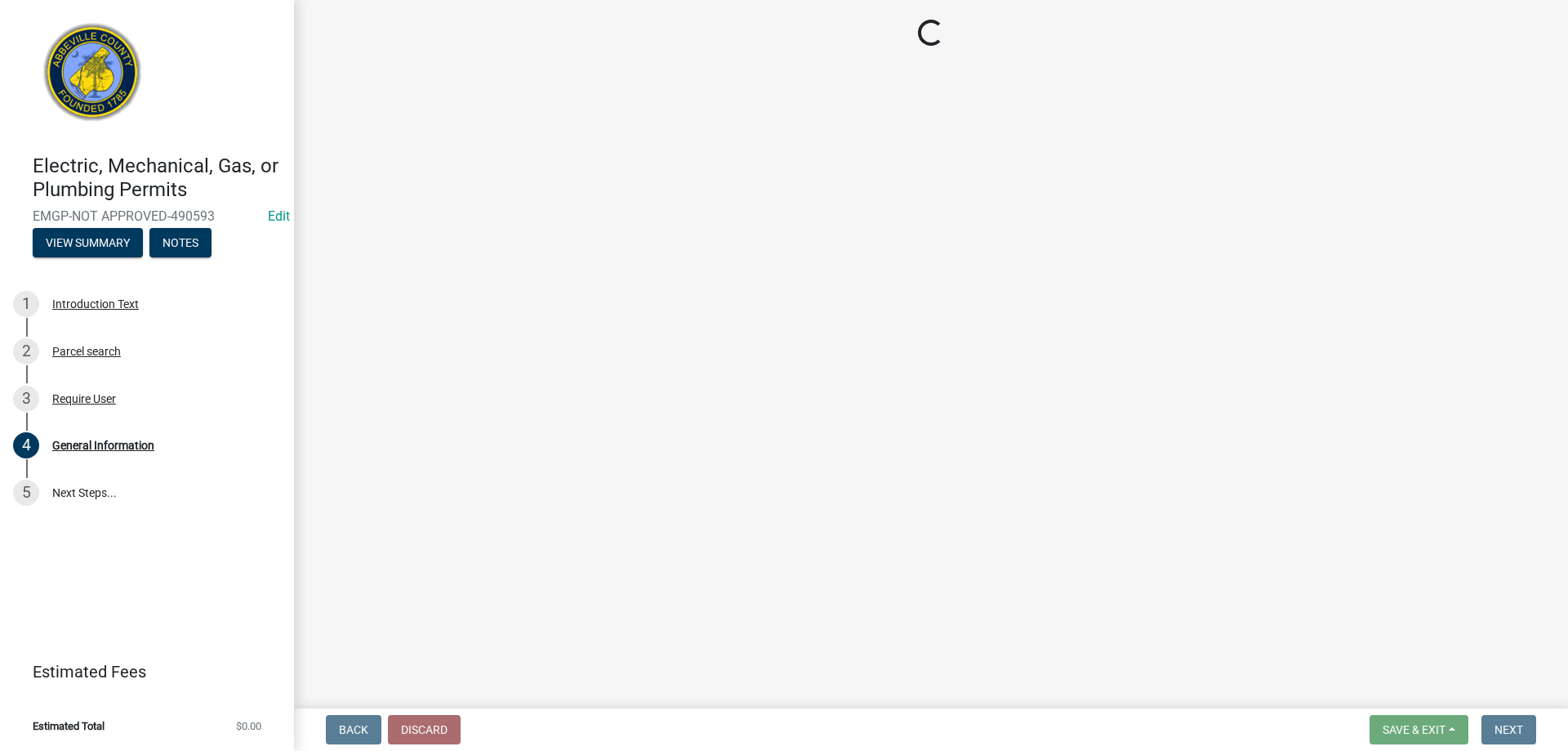
scroll to position [0, 0]
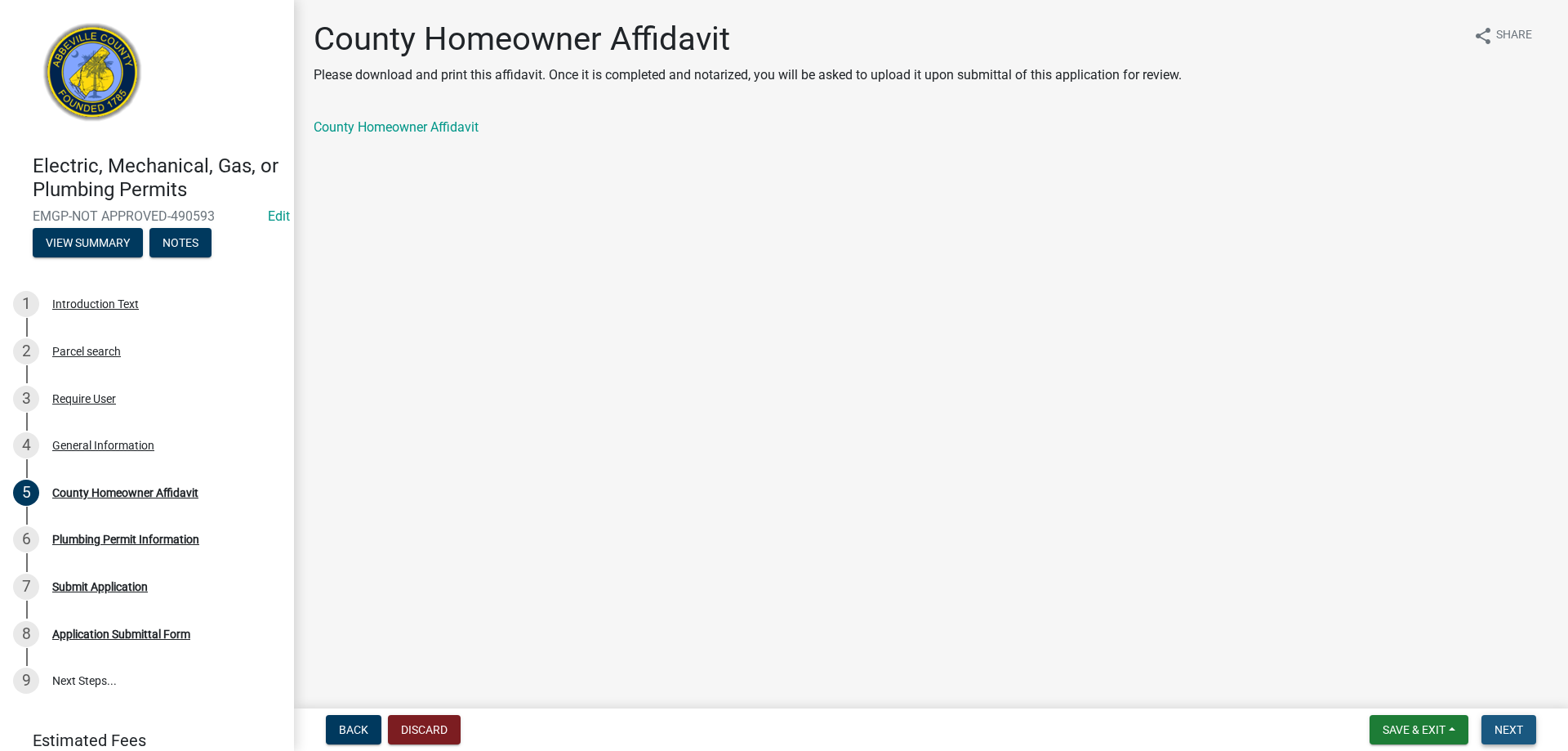
click at [1521, 722] on button "Next" at bounding box center [1508, 729] width 55 height 29
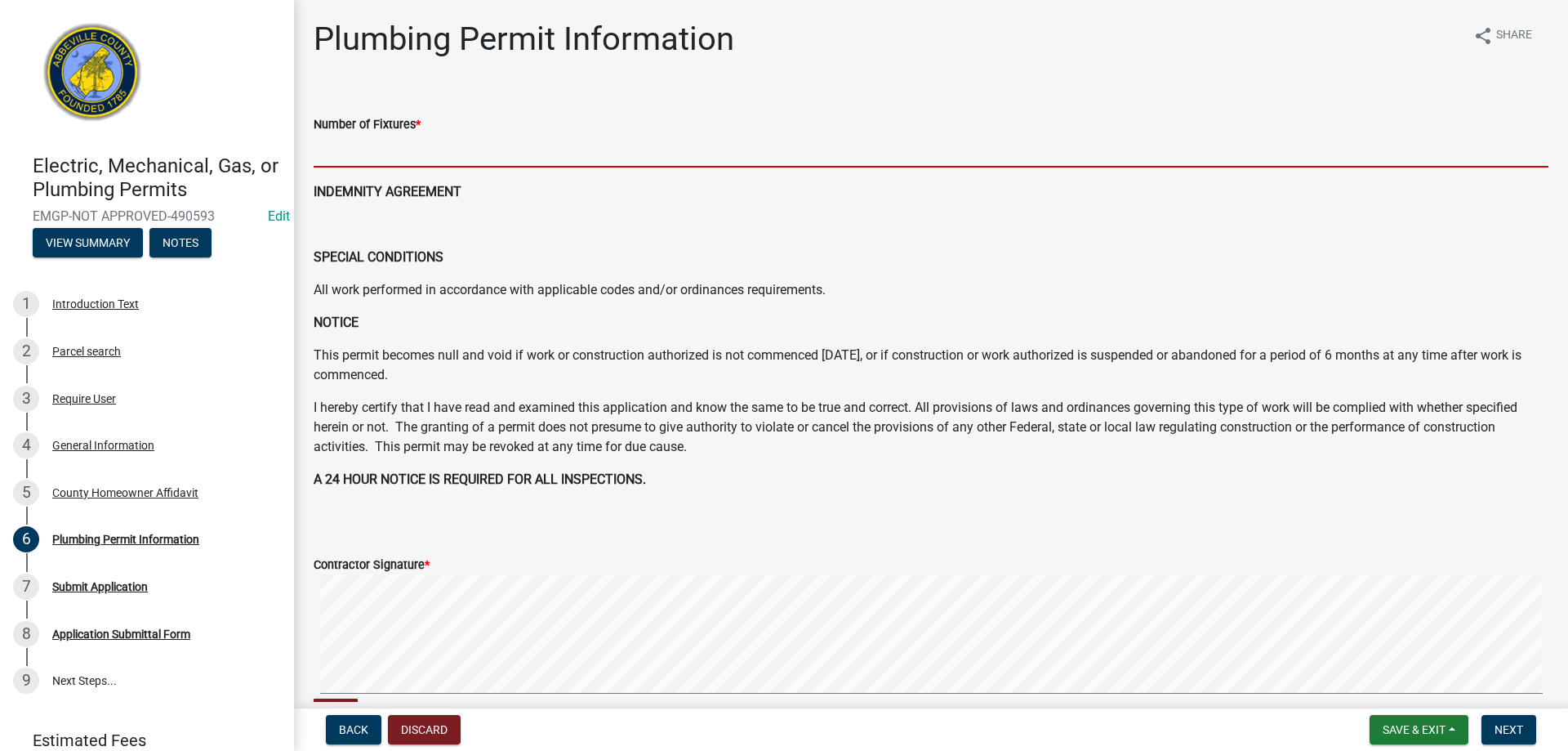
click at [417, 148] on input "text" at bounding box center [931, 151] width 1235 height 34
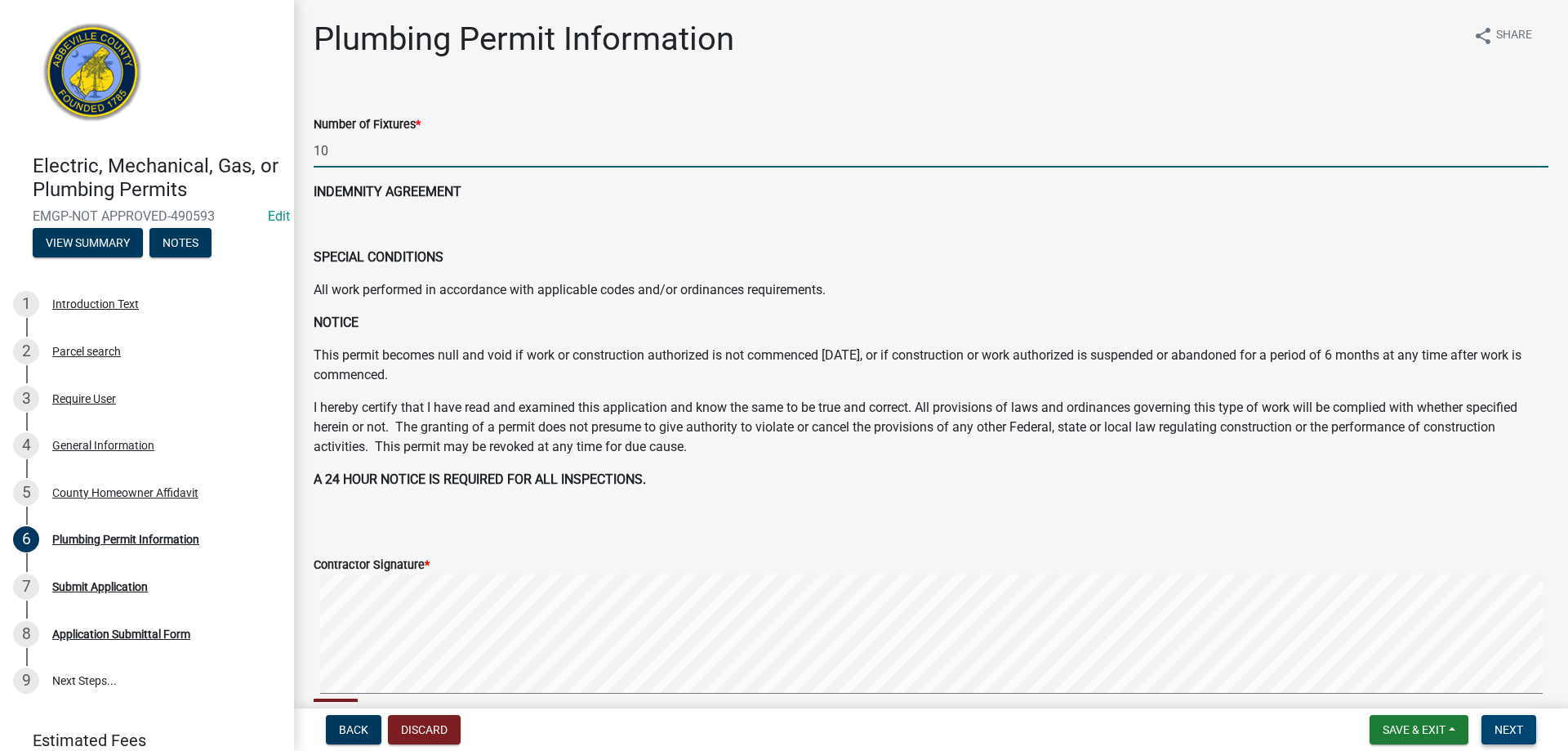
type input "10"
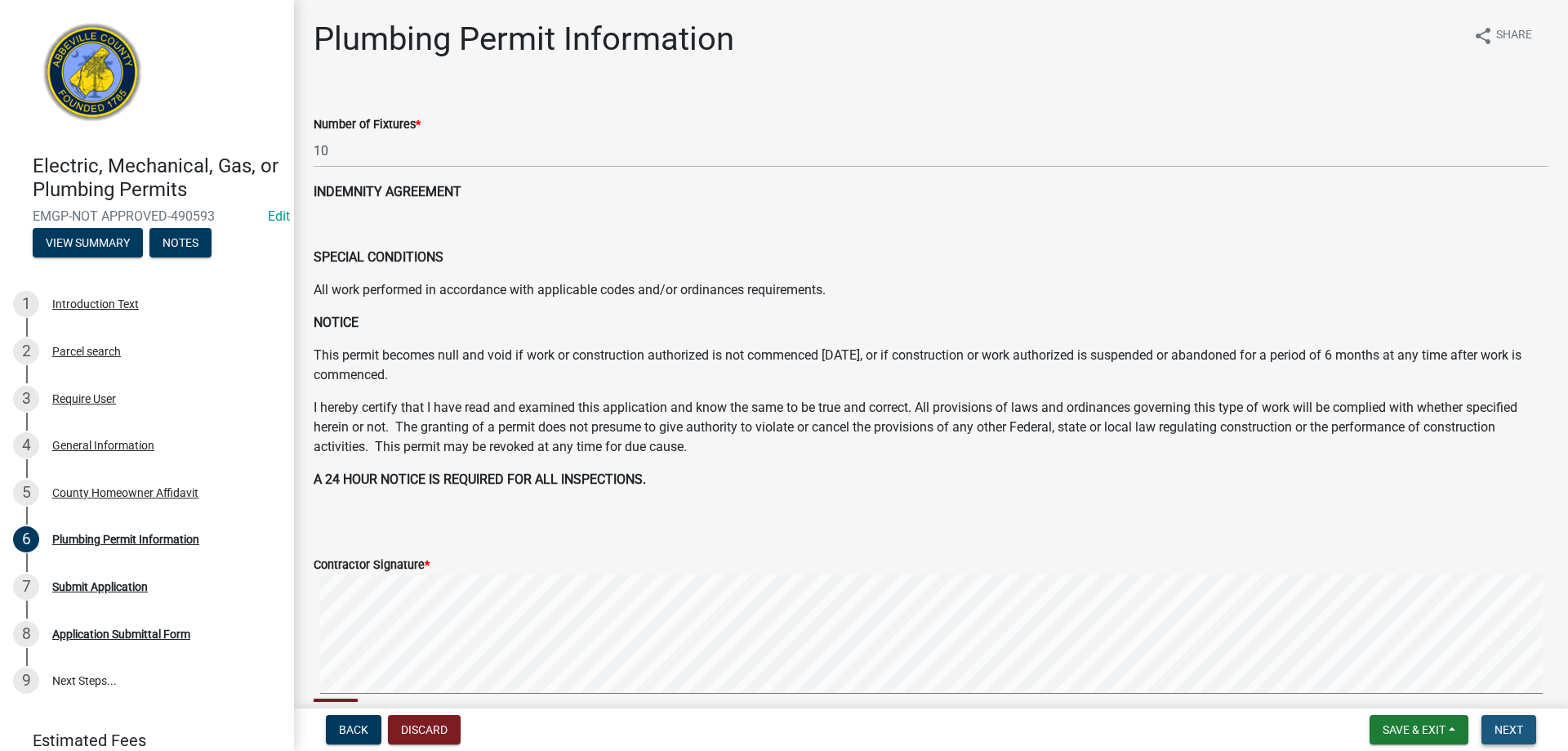
click at [1500, 734] on span "Next" at bounding box center [1508, 730] width 28 height 13
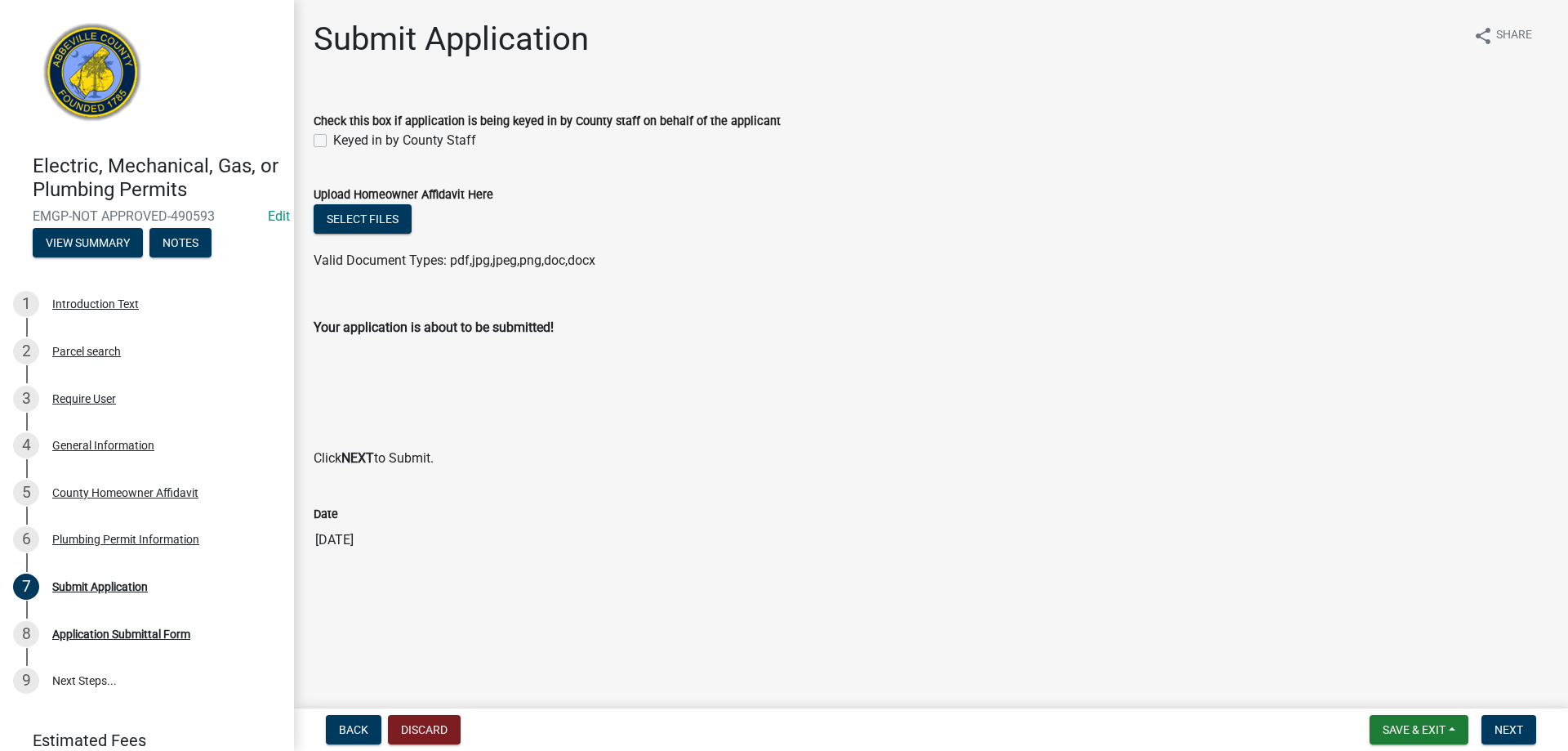
click at [333, 137] on label "Keyed in by County Staff" at bounding box center [404, 140] width 143 height 20
click at [333, 137] on input "Keyed in by County Staff" at bounding box center [338, 136] width 11 height 11
checkbox input "true"
click at [1505, 739] on button "Next" at bounding box center [1508, 729] width 55 height 29
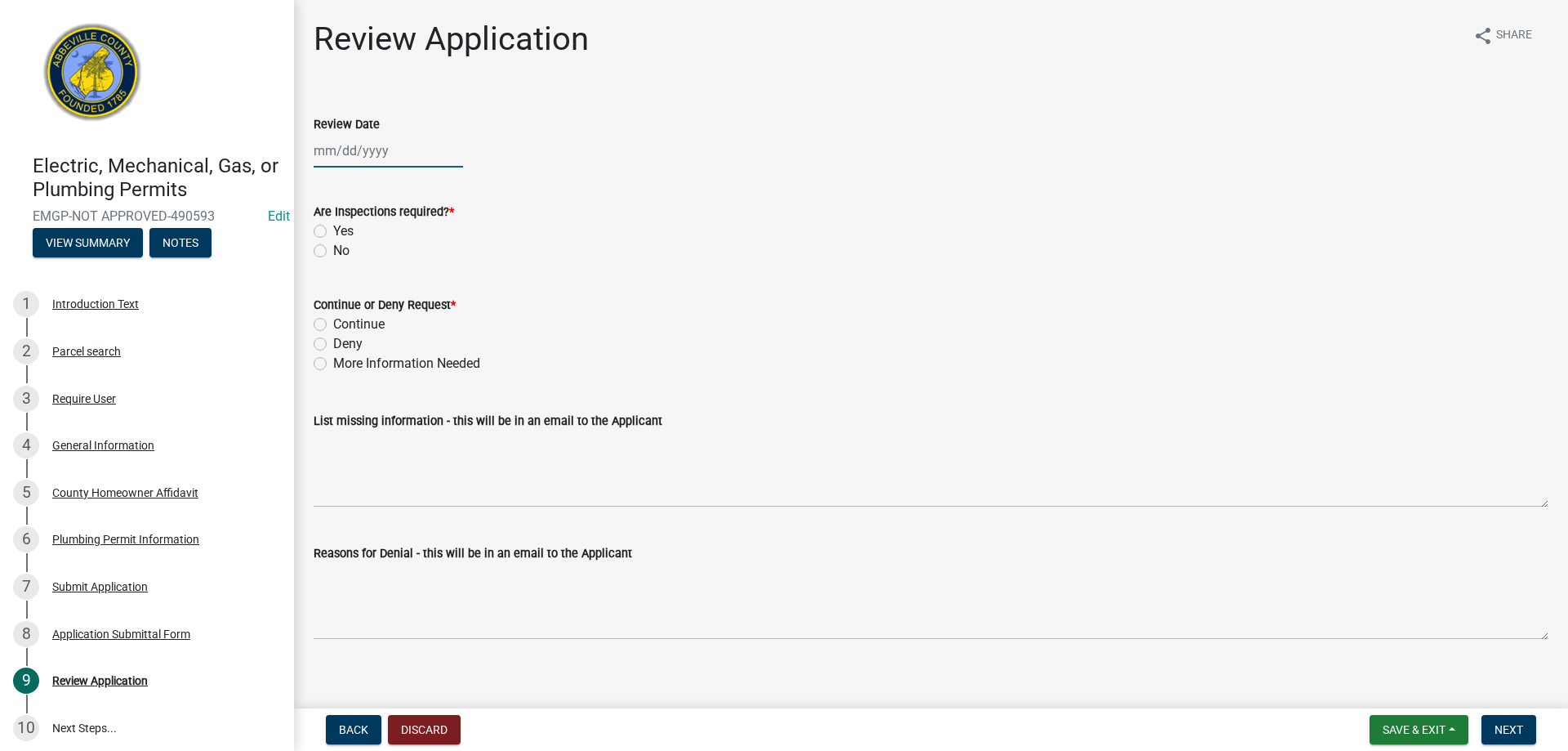
click at [379, 156] on div at bounding box center [388, 151] width 149 height 34
select select "10"
select select "2025"
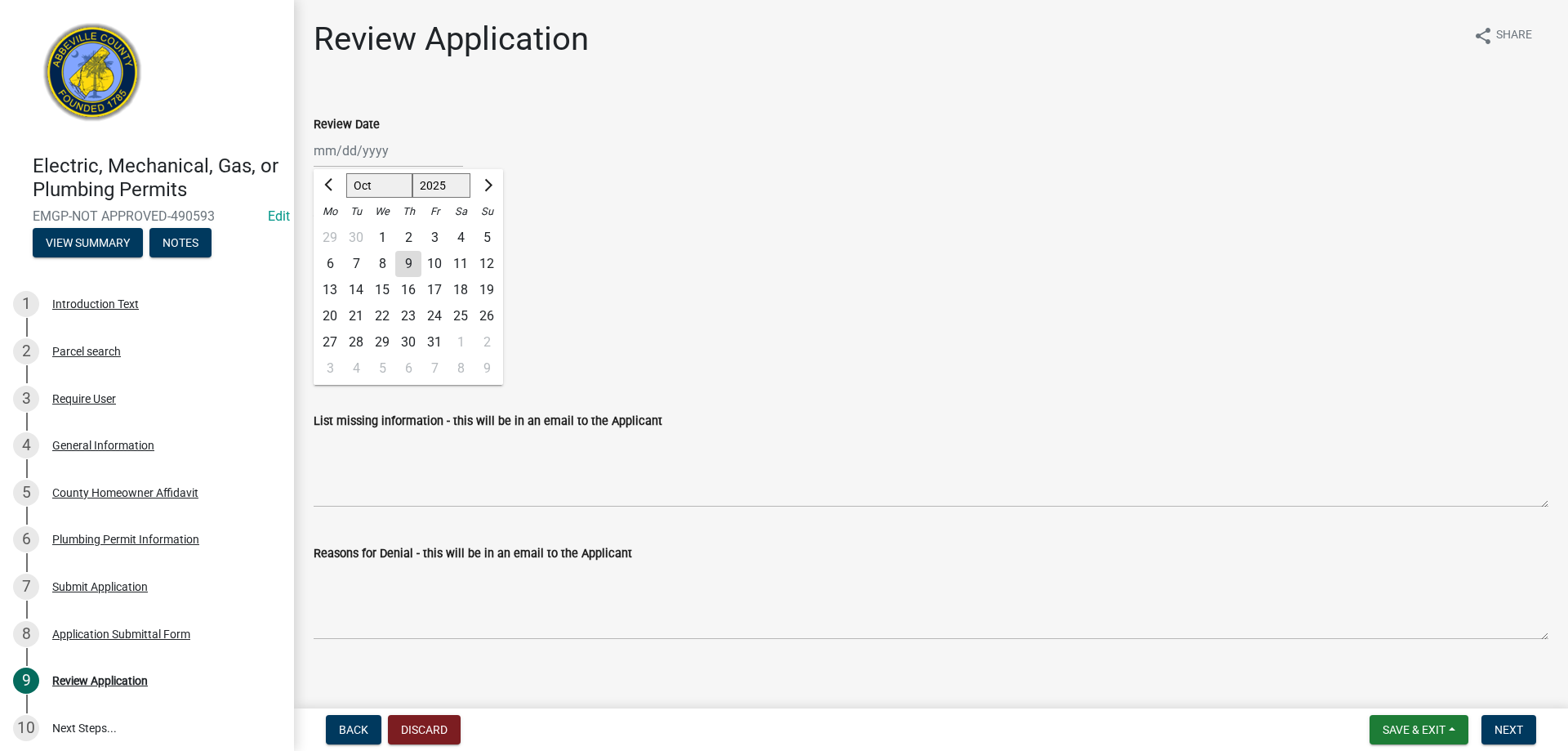
click at [401, 263] on div "9" at bounding box center [408, 263] width 26 height 26
type input "[DATE]"
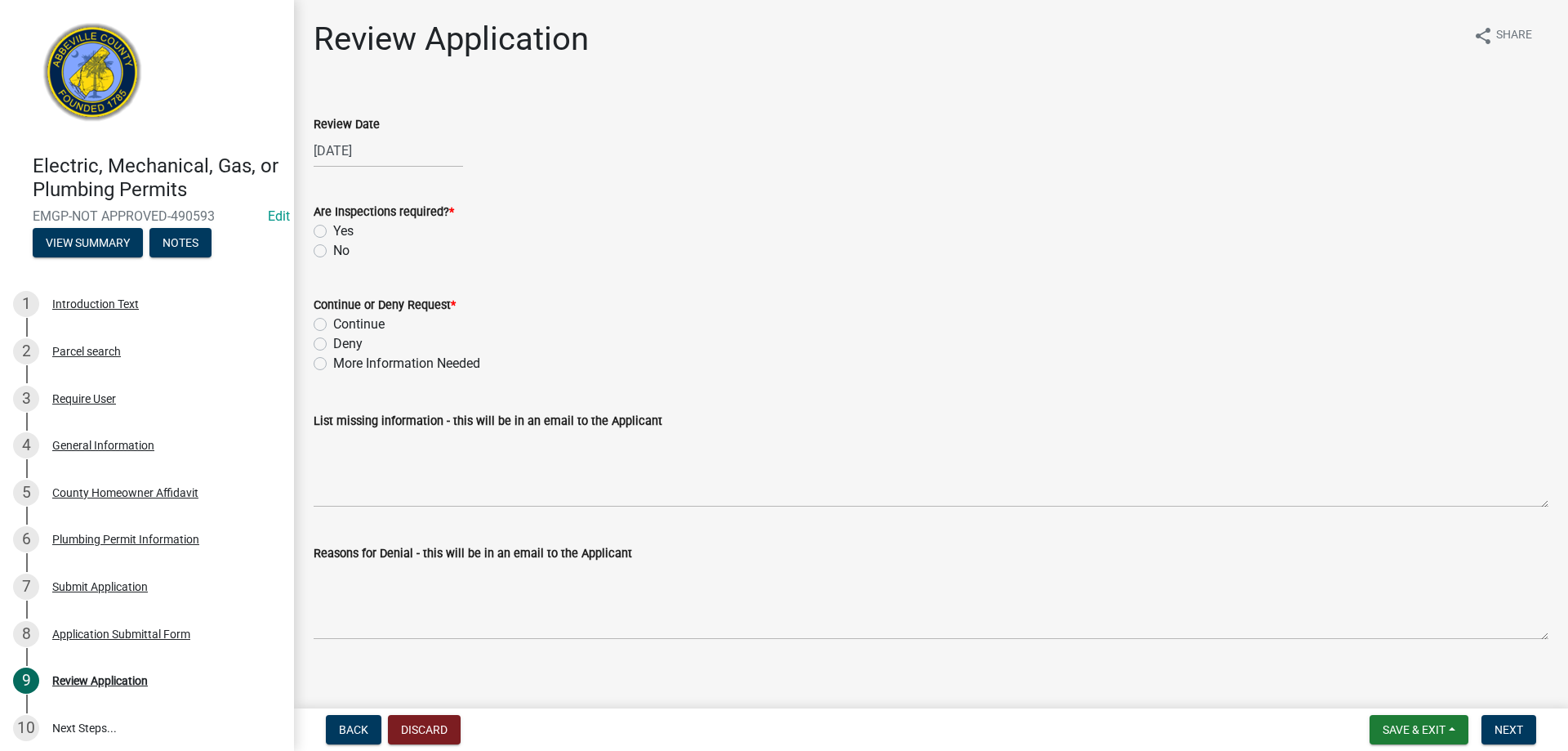
click at [333, 228] on label "Yes" at bounding box center [343, 231] width 20 height 20
click at [333, 228] on input "Yes" at bounding box center [338, 227] width 11 height 11
radio input "true"
click at [333, 319] on label "Continue" at bounding box center [359, 324] width 52 height 20
click at [333, 319] on input "Continue" at bounding box center [338, 320] width 11 height 11
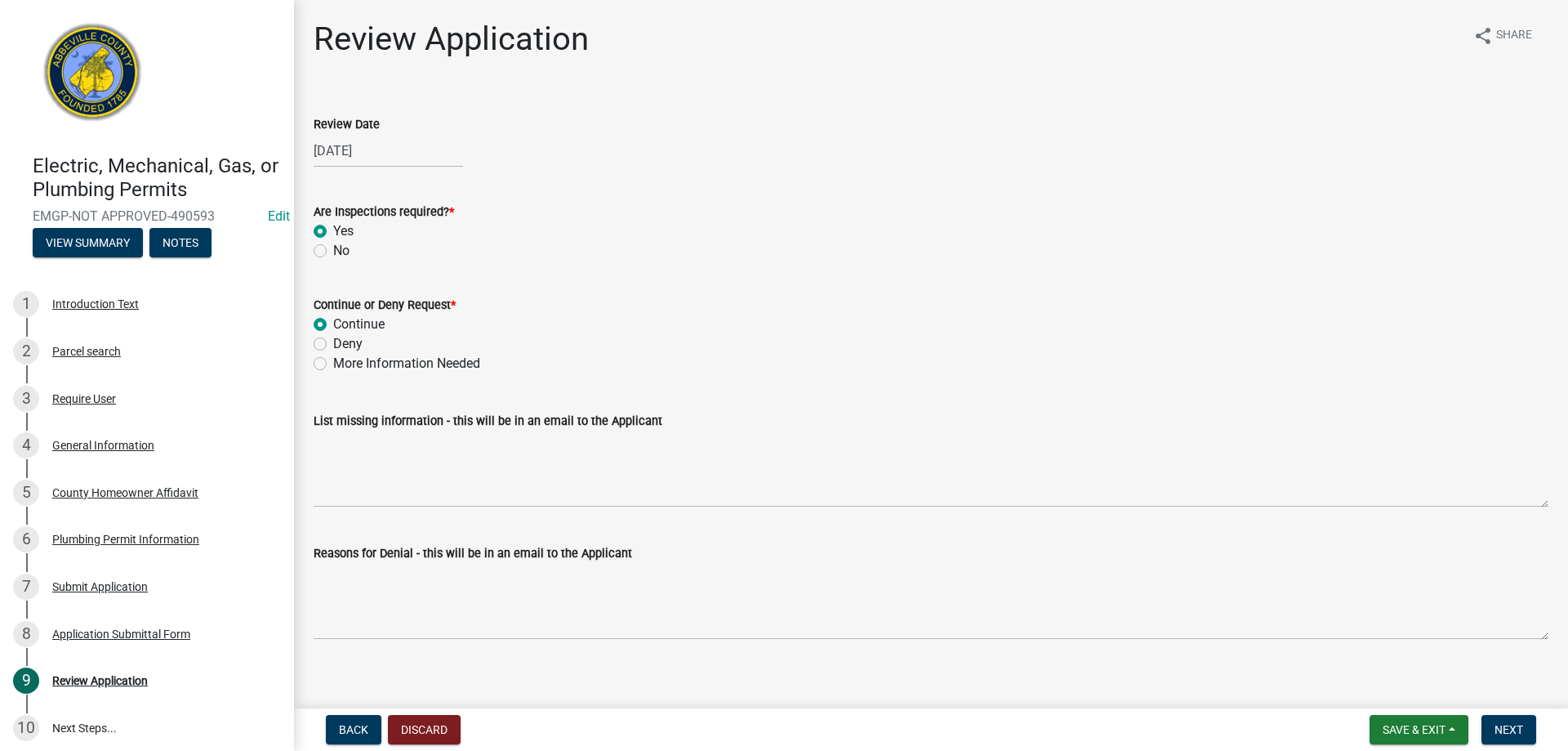
radio input "true"
click at [1513, 733] on span "Next" at bounding box center [1508, 730] width 28 height 13
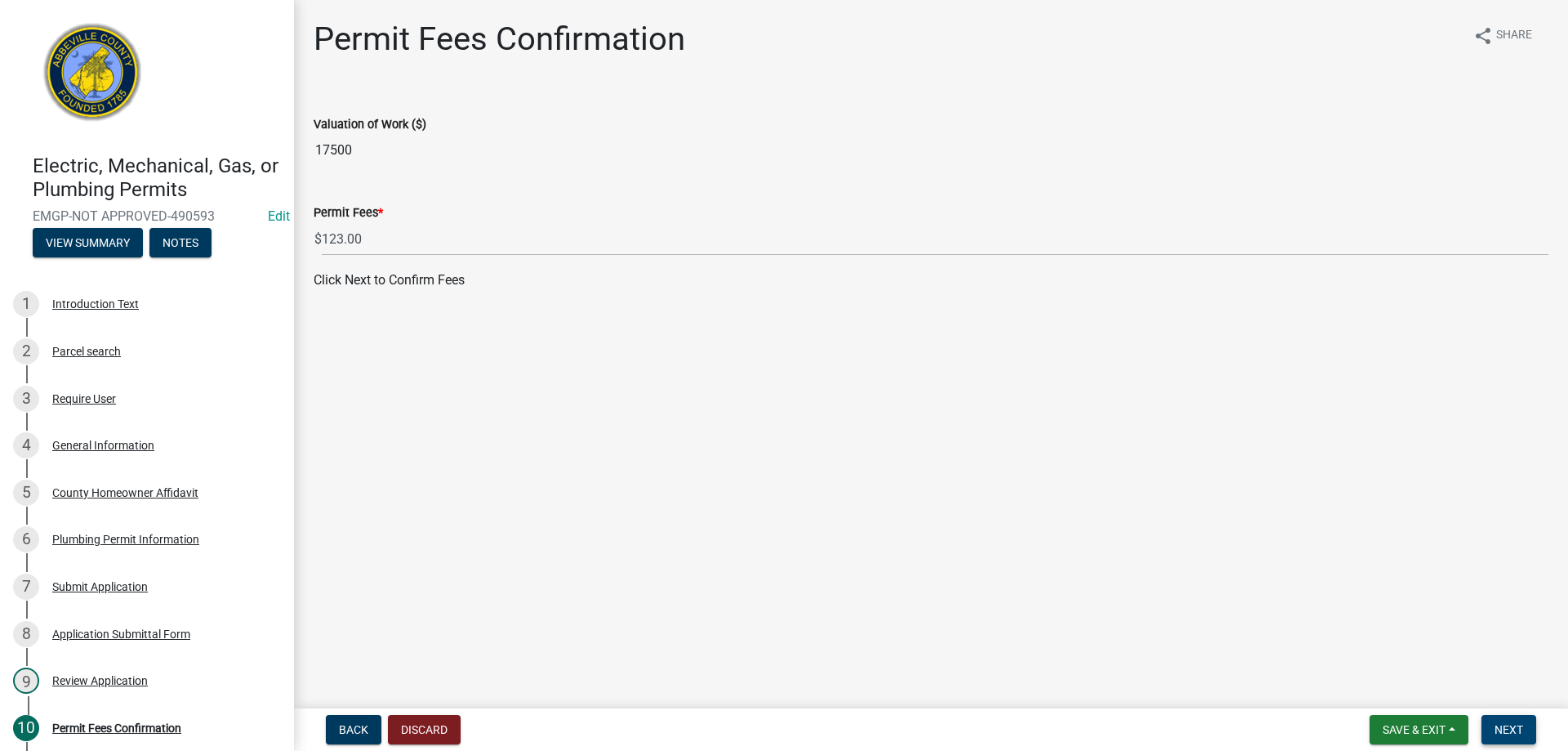
drag, startPoint x: 1527, startPoint y: 735, endPoint x: 670, endPoint y: 559, distance: 874.9
click at [1527, 735] on button "Next" at bounding box center [1508, 729] width 55 height 29
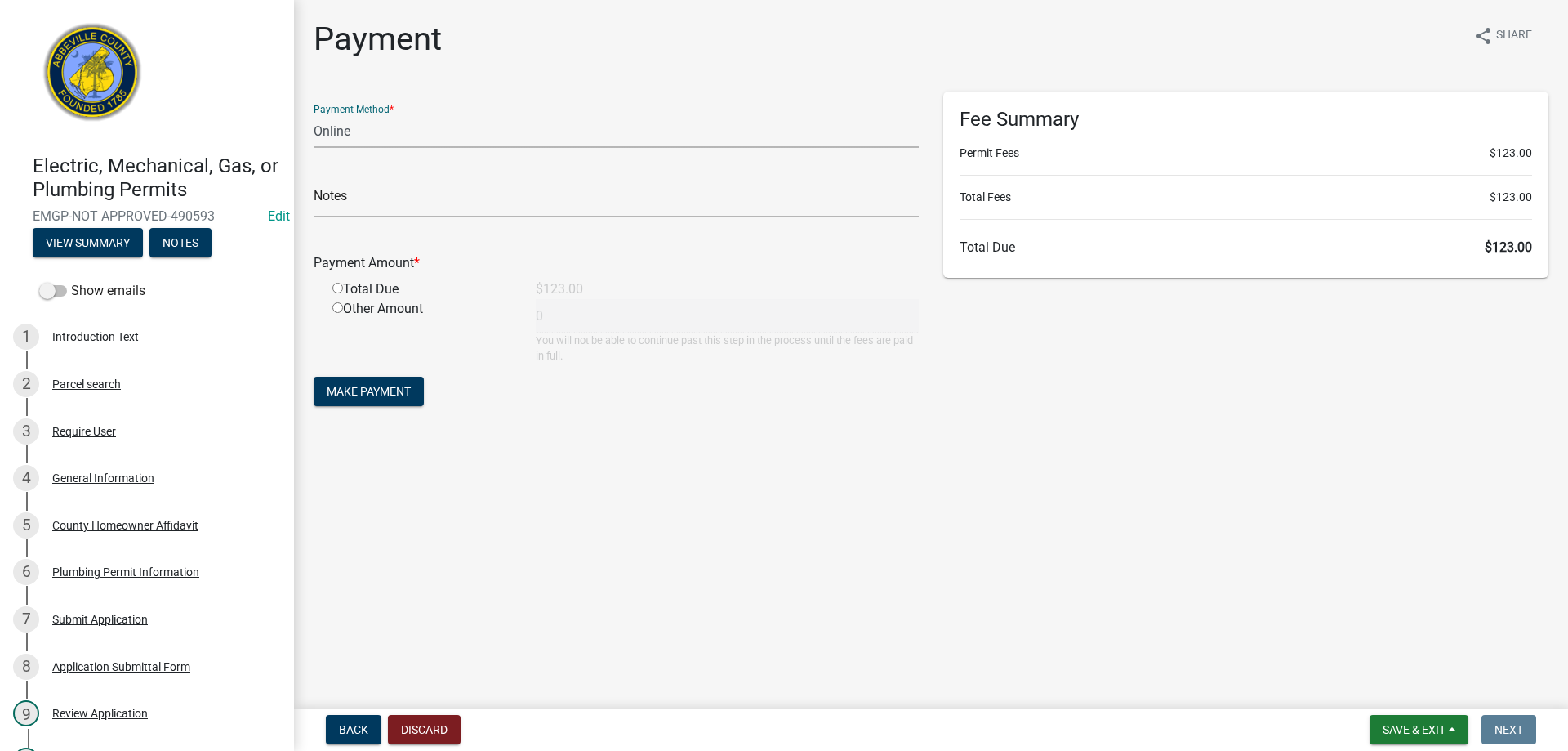
click at [402, 127] on select "Credit Card POS Check Cash Online" at bounding box center [616, 132] width 605 height 34
select select "0: 2"
click at [314, 115] on select "Credit Card POS Check Cash Online" at bounding box center [616, 132] width 605 height 34
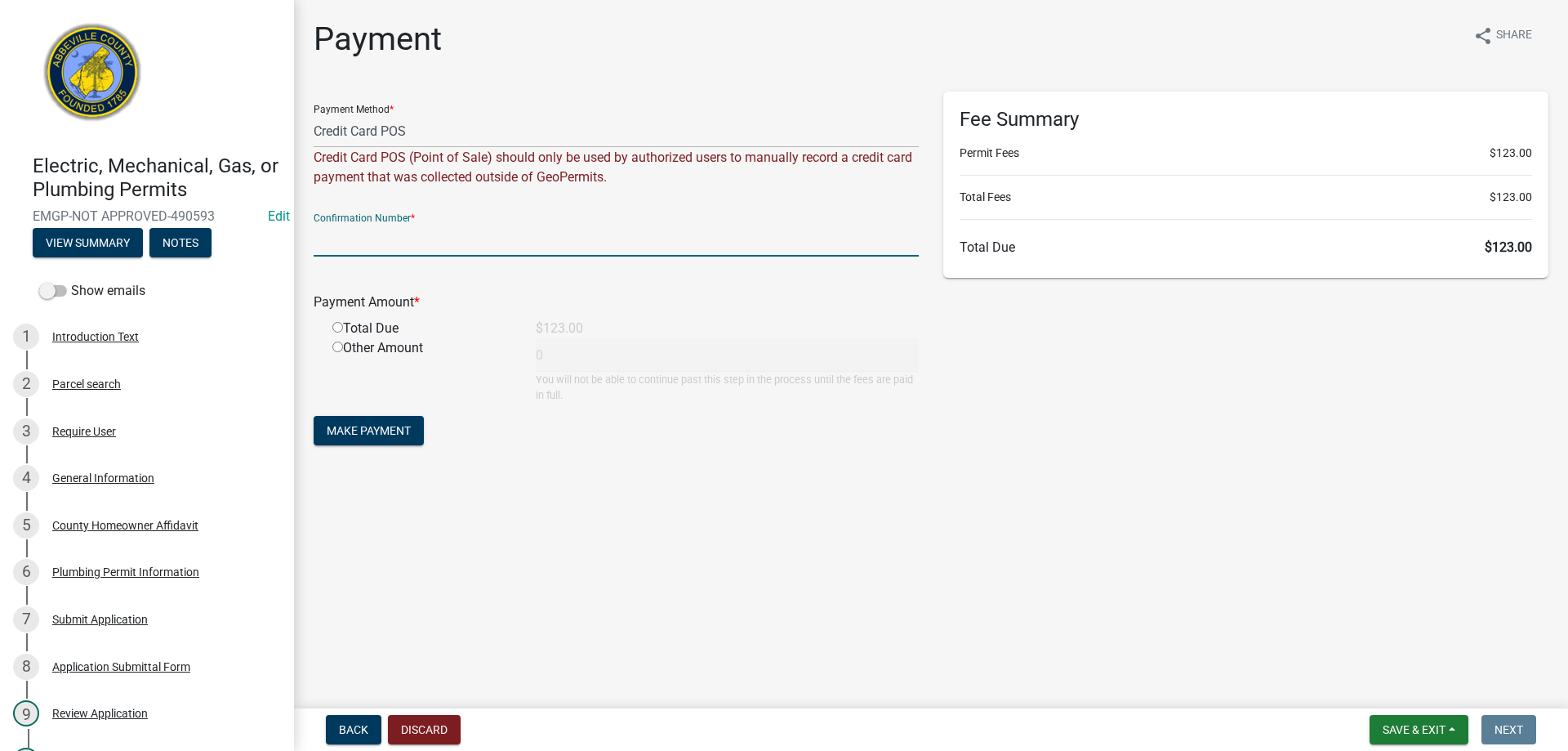
click at [395, 240] on input "text" at bounding box center [616, 240] width 605 height 34
type input "Square"
click at [338, 329] on input "radio" at bounding box center [338, 327] width 11 height 11
radio input "true"
type input "123"
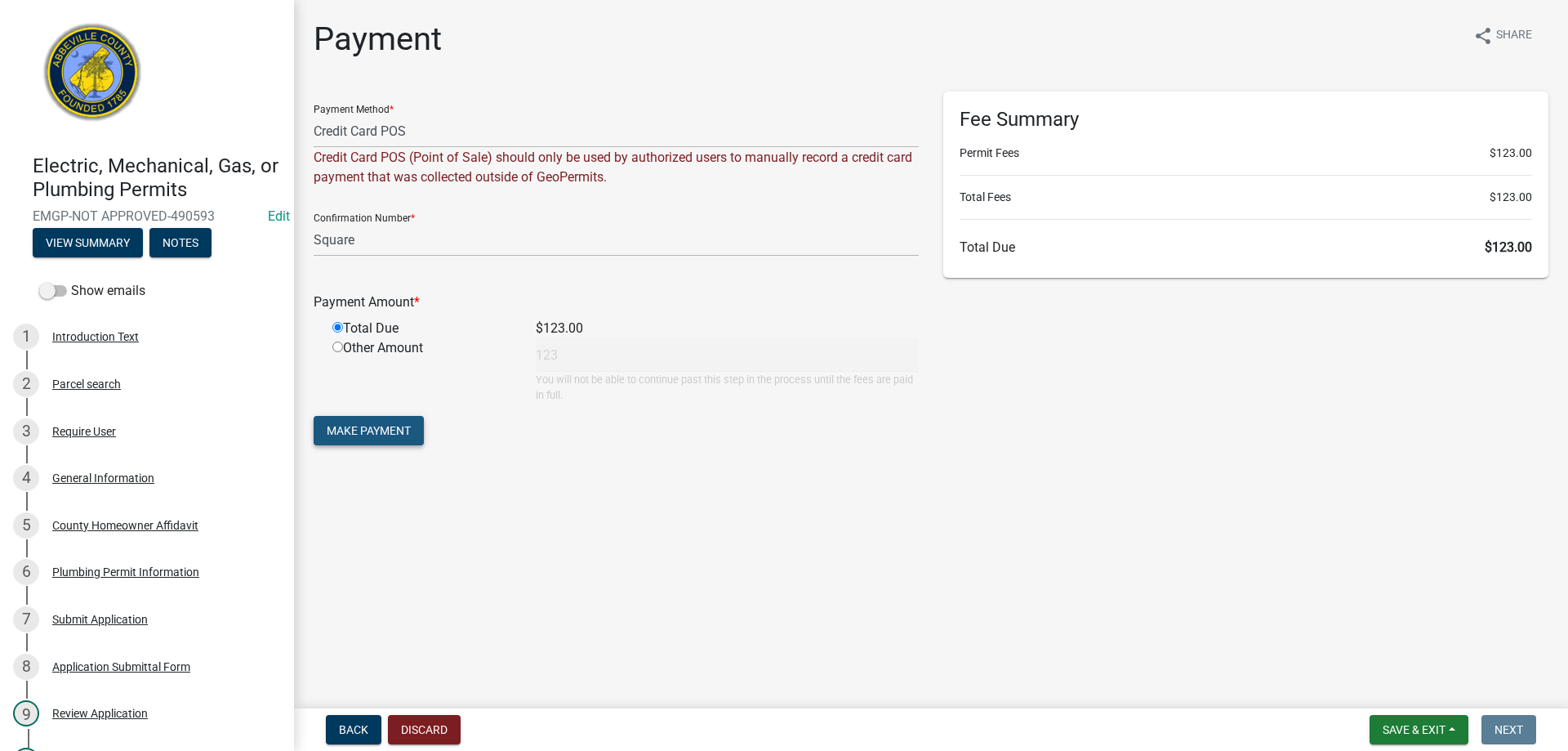
click at [369, 424] on span "Make Payment" at bounding box center [369, 430] width 84 height 13
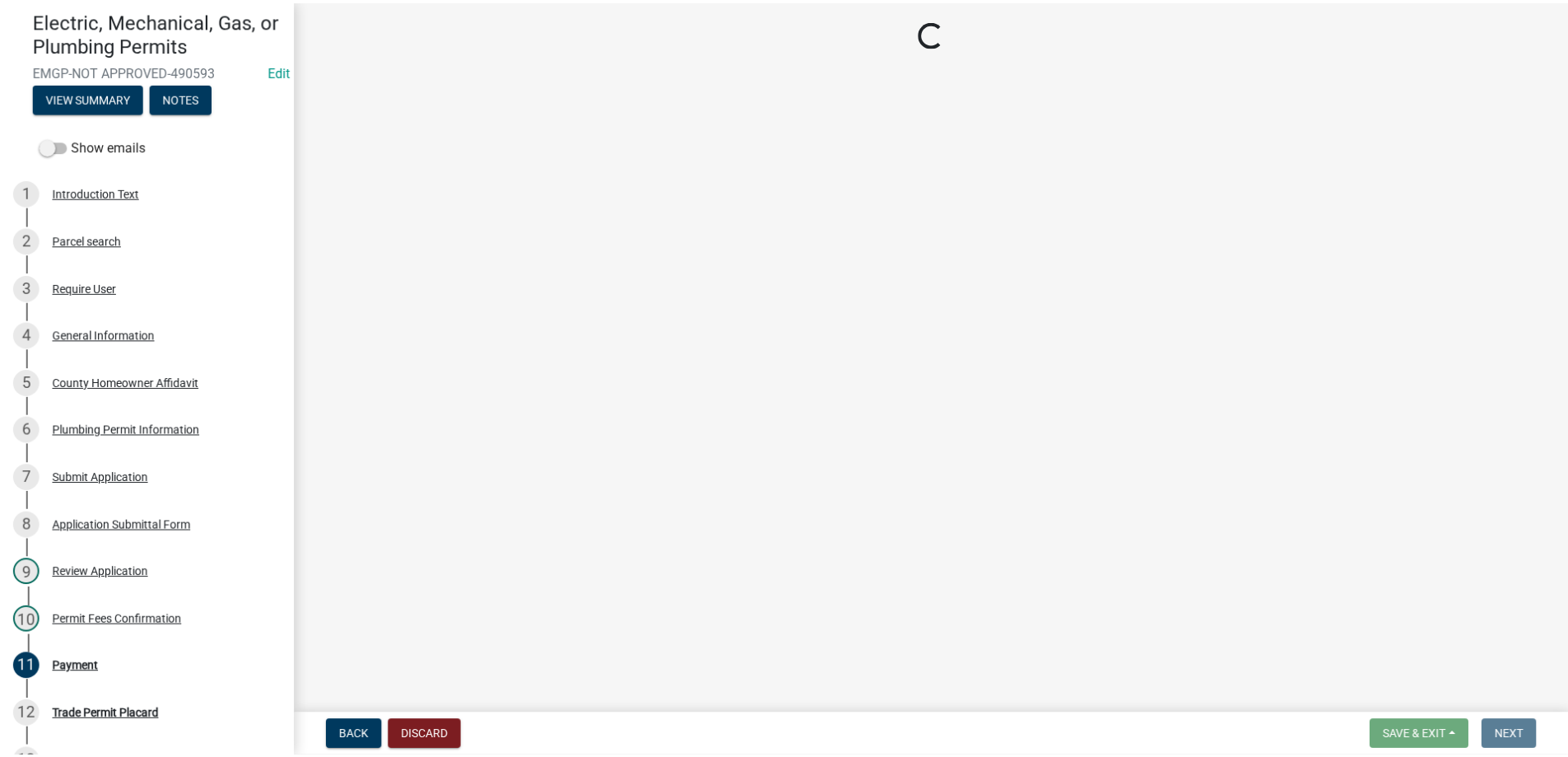
scroll to position [376, 0]
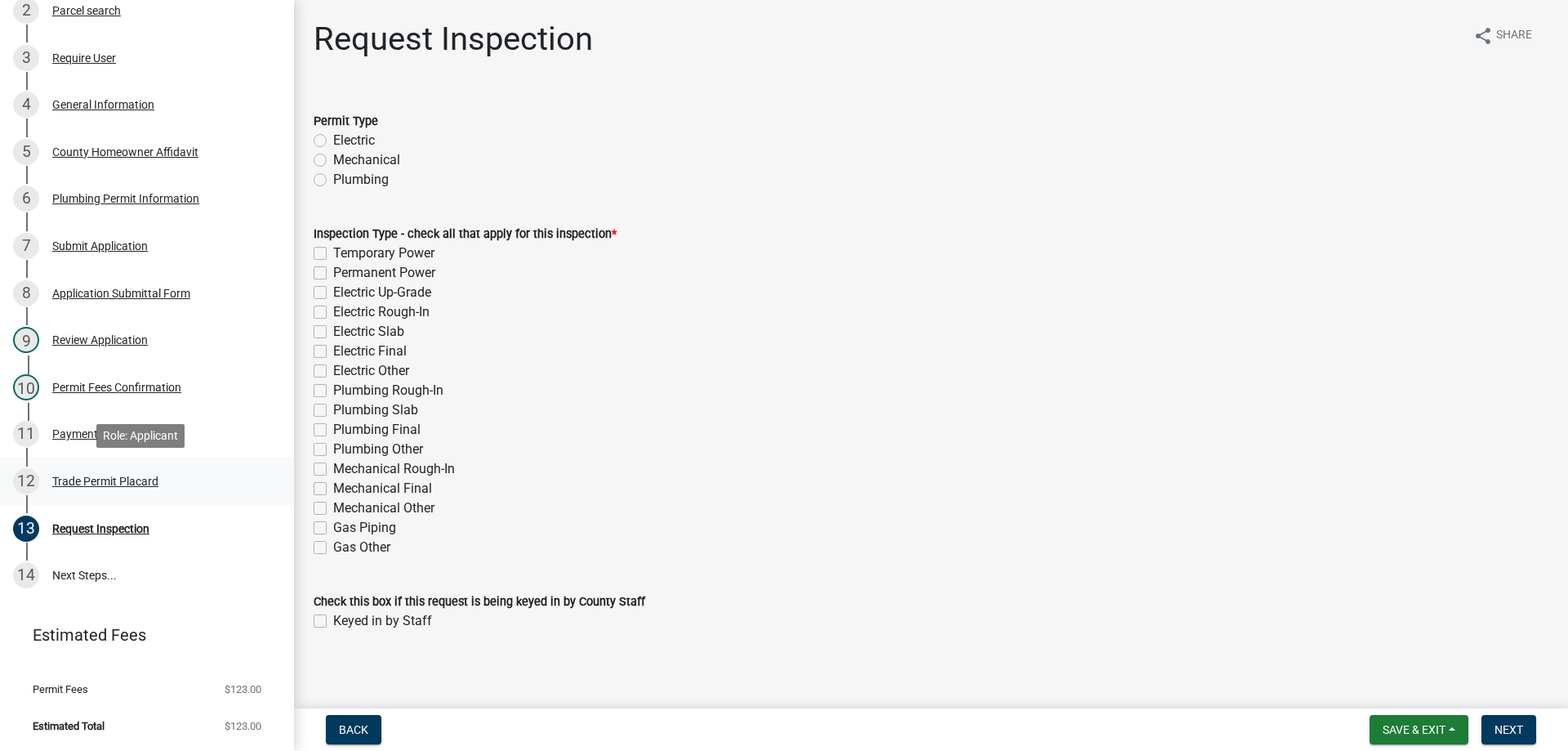
click at [103, 477] on div "Trade Permit Placard" at bounding box center [105, 481] width 106 height 12
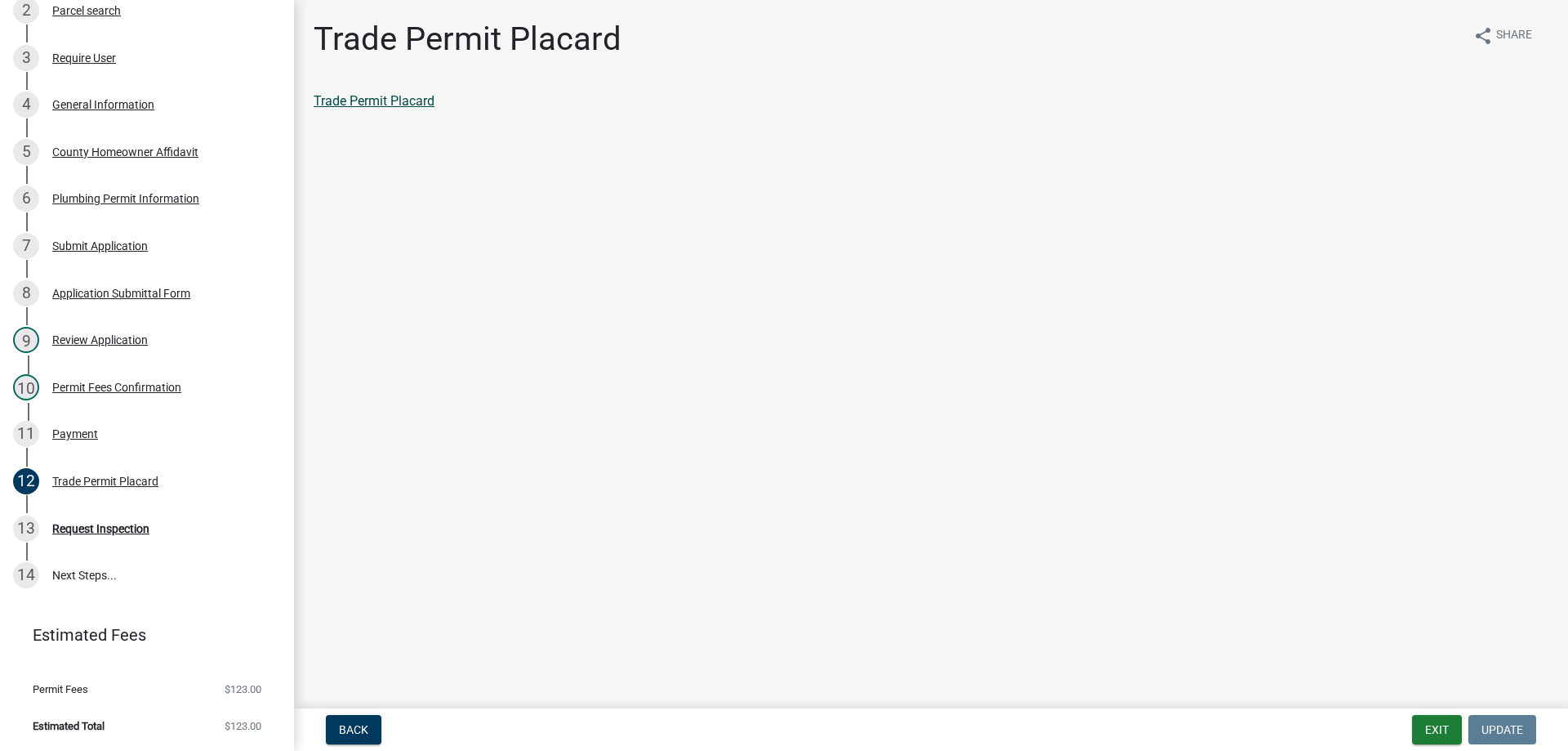
click at [417, 107] on link "Trade Permit Placard" at bounding box center [374, 100] width 121 height 15
click at [82, 433] on div "Payment" at bounding box center [75, 434] width 45 height 12
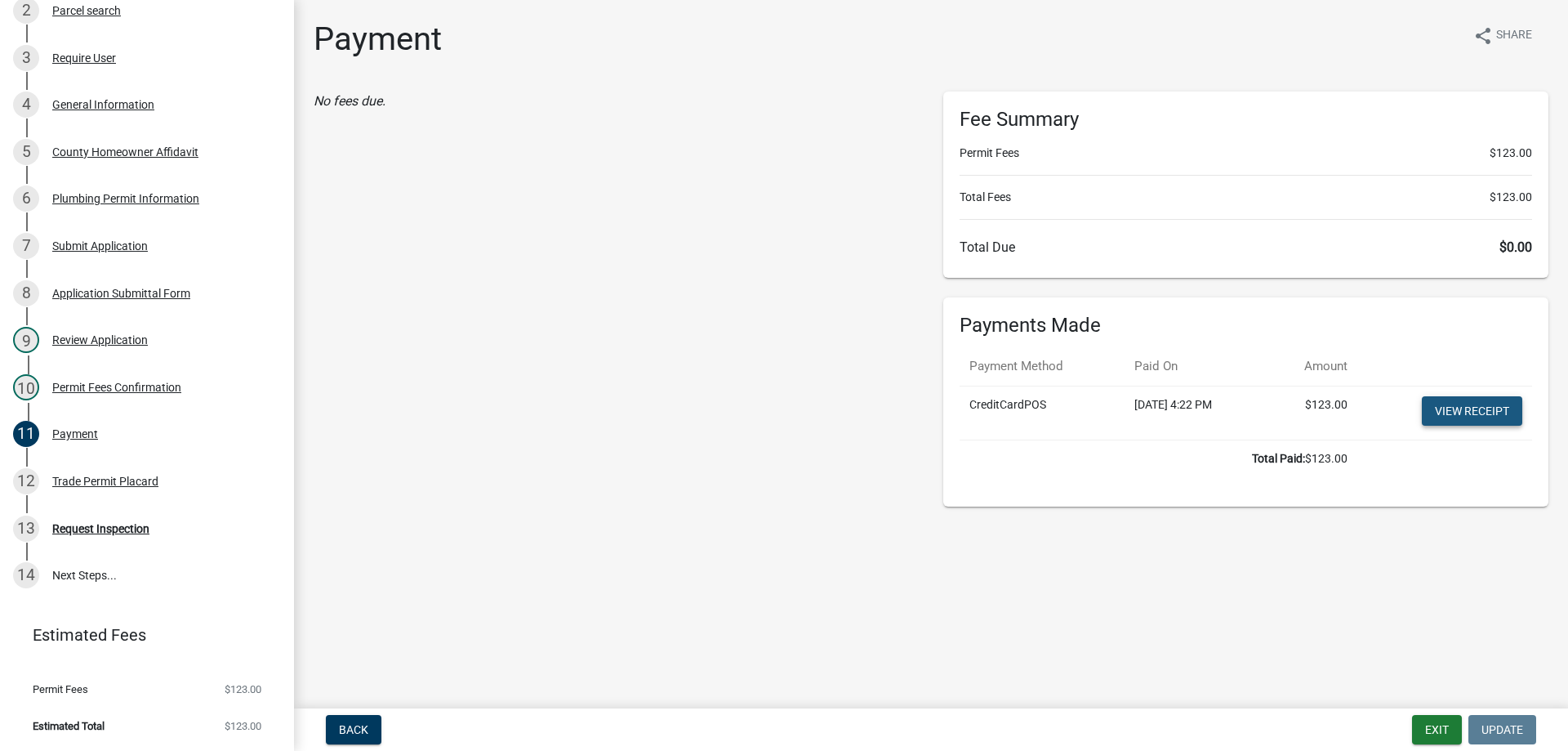
click at [1501, 422] on link "View receipt" at bounding box center [1471, 411] width 100 height 29
click at [1421, 728] on button "Exit" at bounding box center [1437, 729] width 50 height 29
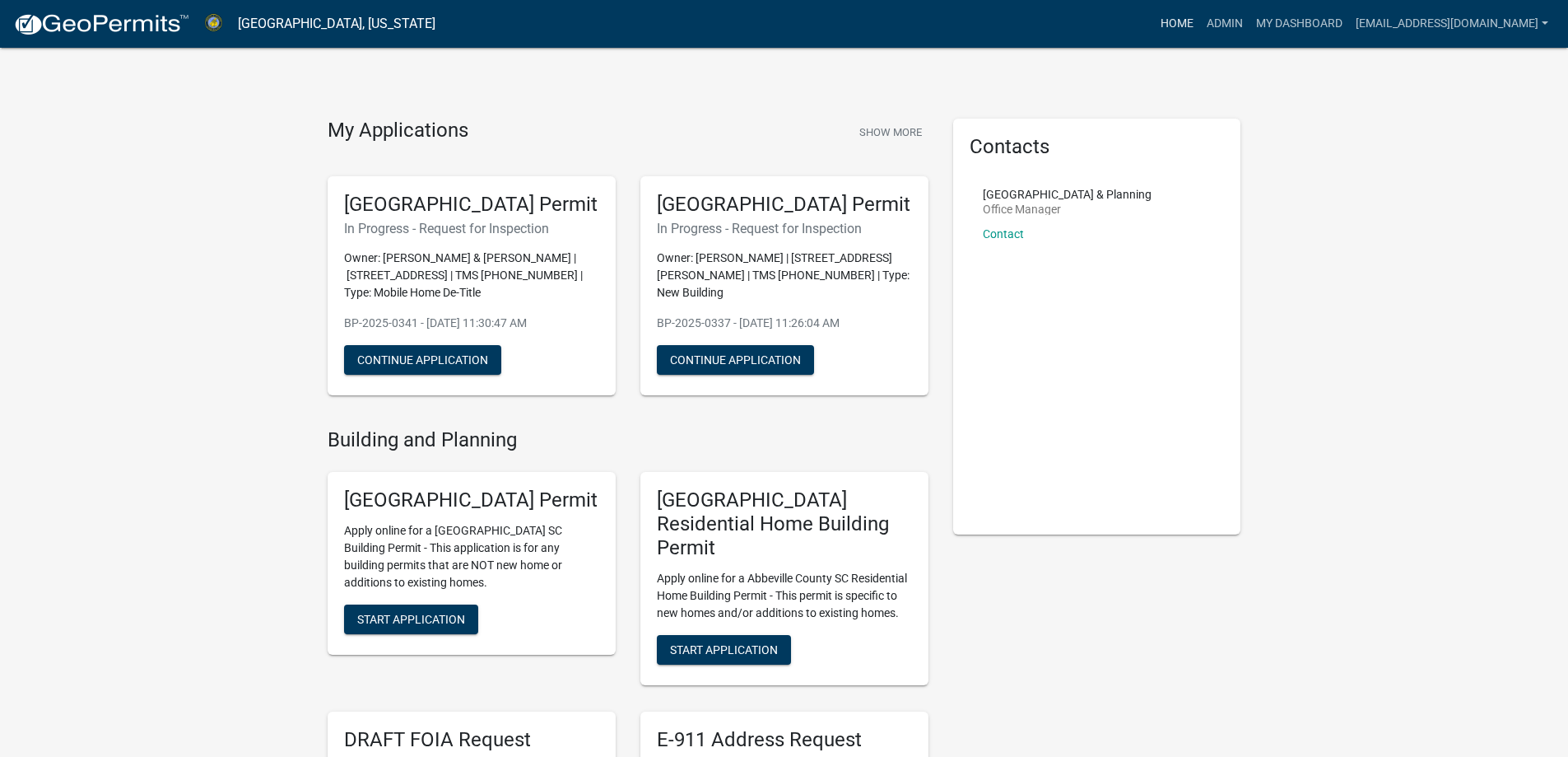
click at [1154, 22] on link "Home" at bounding box center [1177, 23] width 46 height 31
click at [1200, 27] on link "Admin" at bounding box center [1224, 23] width 49 height 31
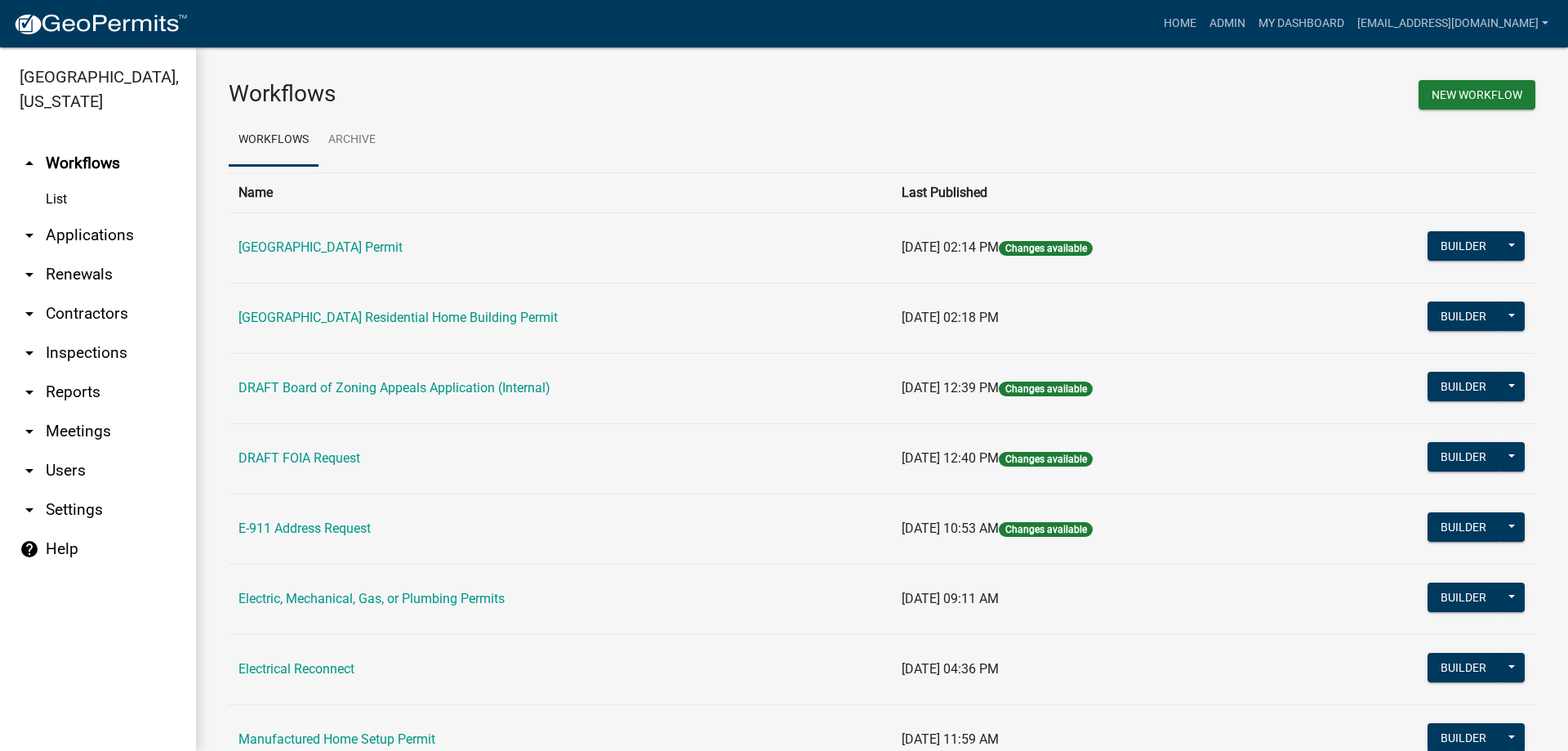
click at [77, 228] on link "arrow_drop_down Applications" at bounding box center [98, 236] width 196 height 39
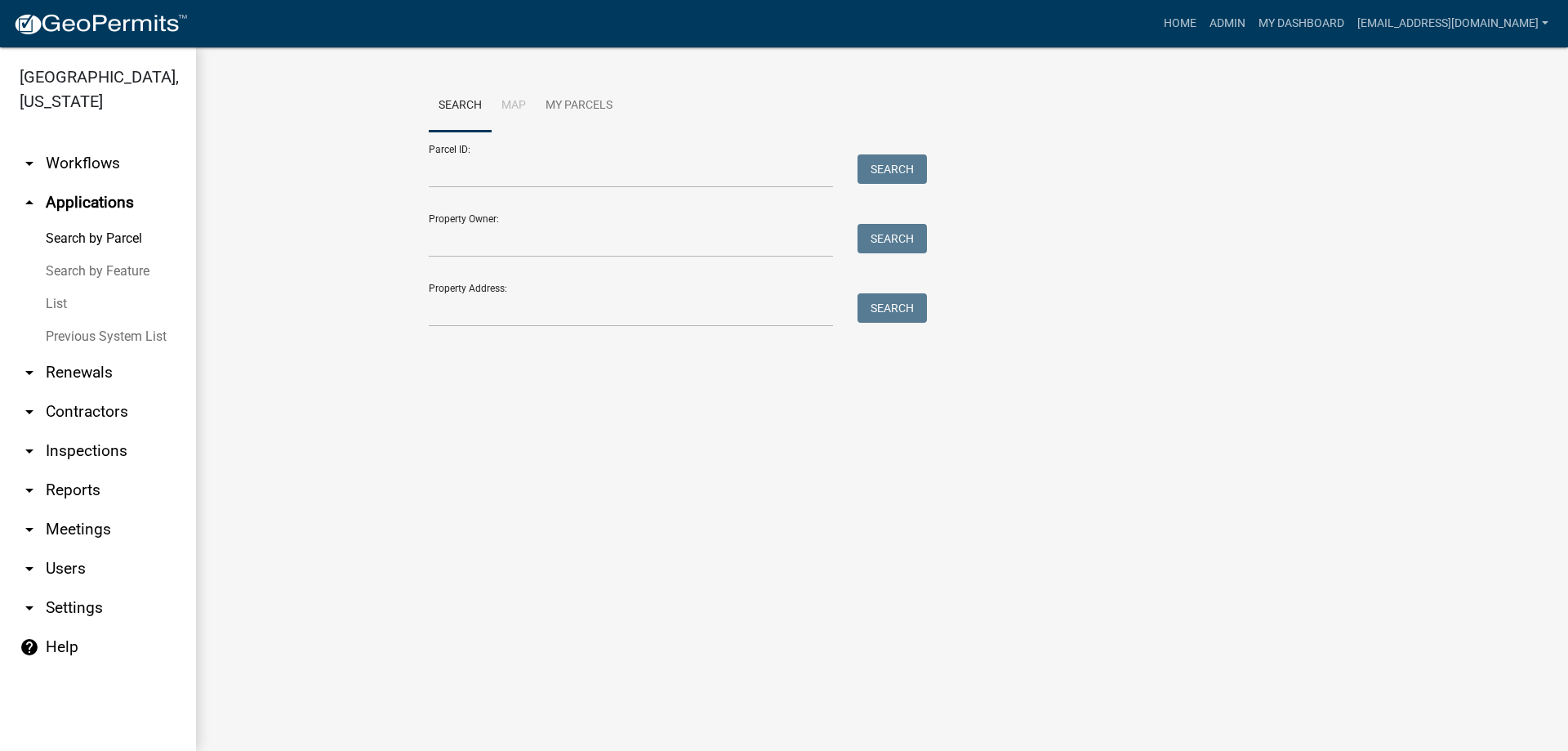
click at [44, 299] on link "List" at bounding box center [98, 304] width 196 height 33
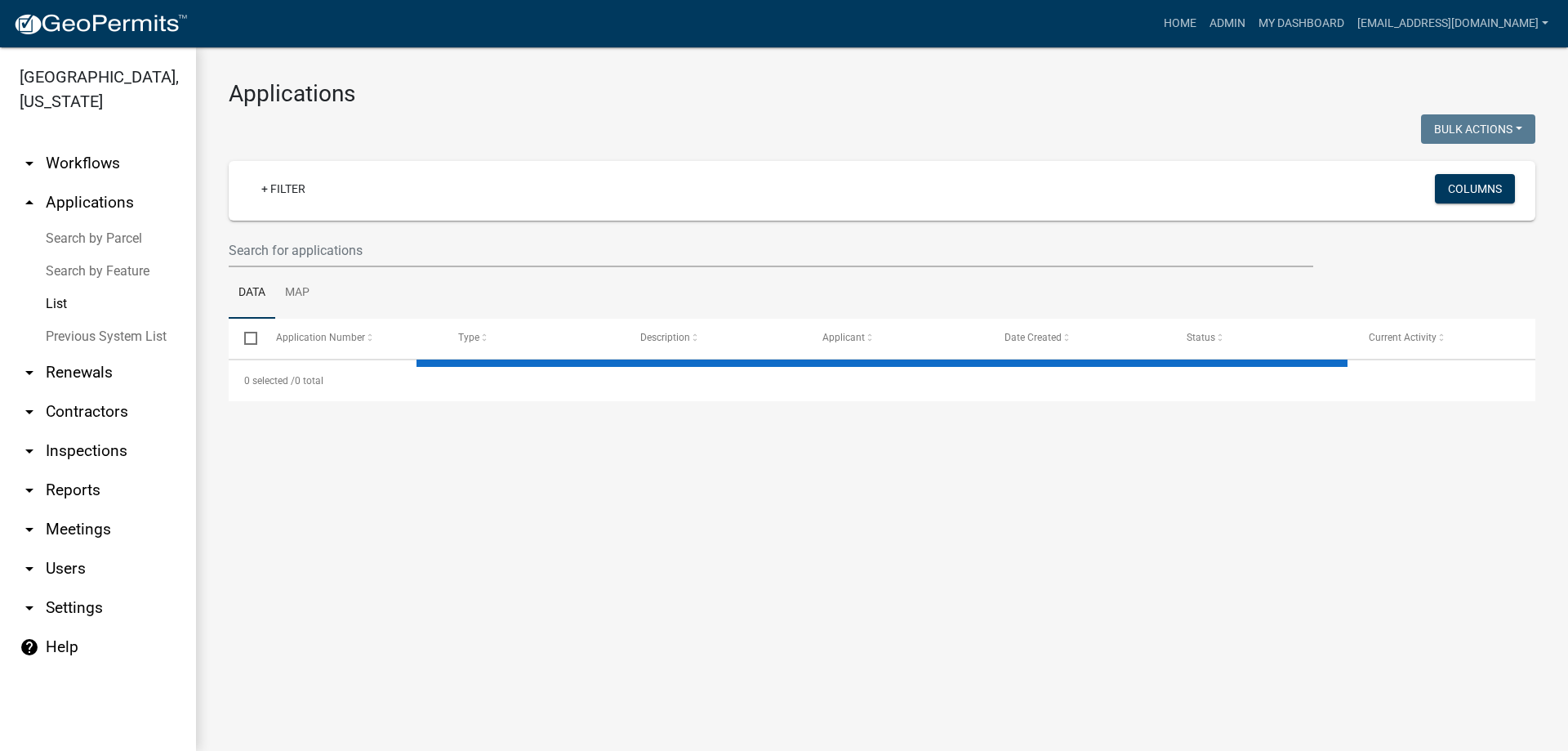
select select "3: 100"
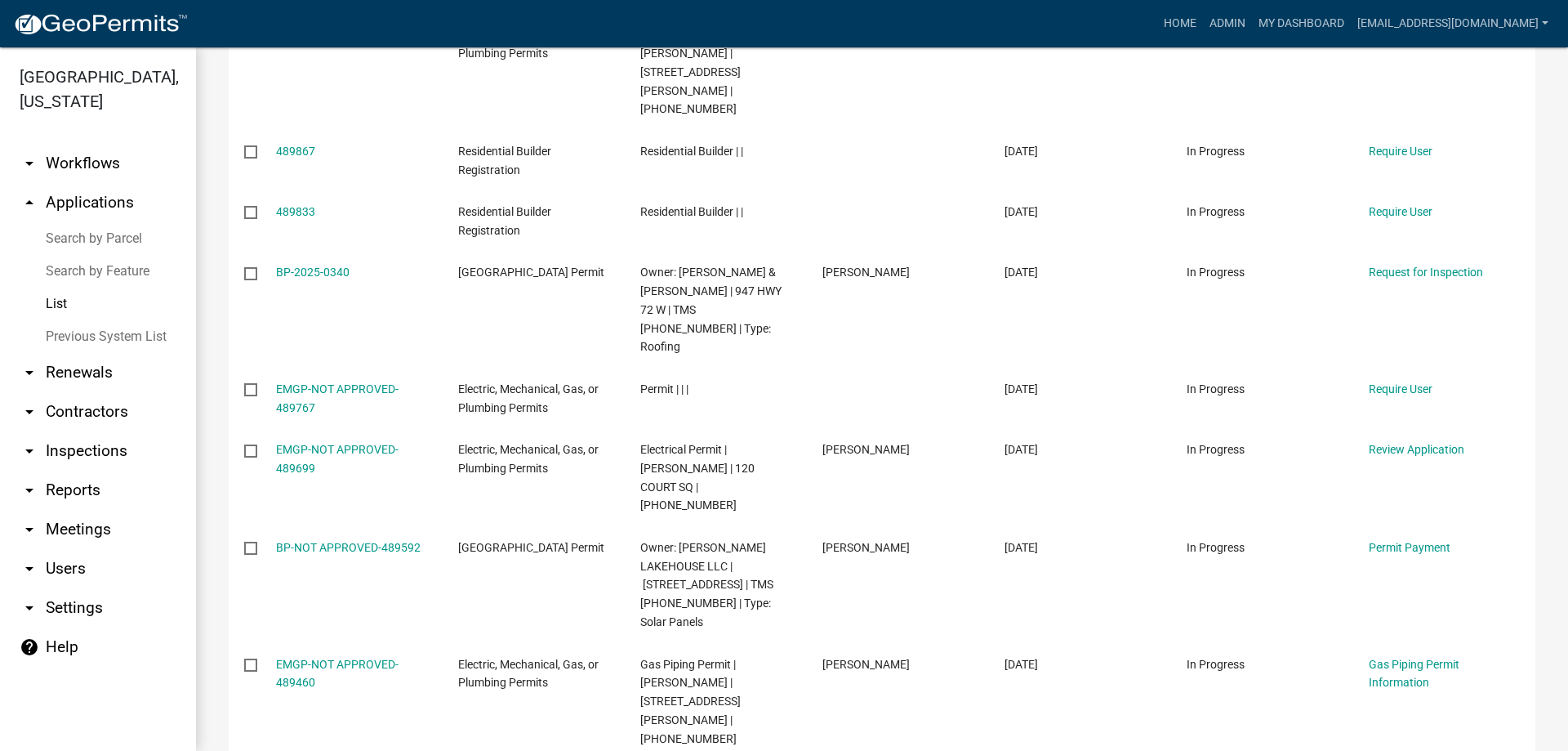
scroll to position [1634, 0]
